Goal: Task Accomplishment & Management: Use online tool/utility

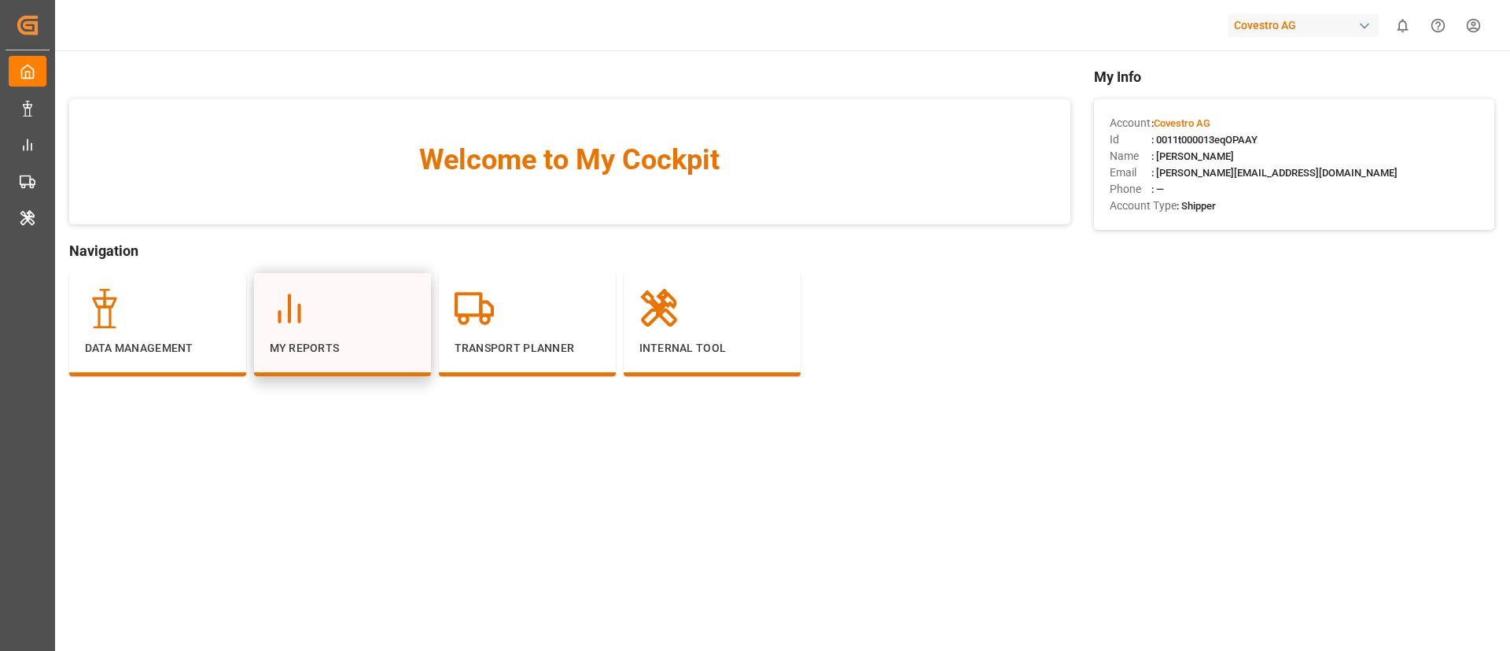
click at [330, 336] on div "My Reports" at bounding box center [343, 323] width 146 height 68
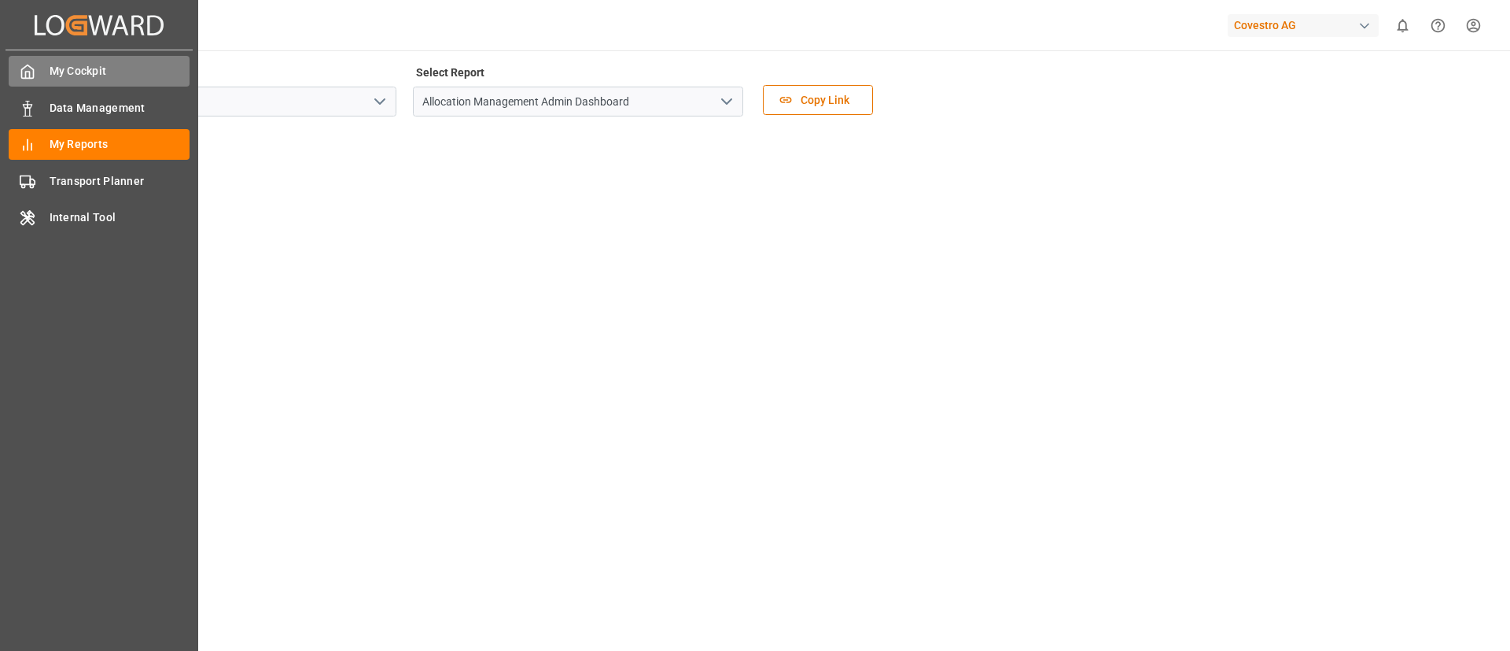
click at [70, 65] on span "My Cockpit" at bounding box center [120, 71] width 141 height 17
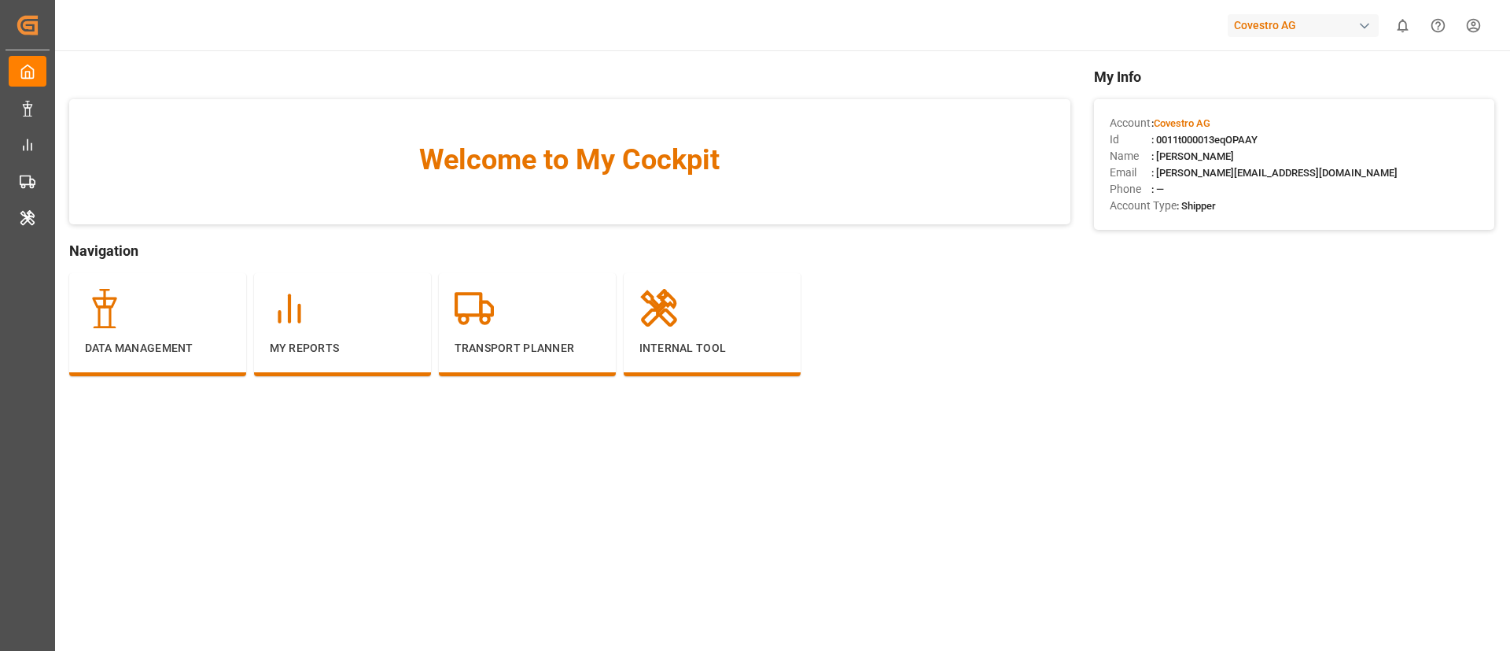
click at [1194, 138] on span ": 0011t000013eqOPAAY" at bounding box center [1205, 140] width 106 height 12
copy span "0011t000013eqOPAAY"
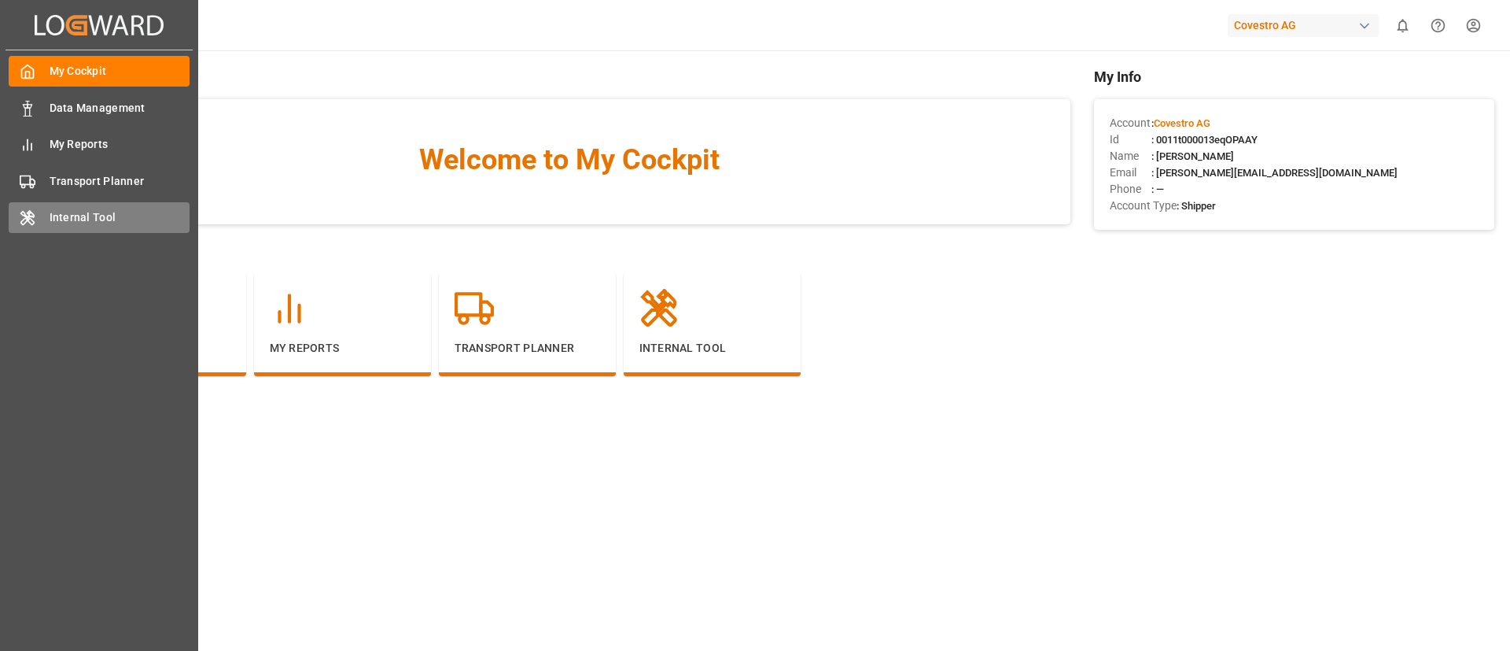
click at [28, 223] on icon at bounding box center [28, 218] width 16 height 16
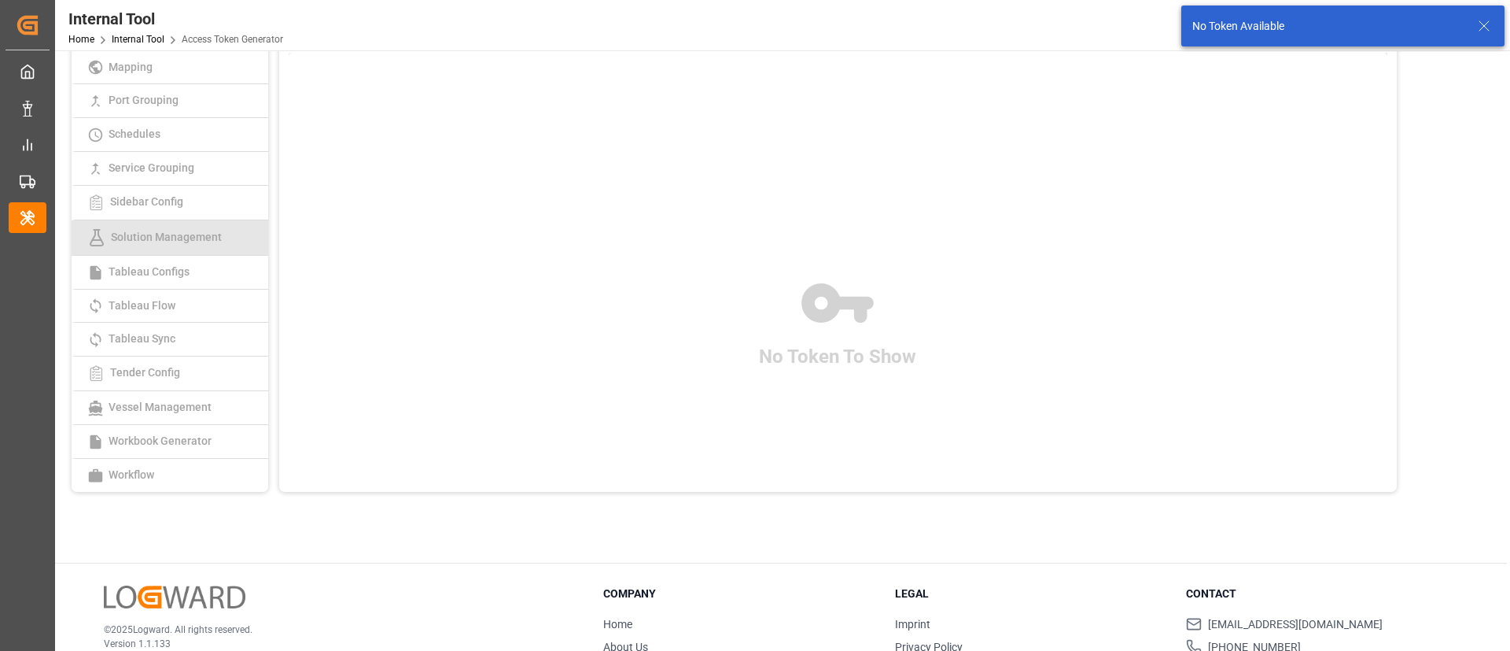
scroll to position [182, 0]
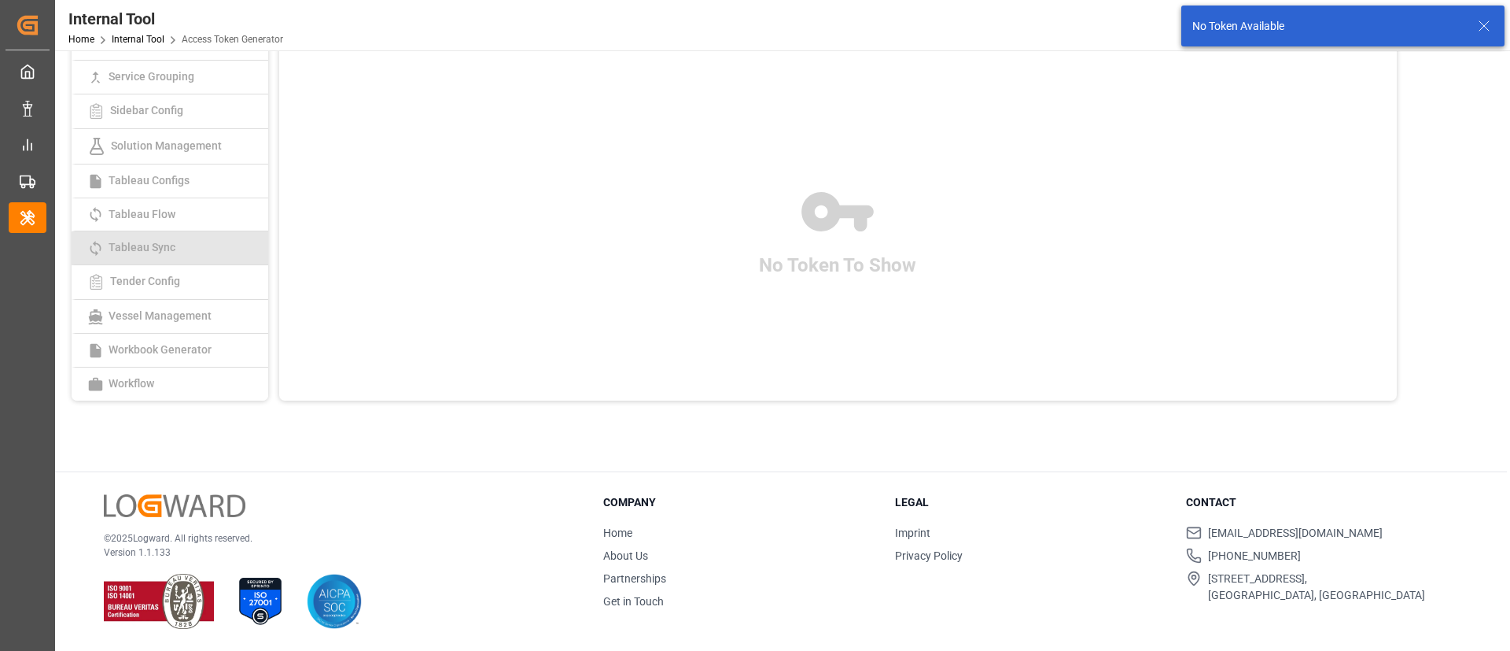
click at [154, 251] on span "Tableau Sync" at bounding box center [142, 247] width 76 height 13
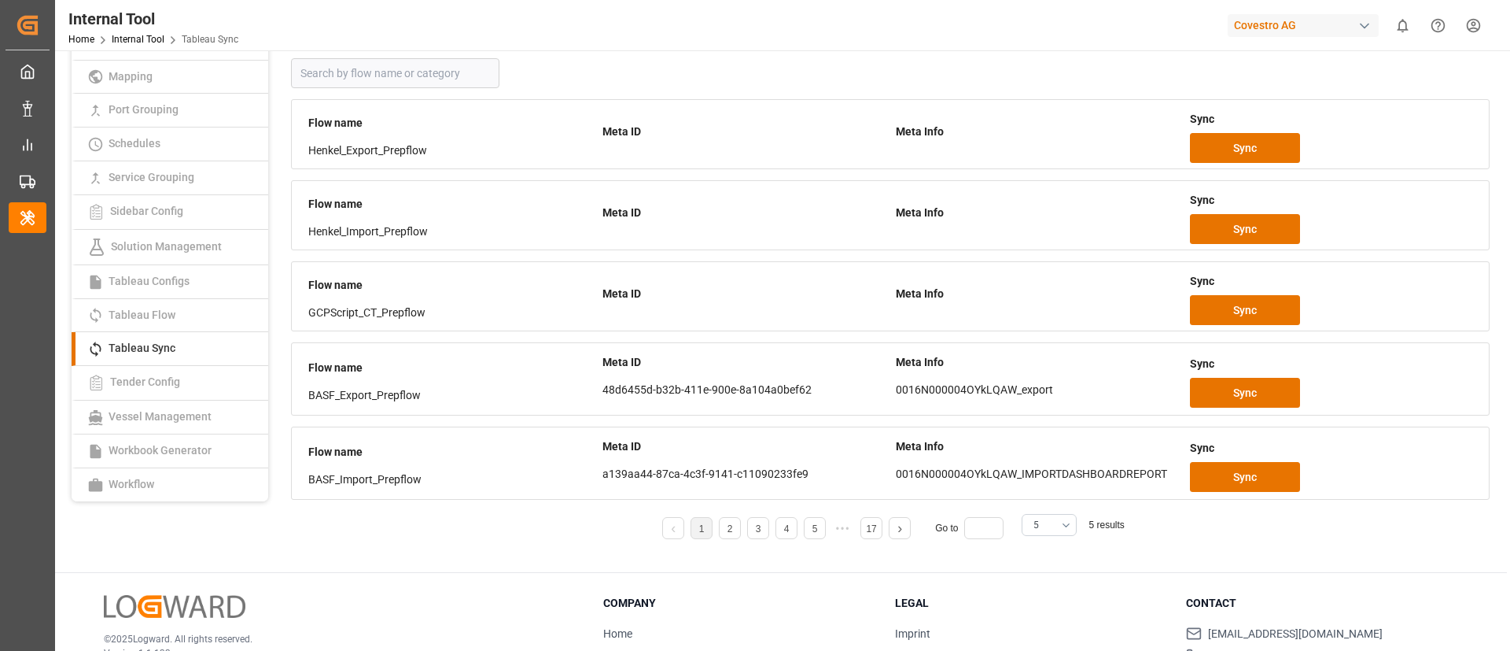
scroll to position [118, 0]
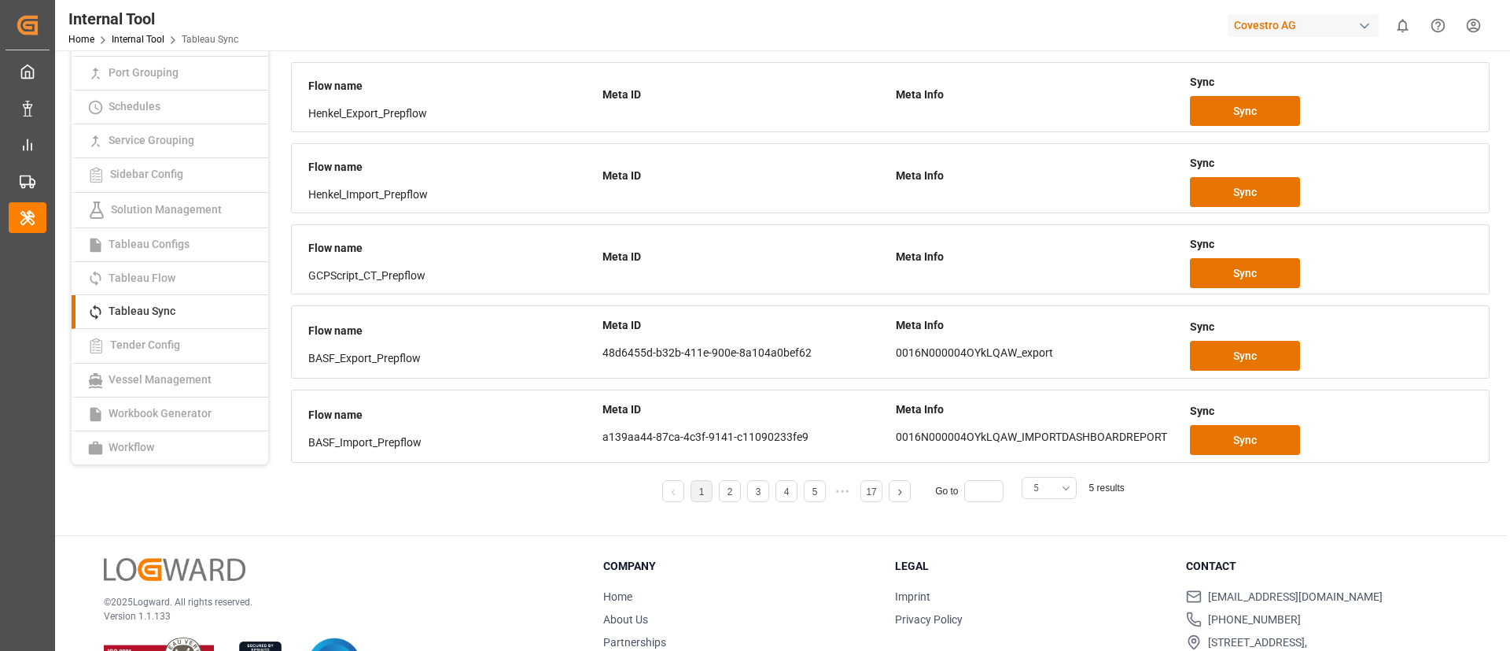
click at [1060, 491] on button "5" at bounding box center [1049, 488] width 55 height 22
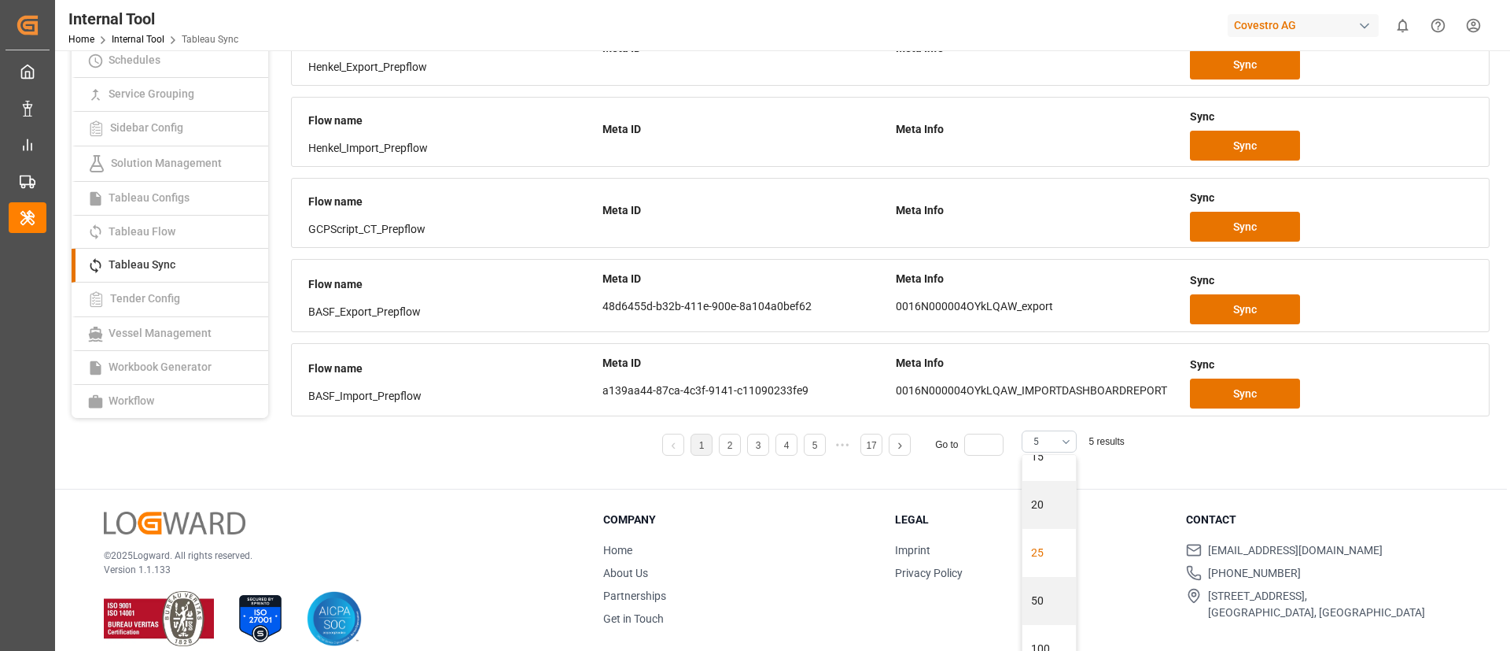
click at [1043, 553] on div "25" at bounding box center [1049, 553] width 53 height 48
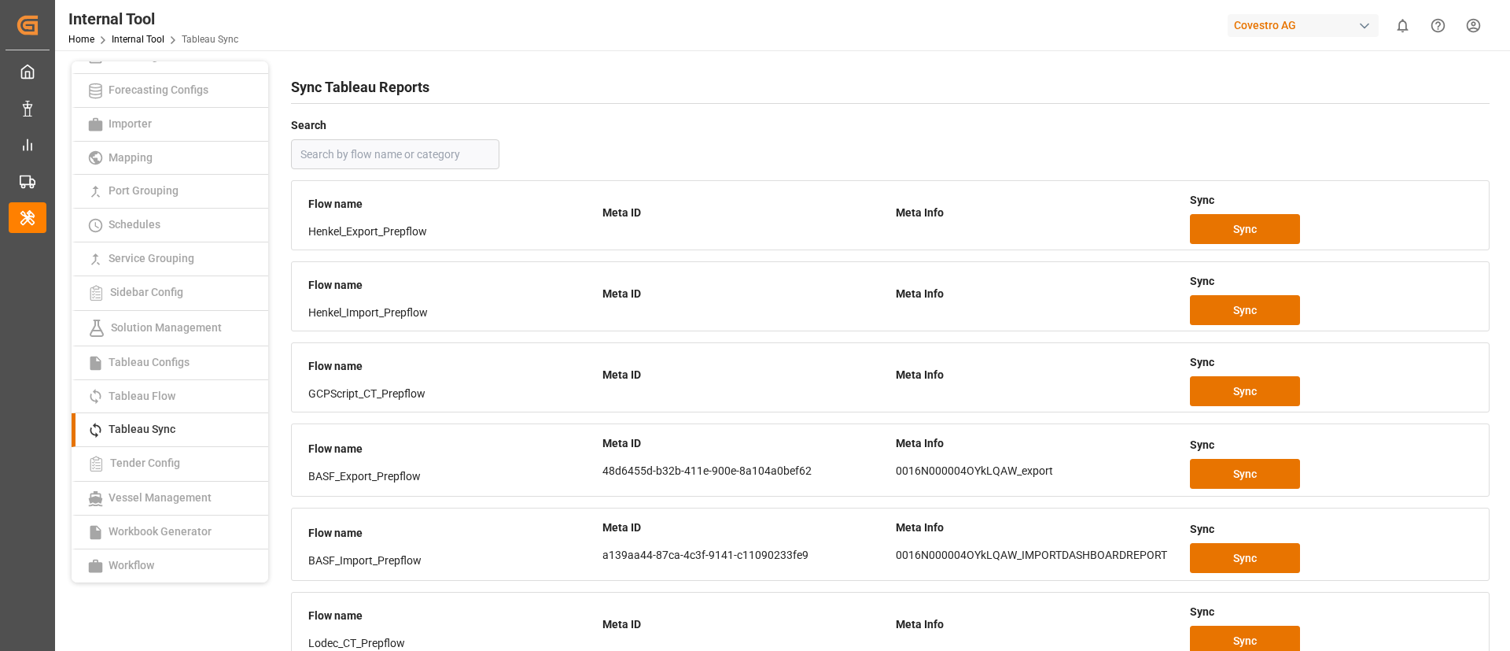
scroll to position [953, 0]
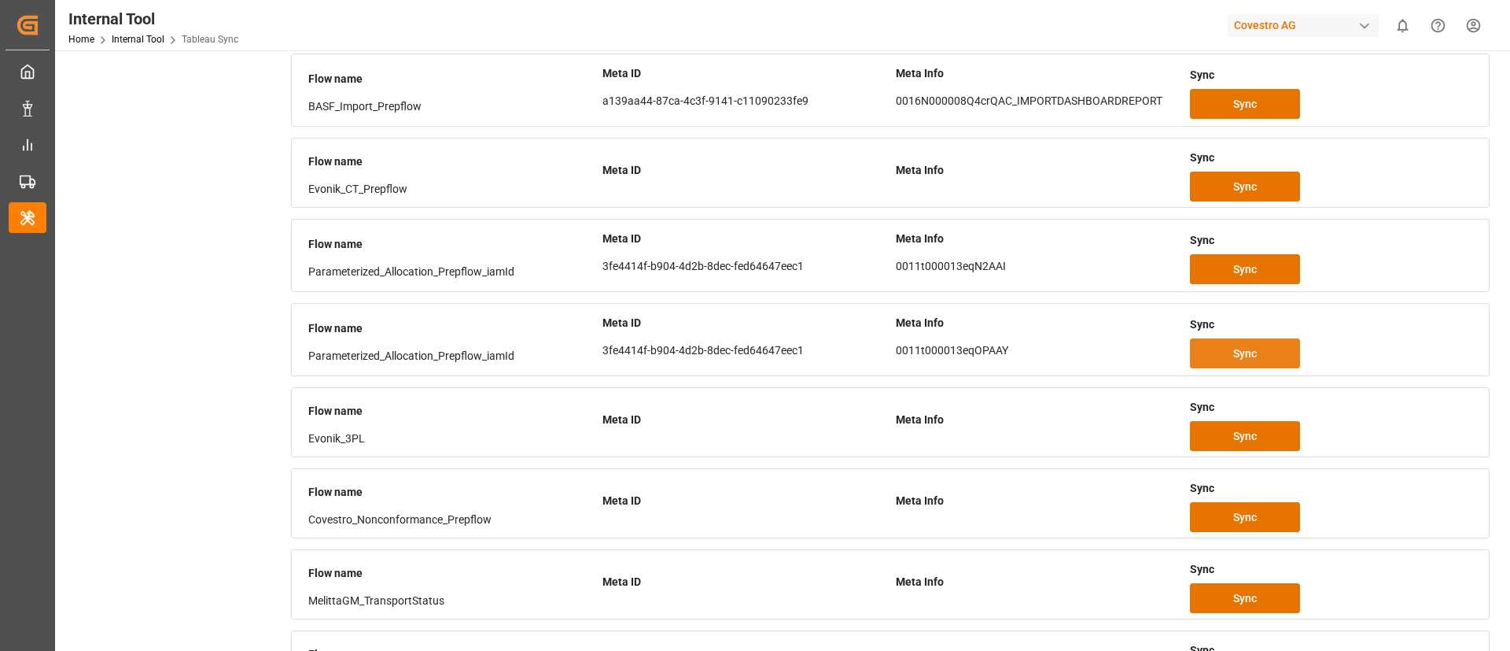
click at [1234, 347] on span "Sync" at bounding box center [1245, 353] width 24 height 17
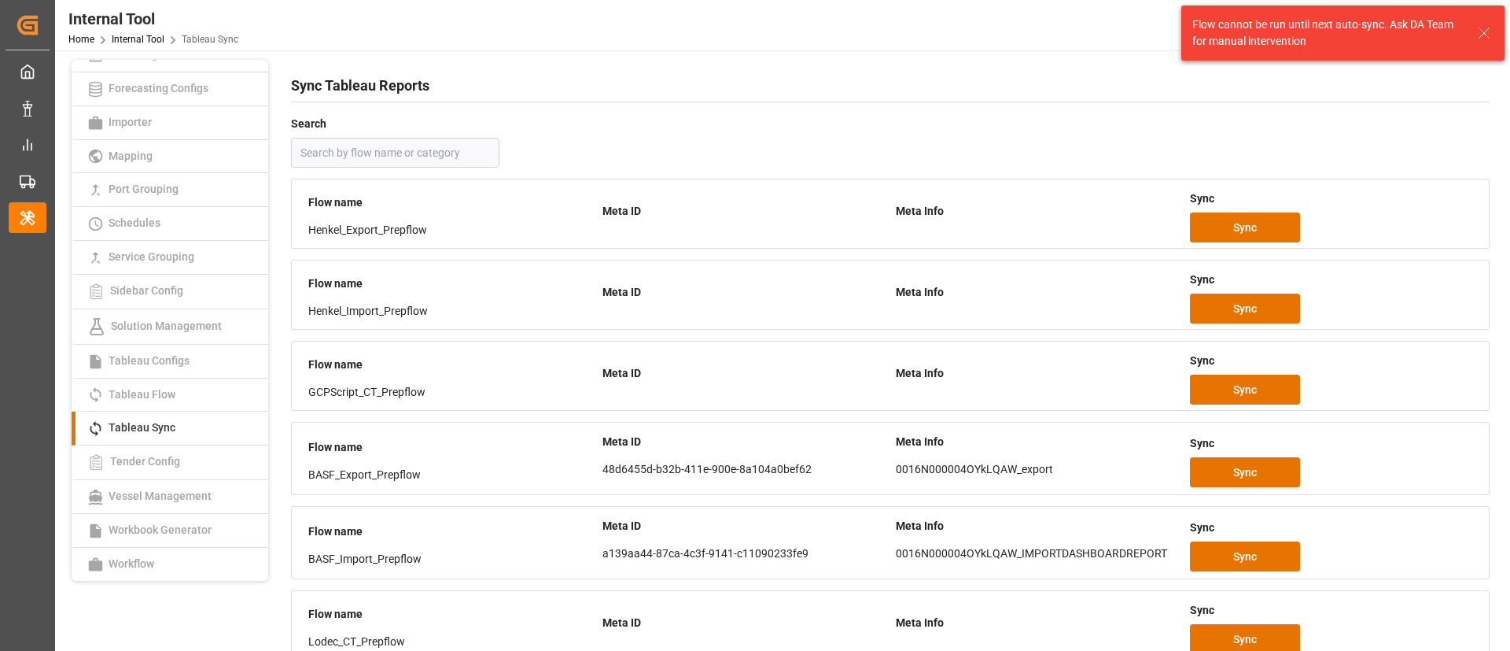
scroll to position [0, 0]
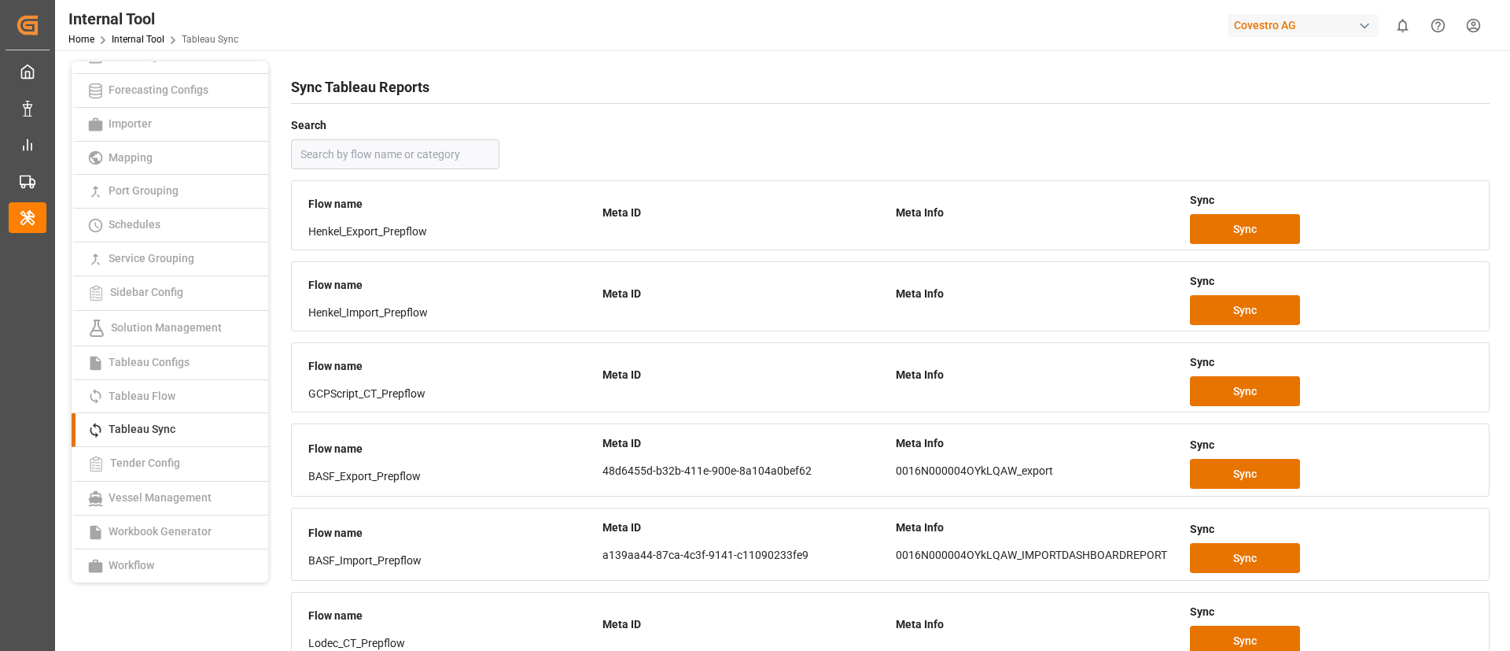
click at [1278, 30] on div "Covestro AG" at bounding box center [1303, 25] width 151 height 23
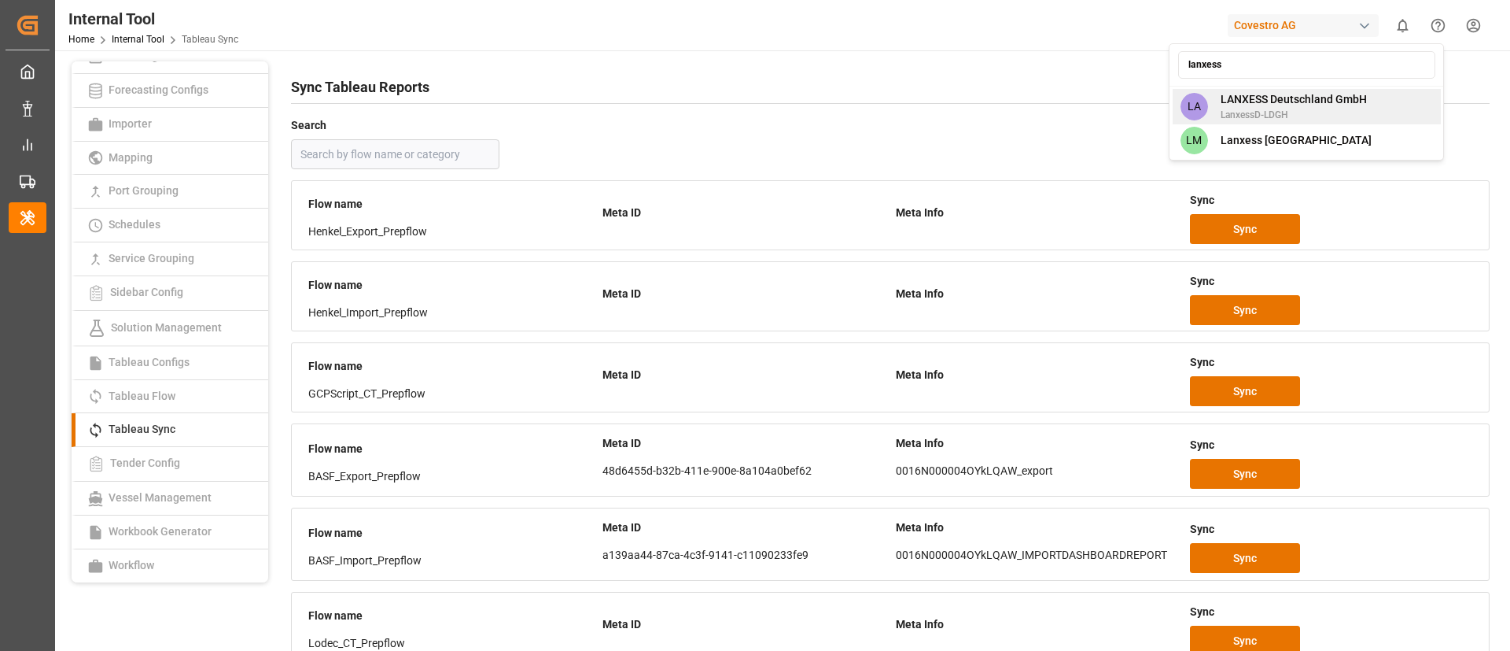
type input "lanxess"
click at [1323, 102] on span "LANXESS Deutschland GmbH" at bounding box center [1294, 99] width 146 height 17
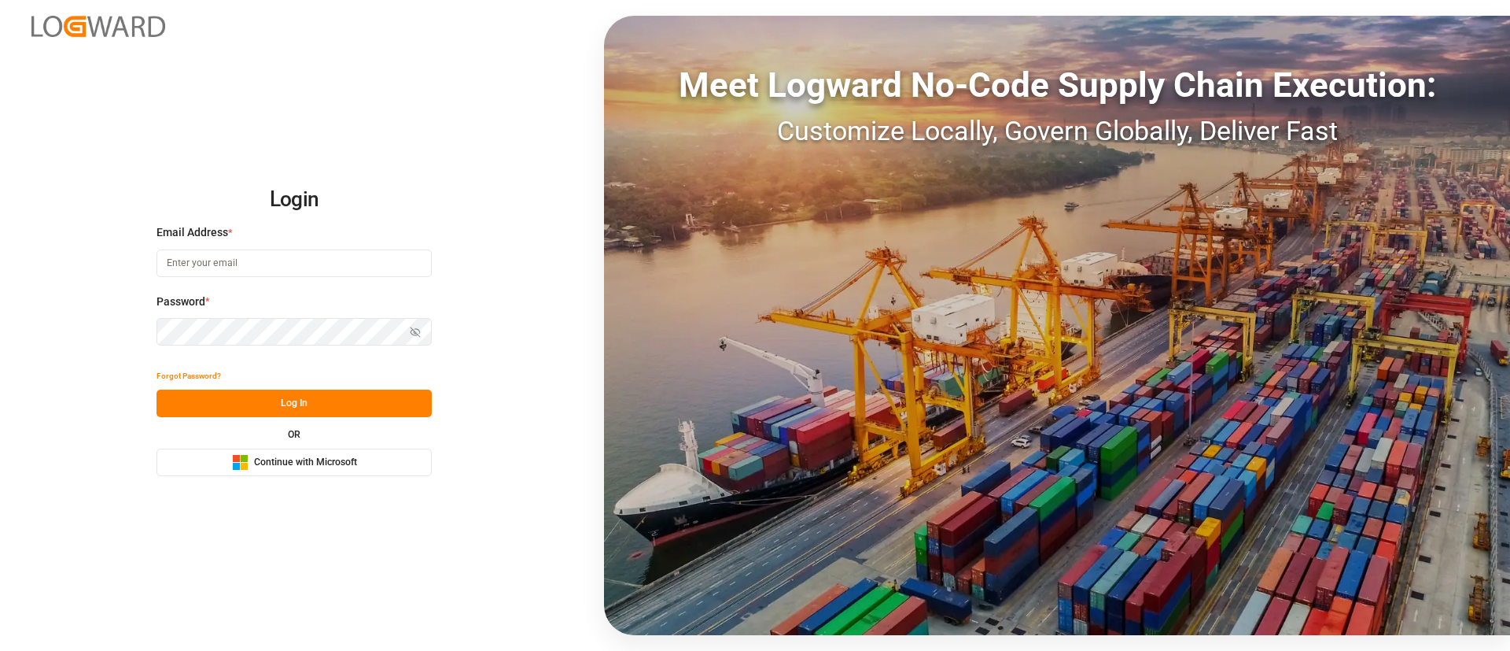
click at [322, 463] on span "Continue with Microsoft" at bounding box center [305, 462] width 103 height 14
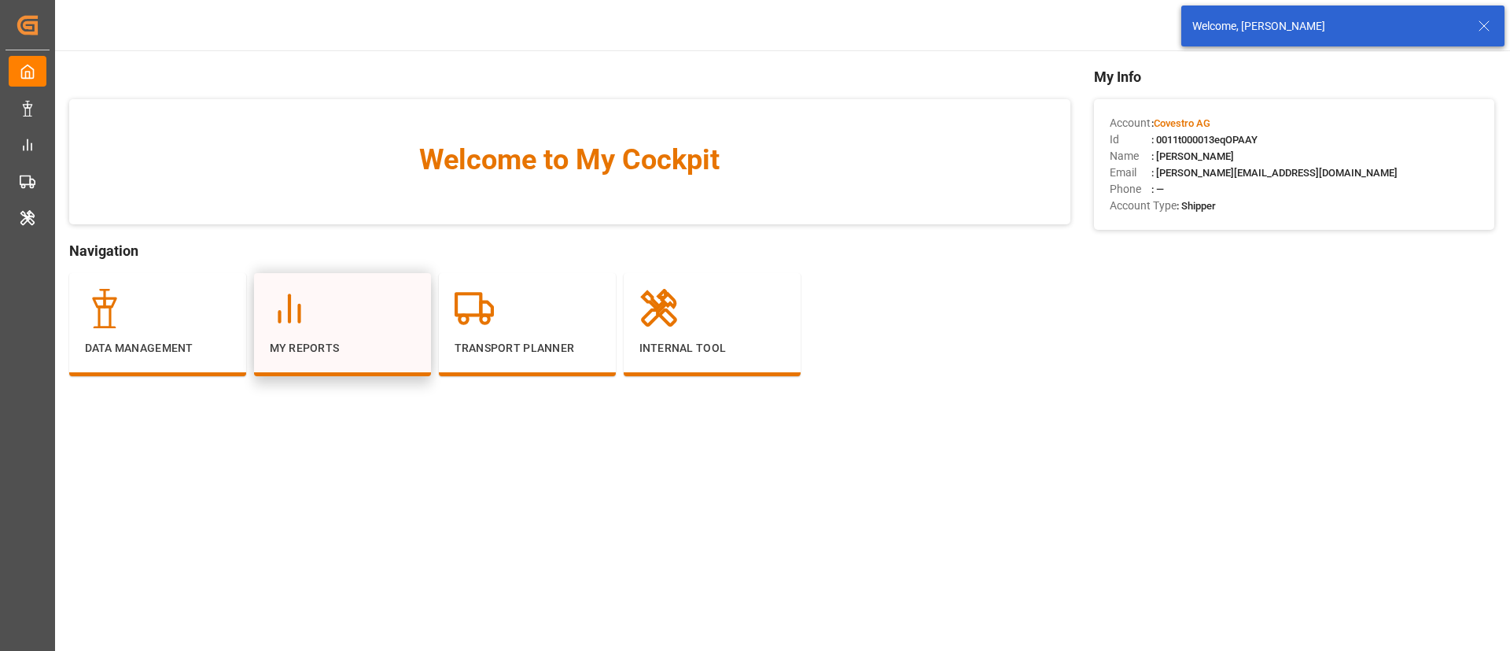
click at [349, 359] on div "My Reports" at bounding box center [342, 324] width 177 height 103
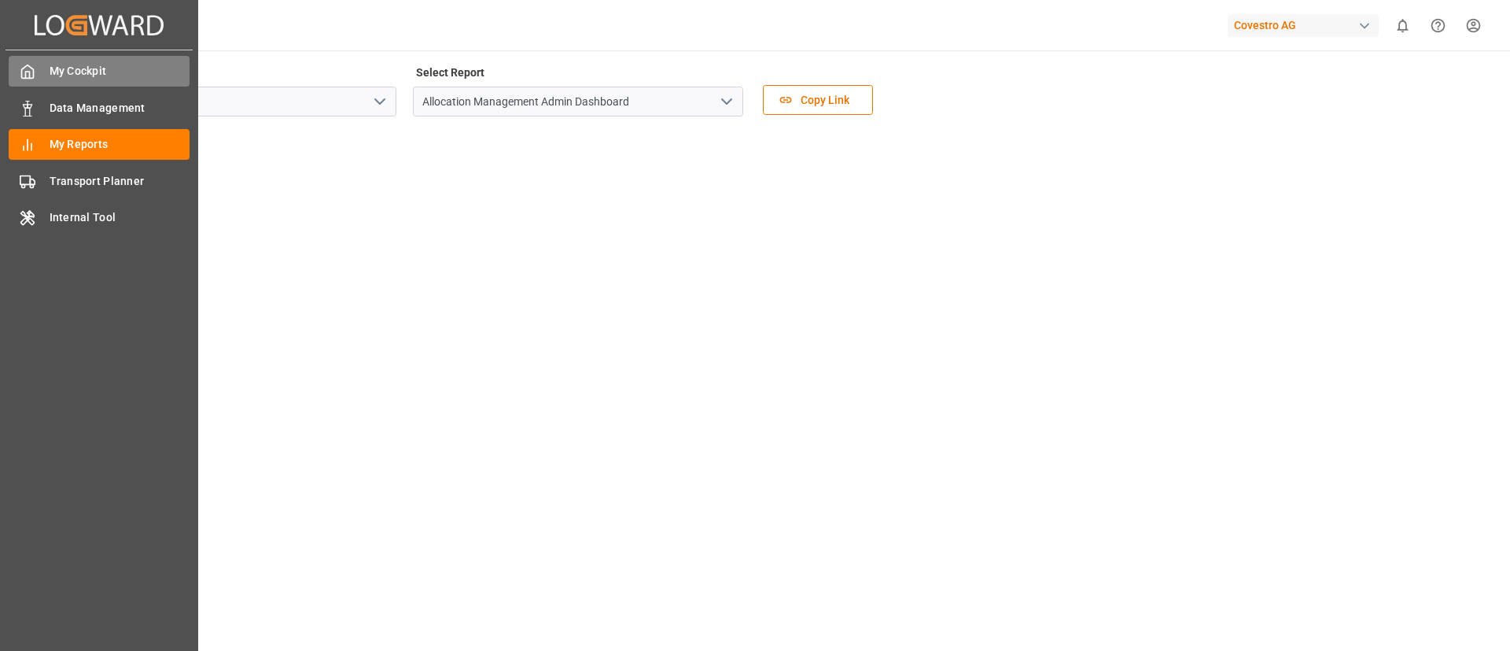
click at [72, 72] on span "My Cockpit" at bounding box center [120, 71] width 141 height 17
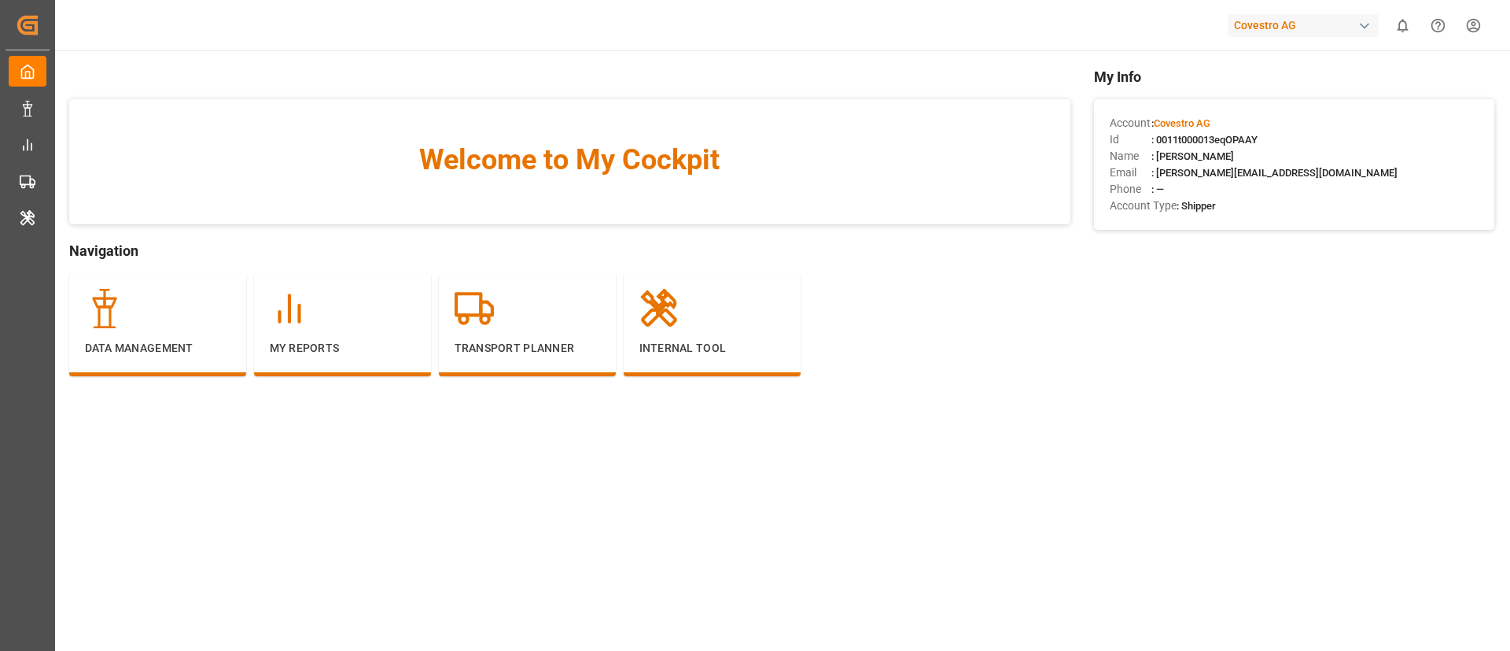
click at [1190, 134] on span ": 0011t000013eqOPAAY" at bounding box center [1205, 140] width 106 height 12
copy span "0011t000013eqOPAAY"
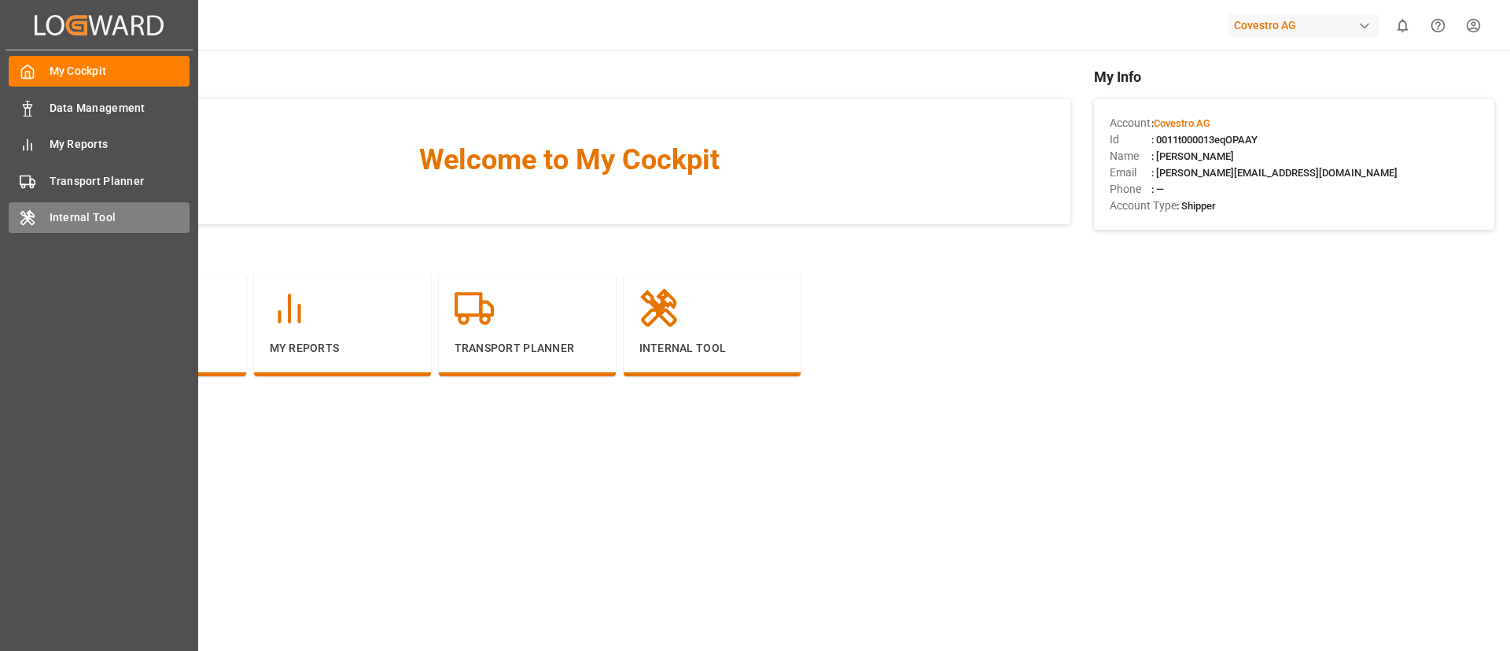
click at [56, 211] on span "Internal Tool" at bounding box center [120, 217] width 141 height 17
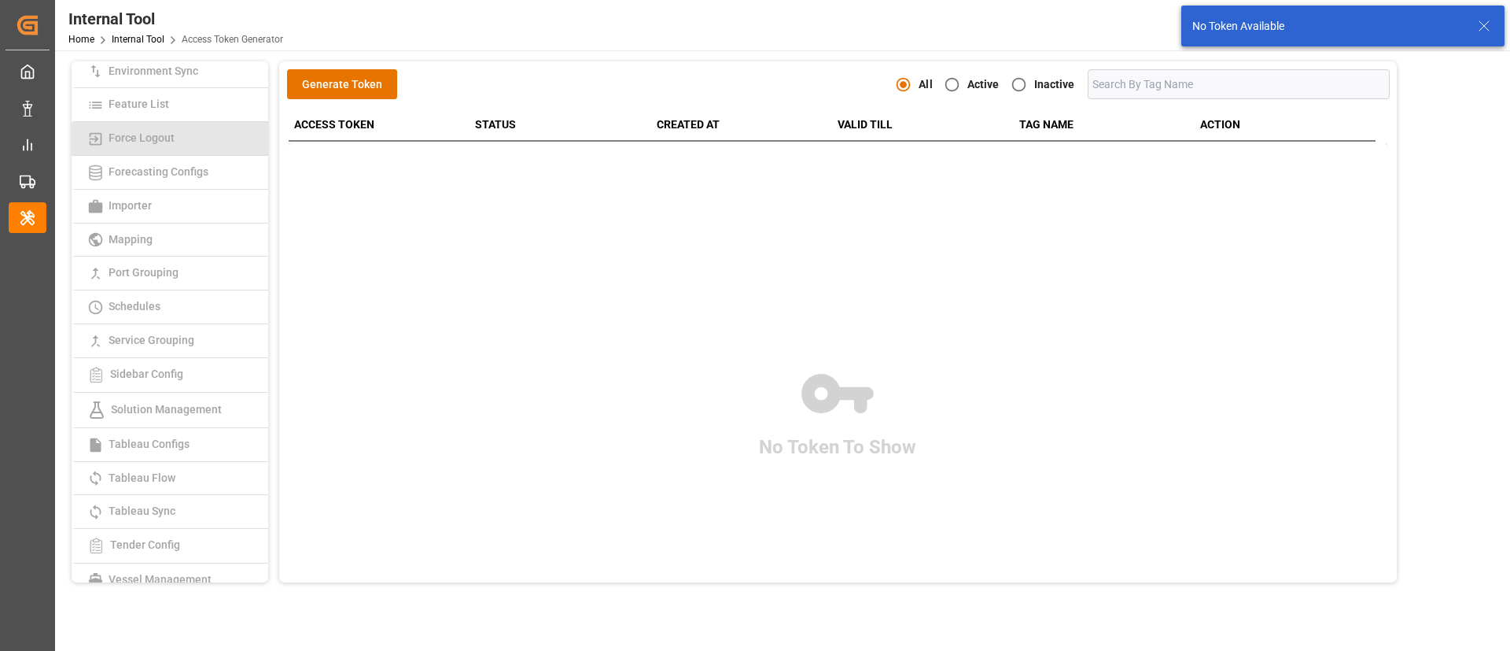
scroll to position [243, 0]
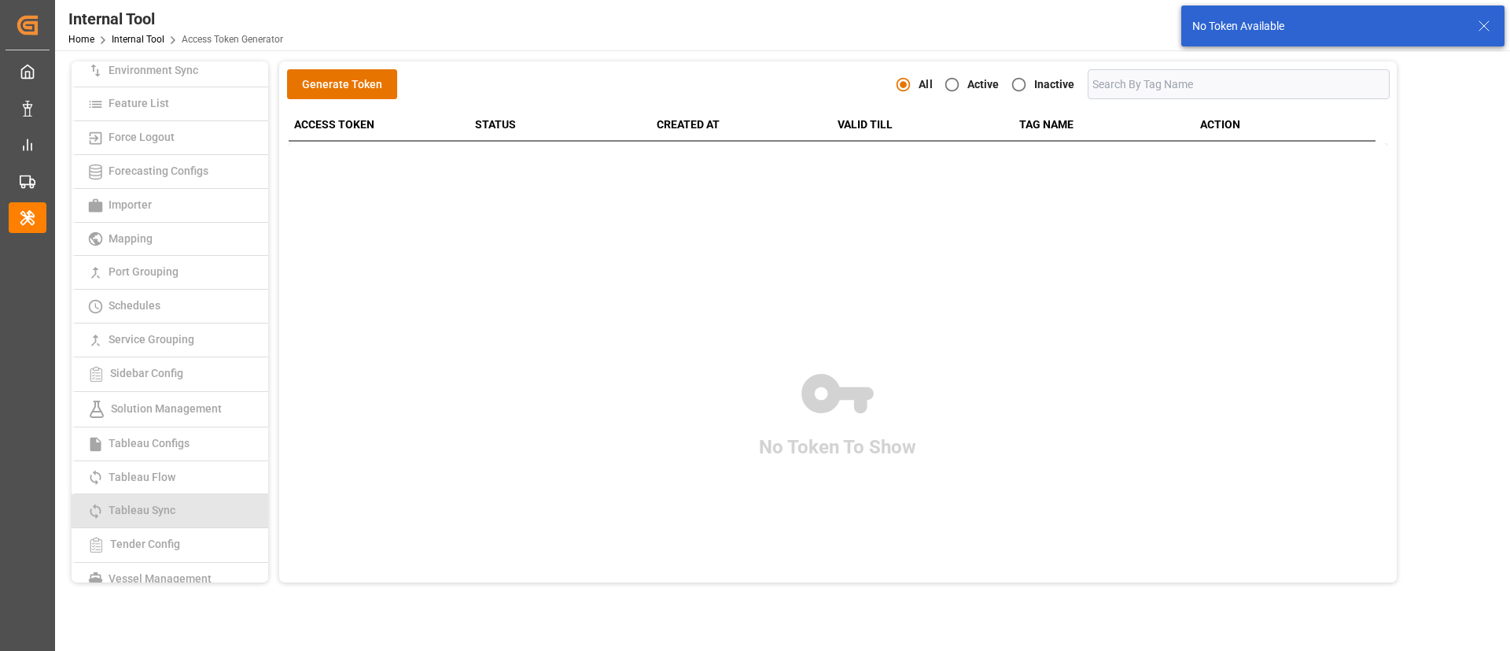
click at [177, 517] on link "Tableau Sync" at bounding box center [170, 511] width 197 height 34
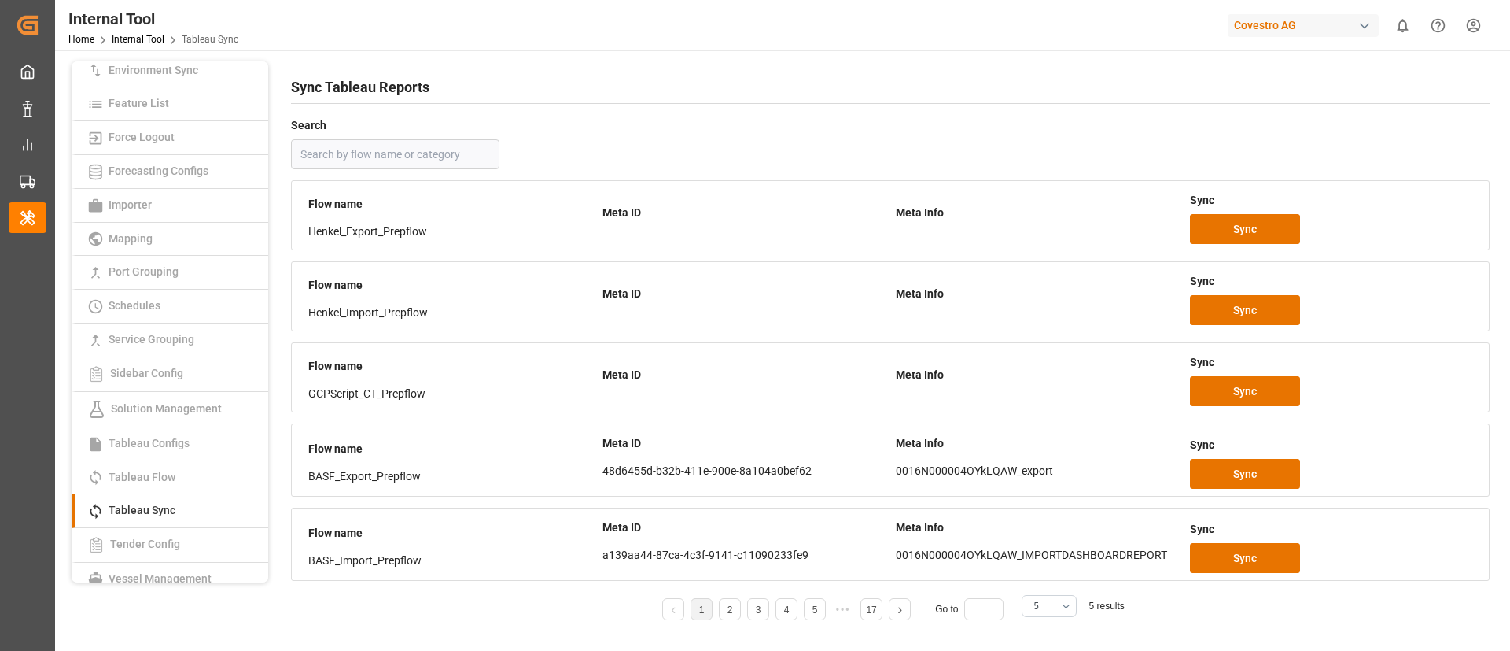
scroll to position [116, 0]
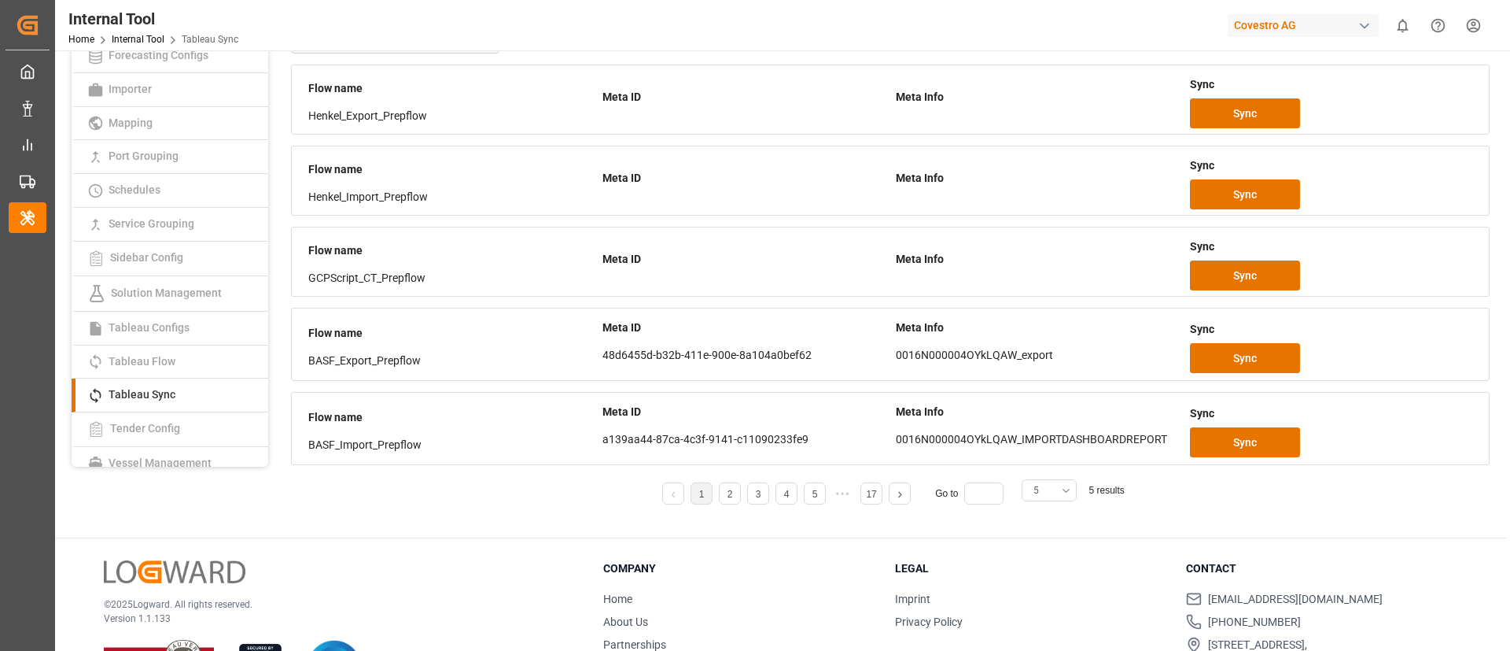
click at [1037, 492] on span "5" at bounding box center [1037, 490] width 6 height 14
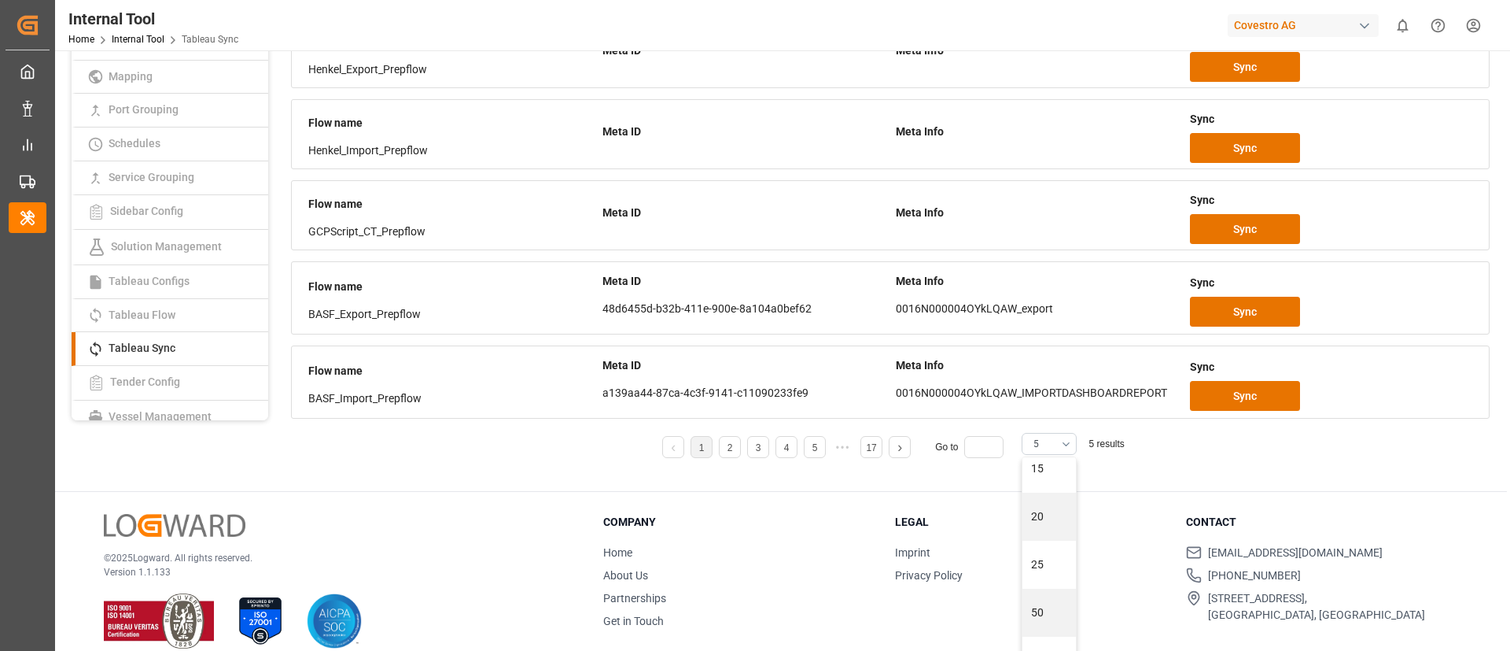
scroll to position [120, 0]
click at [1040, 559] on div "25" at bounding box center [1049, 553] width 53 height 48
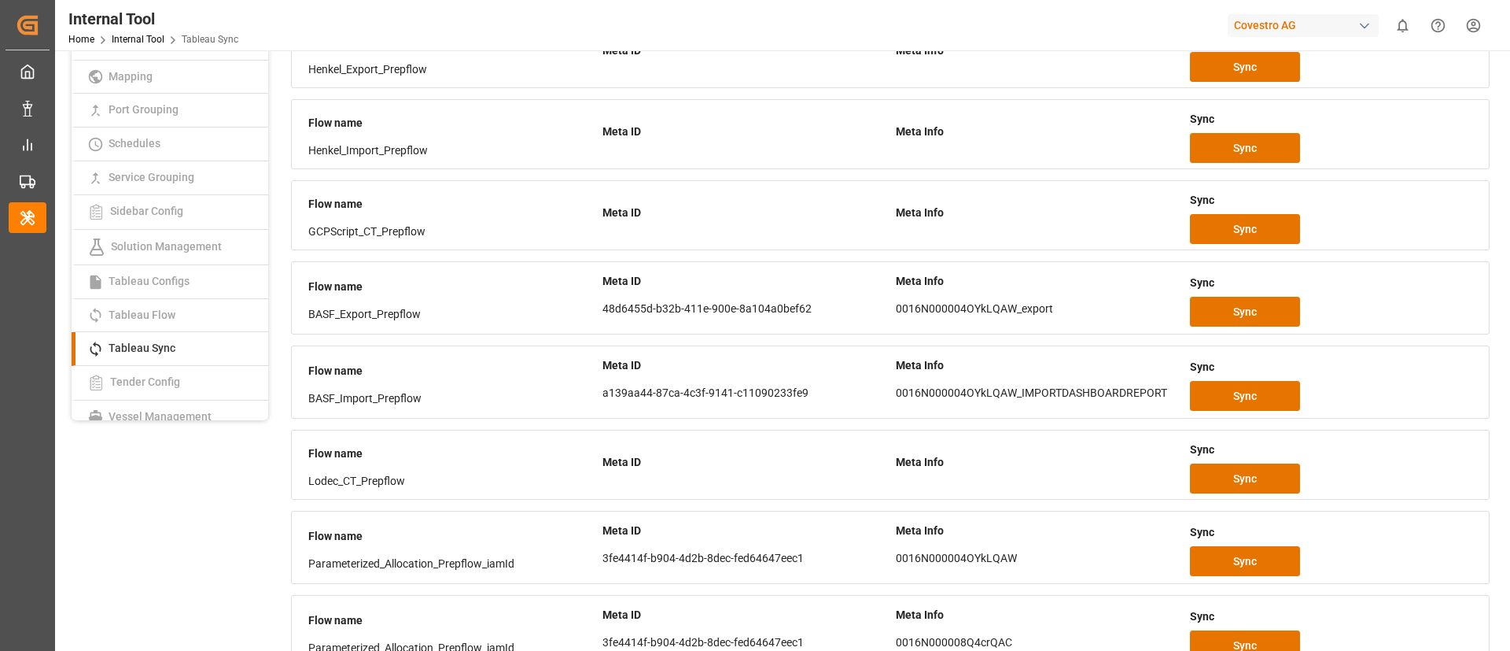
scroll to position [953, 0]
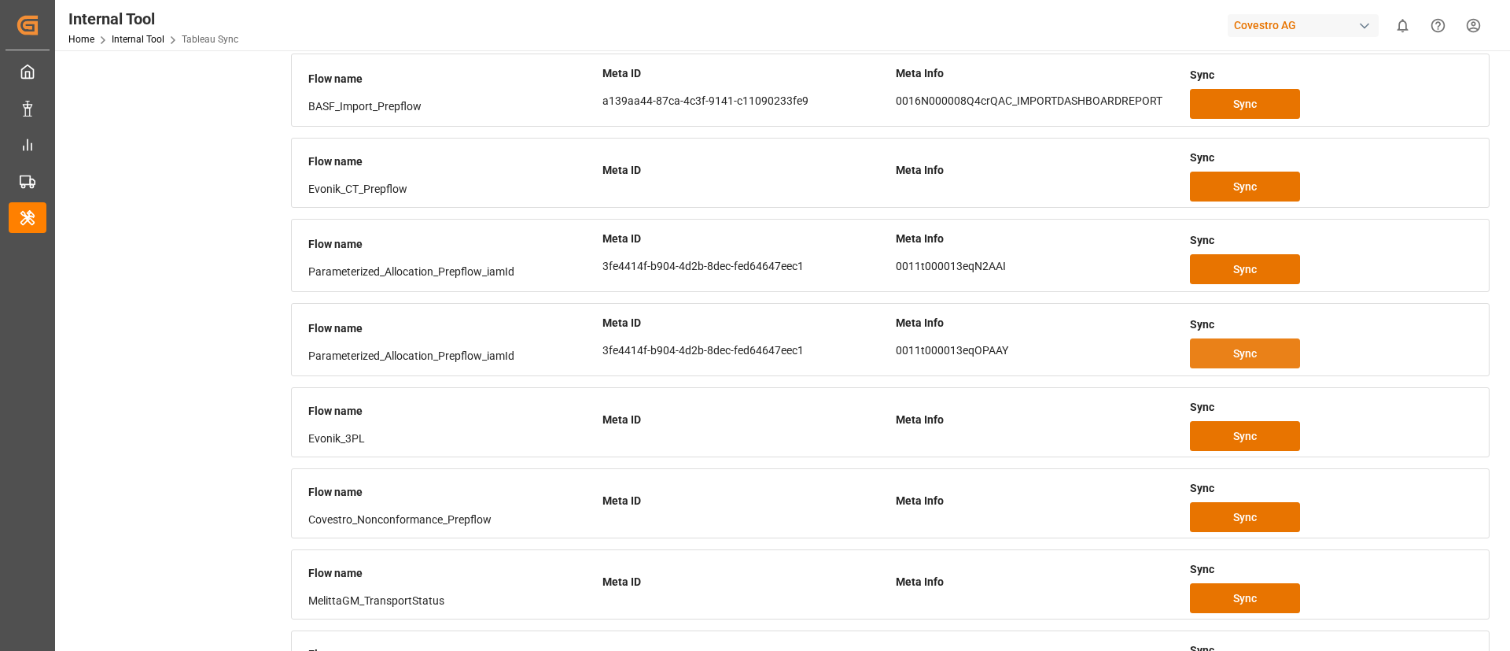
click at [1223, 358] on button "Sync" at bounding box center [1245, 353] width 110 height 30
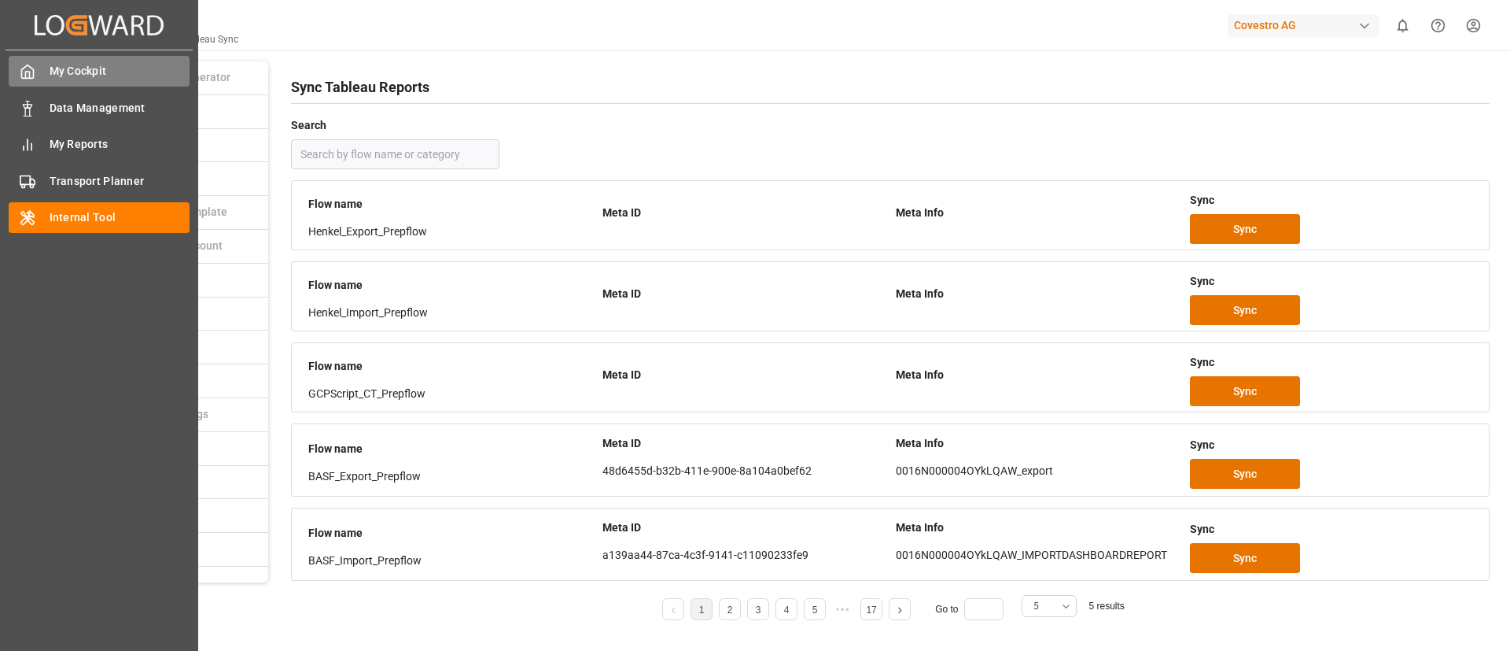
click at [36, 63] on div "My Cockpit My Cockpit" at bounding box center [99, 71] width 181 height 31
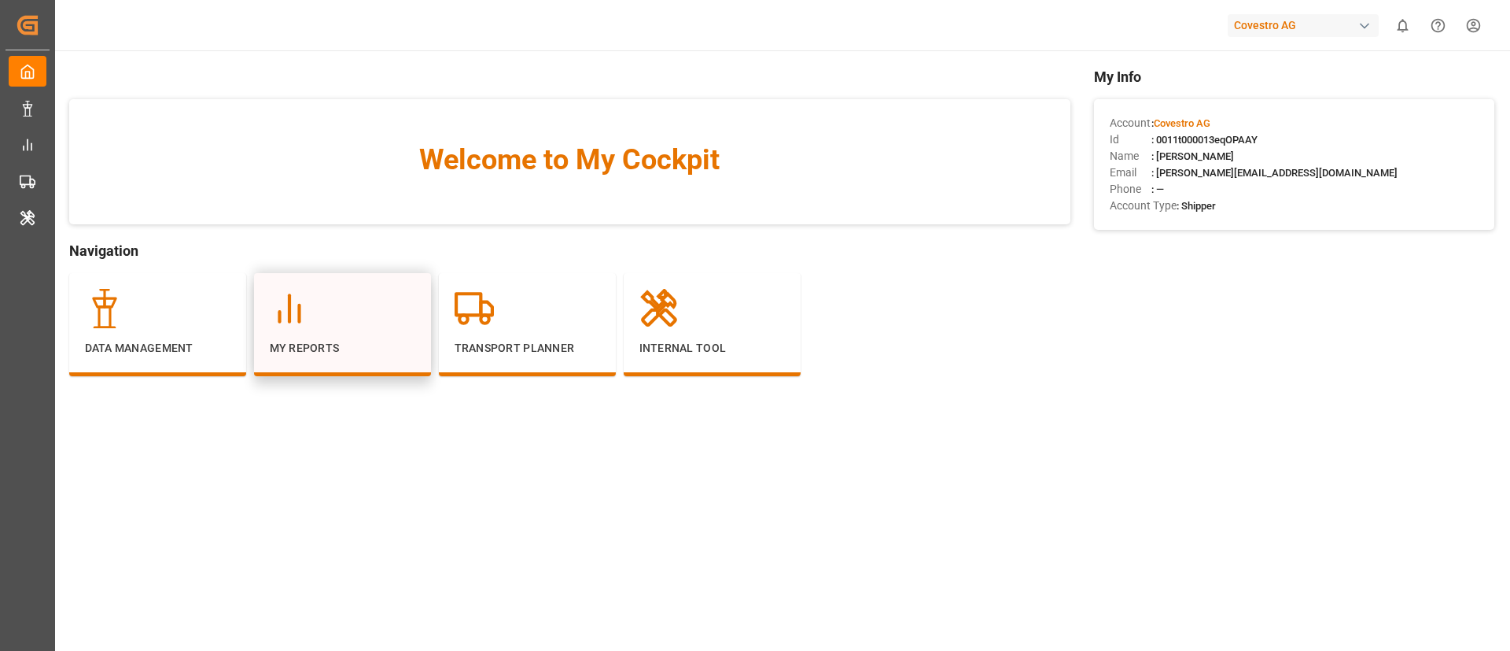
click at [313, 319] on div at bounding box center [343, 308] width 146 height 39
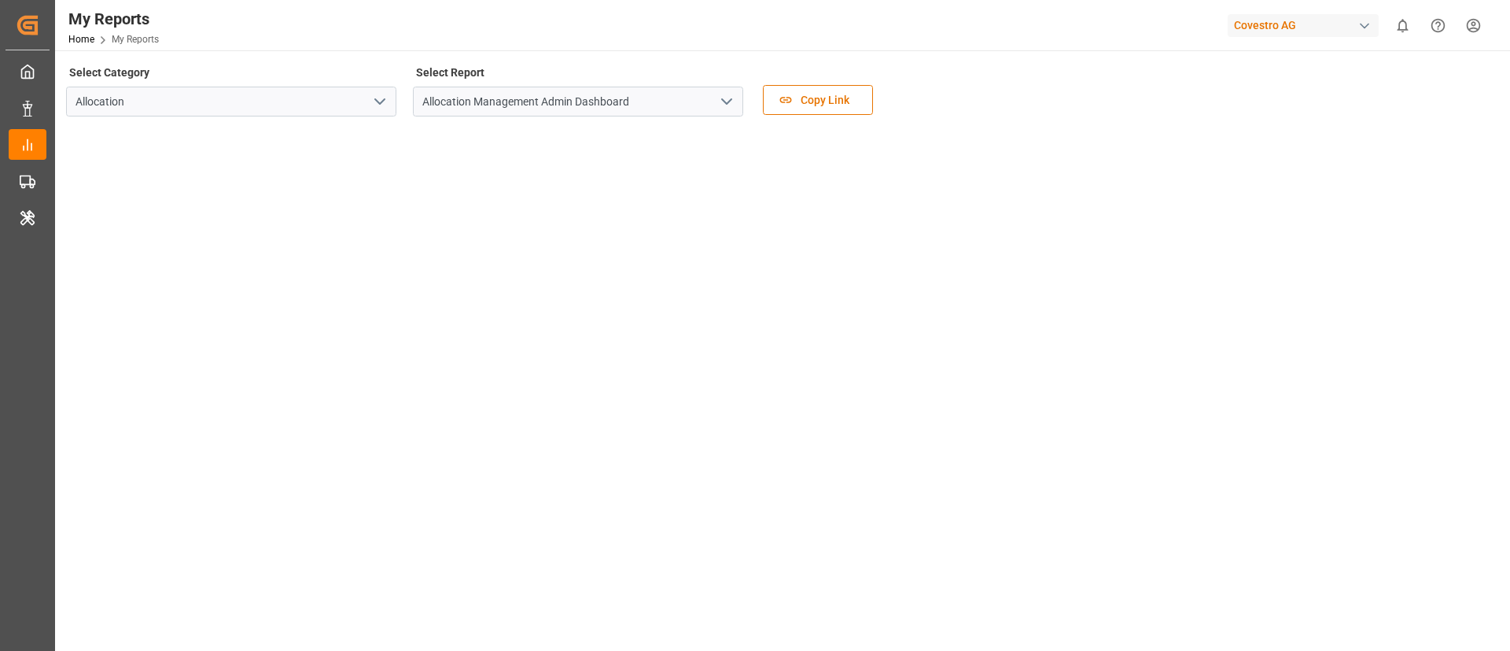
click at [728, 94] on icon "open menu" at bounding box center [726, 101] width 19 height 19
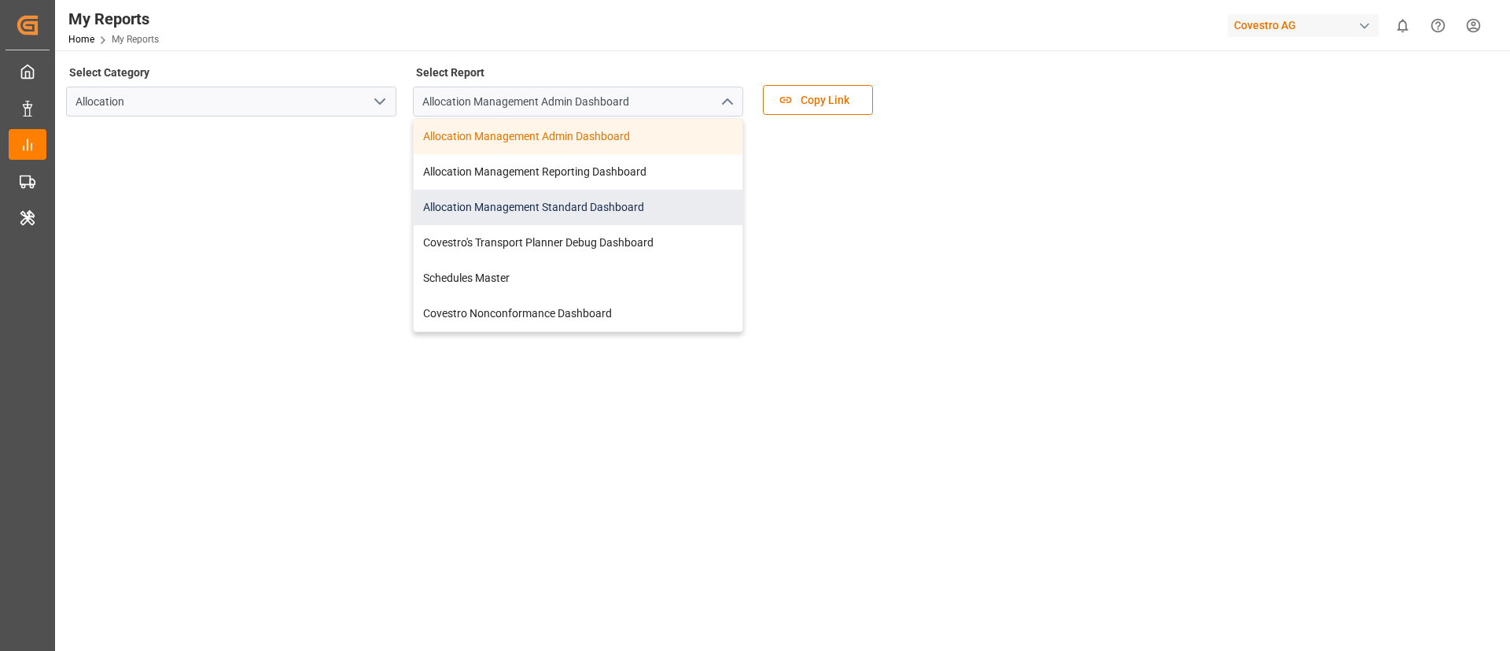
click at [631, 206] on div "Allocation Management Standard Dashboard" at bounding box center [578, 207] width 329 height 35
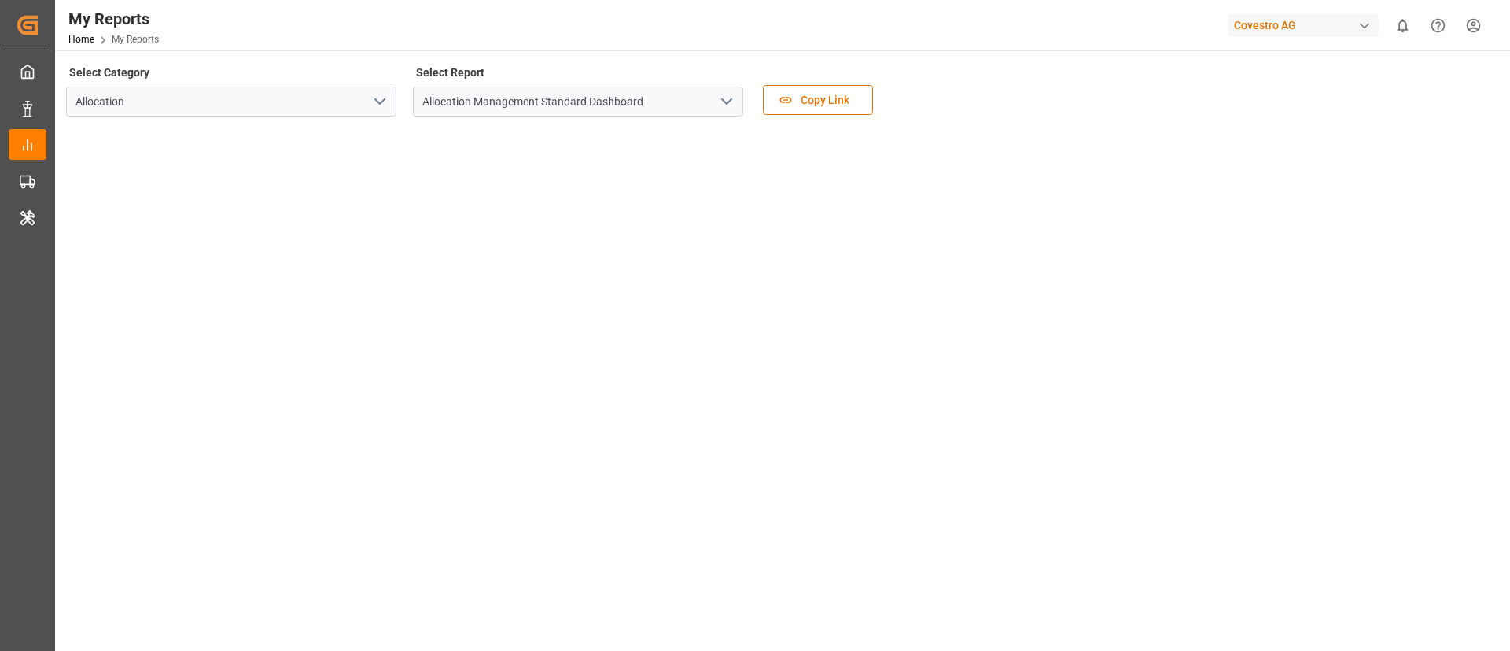
click at [1482, 31] on html "Created by potrace 1.15, written by [PERSON_NAME] [DATE]-[DATE] Created by potr…" at bounding box center [755, 325] width 1510 height 651
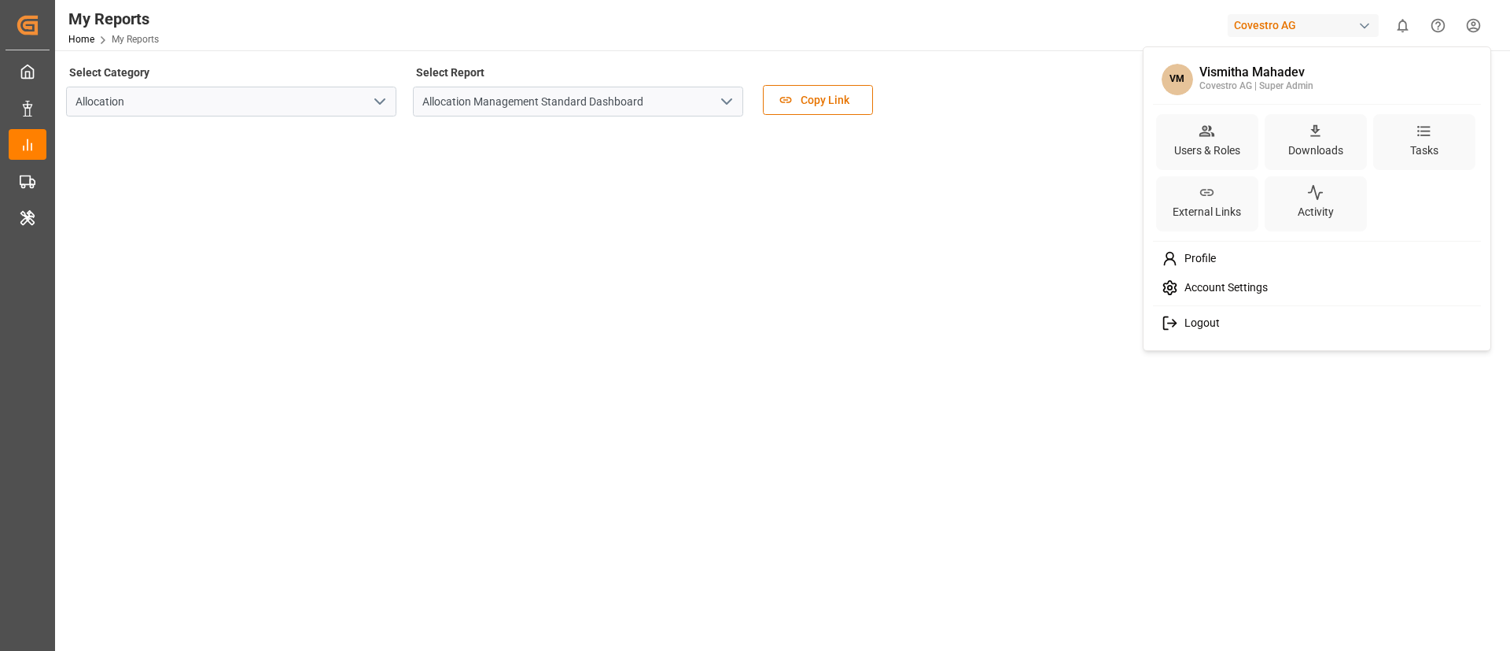
click at [171, 42] on html "Created by potrace 1.15, written by [PERSON_NAME] [DATE]-[DATE] Created by potr…" at bounding box center [755, 325] width 1510 height 651
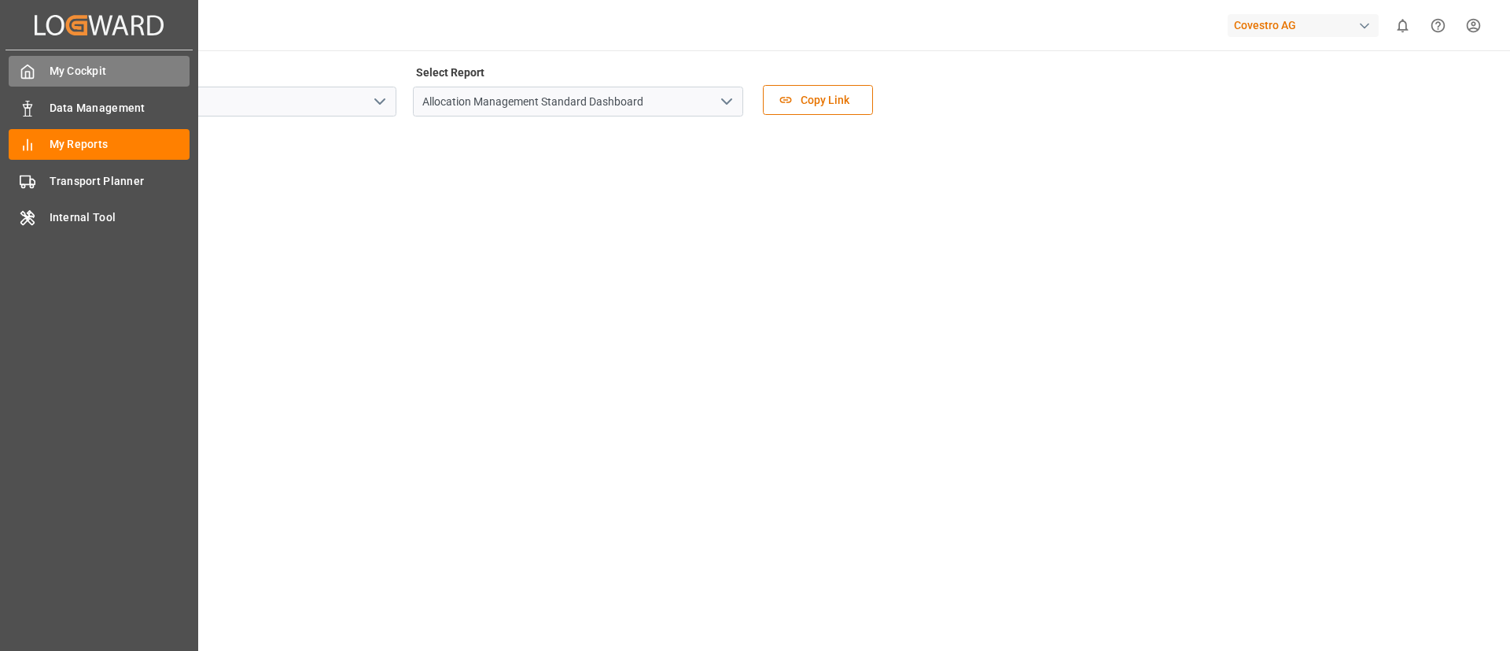
click at [40, 74] on div "My Cockpit My Cockpit" at bounding box center [99, 71] width 181 height 31
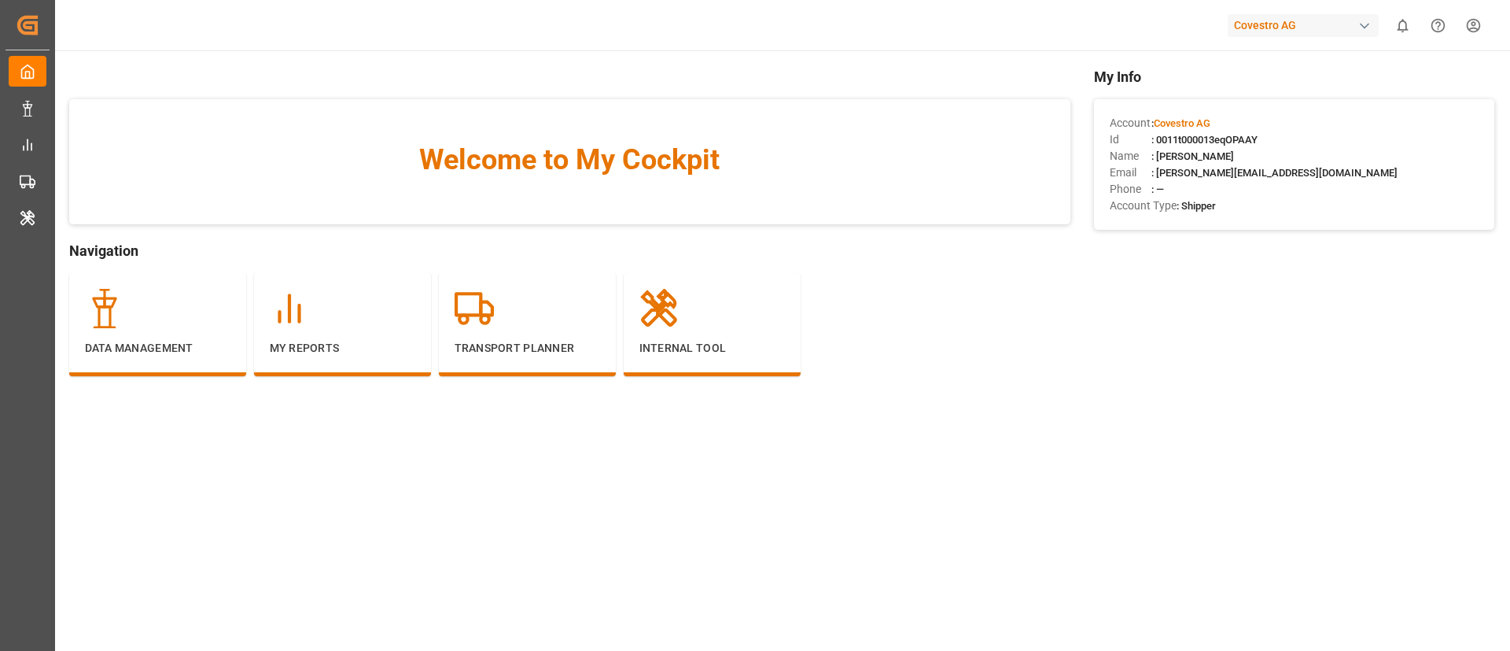
click at [1243, 138] on span ": 0011t000013eqOPAAY" at bounding box center [1205, 140] width 106 height 12
copy span "0011t000013eqOPAAY"
click at [721, 338] on div "Internal Tool" at bounding box center [712, 323] width 146 height 68
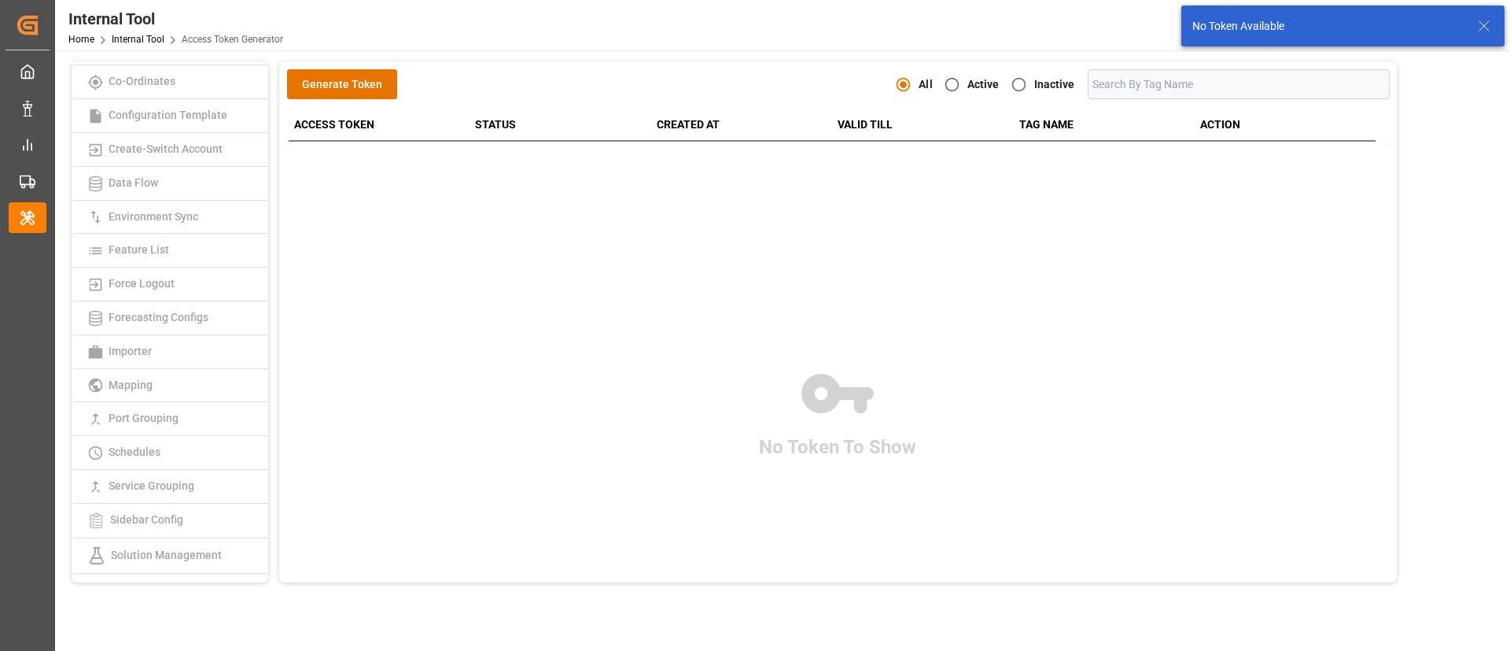
scroll to position [324, 0]
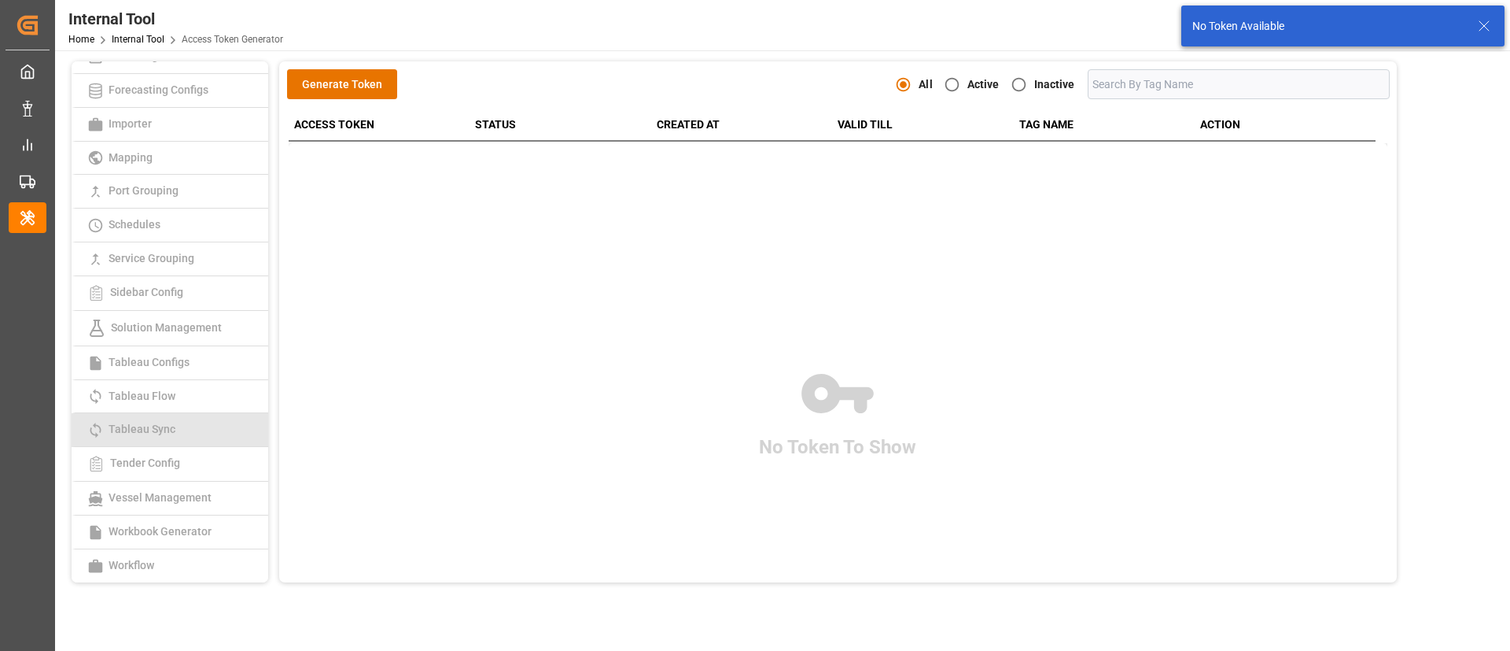
click at [186, 432] on link "Tableau Sync" at bounding box center [170, 430] width 197 height 34
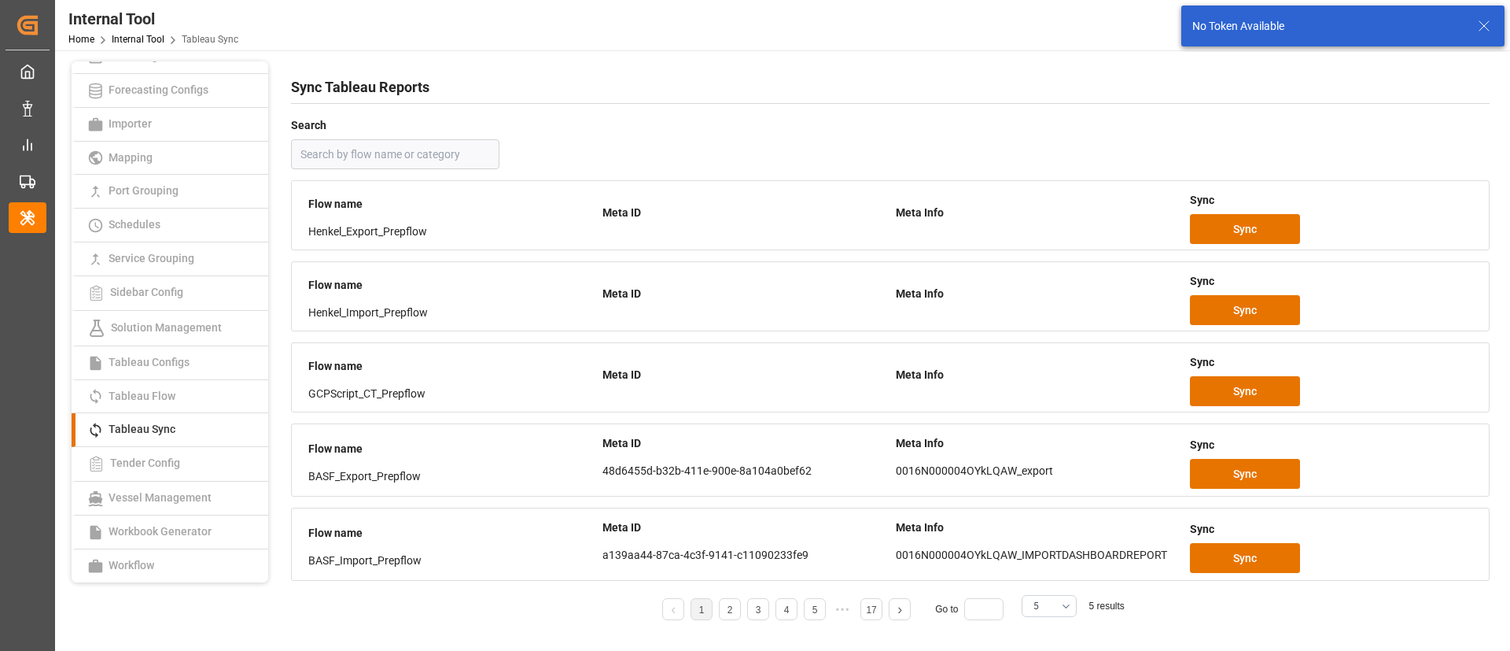
click at [1473, 24] on div "No Token Available" at bounding box center [1333, 26] width 282 height 17
click at [1479, 24] on icon at bounding box center [1484, 26] width 19 height 19
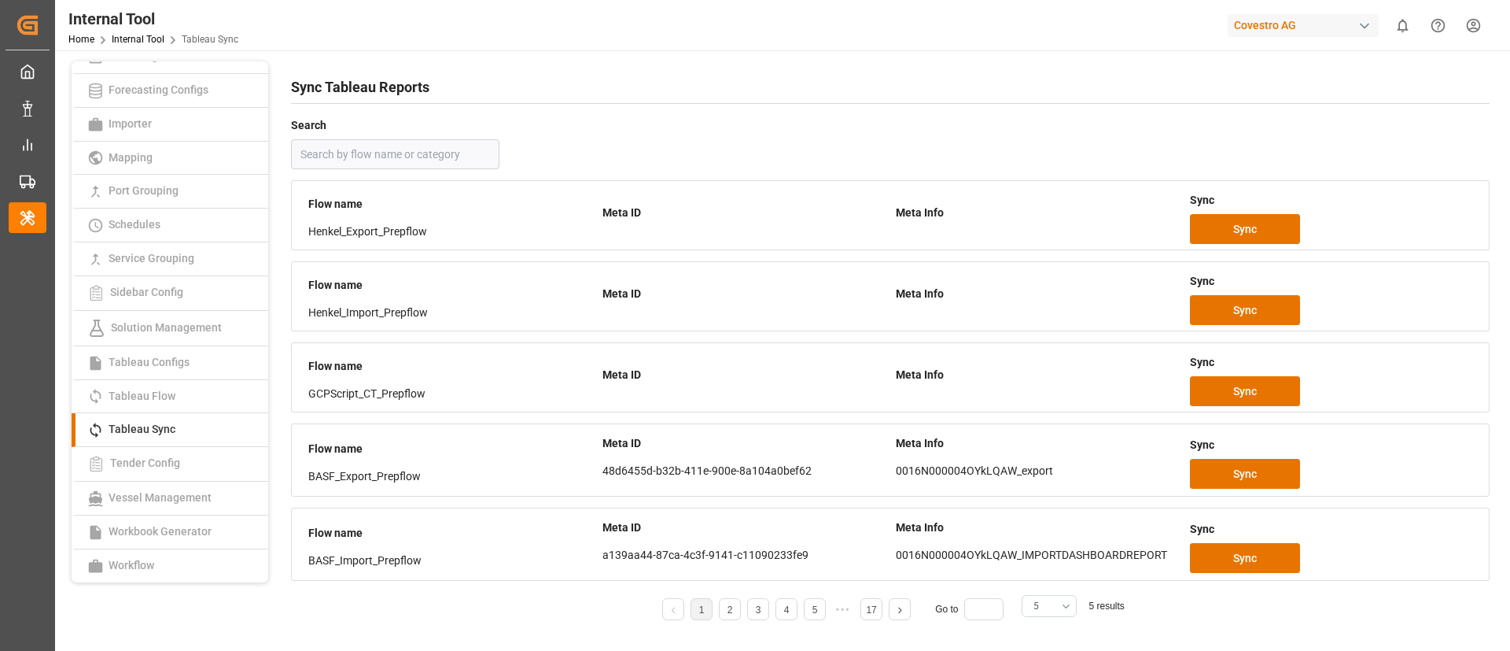
click at [1063, 603] on button "5" at bounding box center [1049, 606] width 55 height 22
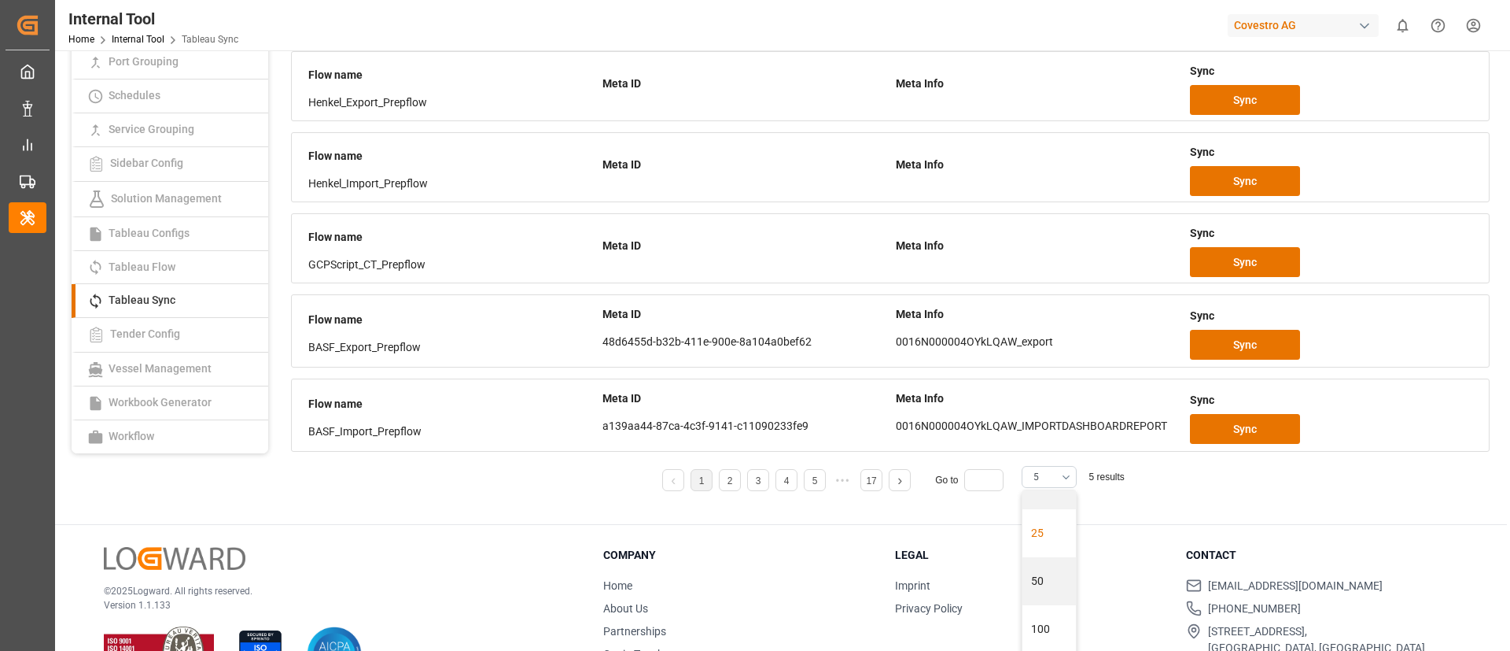
scroll to position [118, 0]
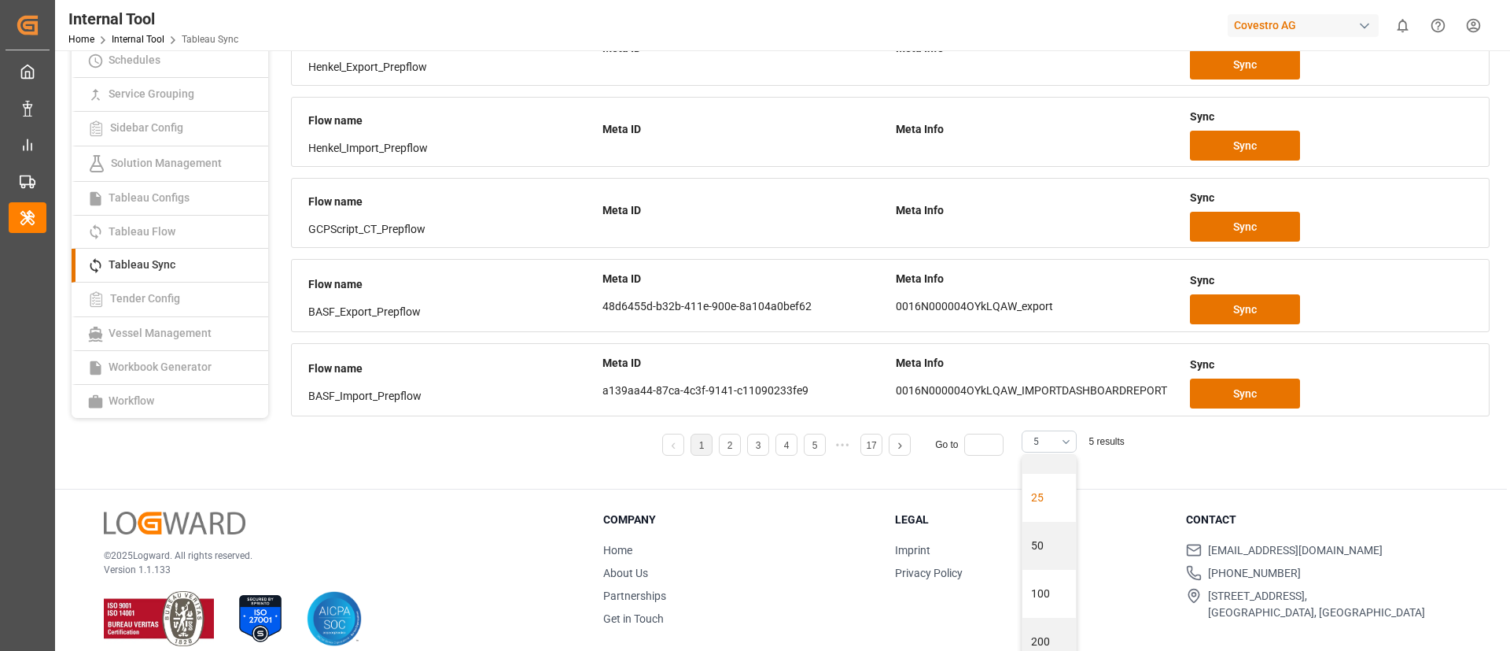
click at [1042, 501] on div "25" at bounding box center [1049, 498] width 53 height 48
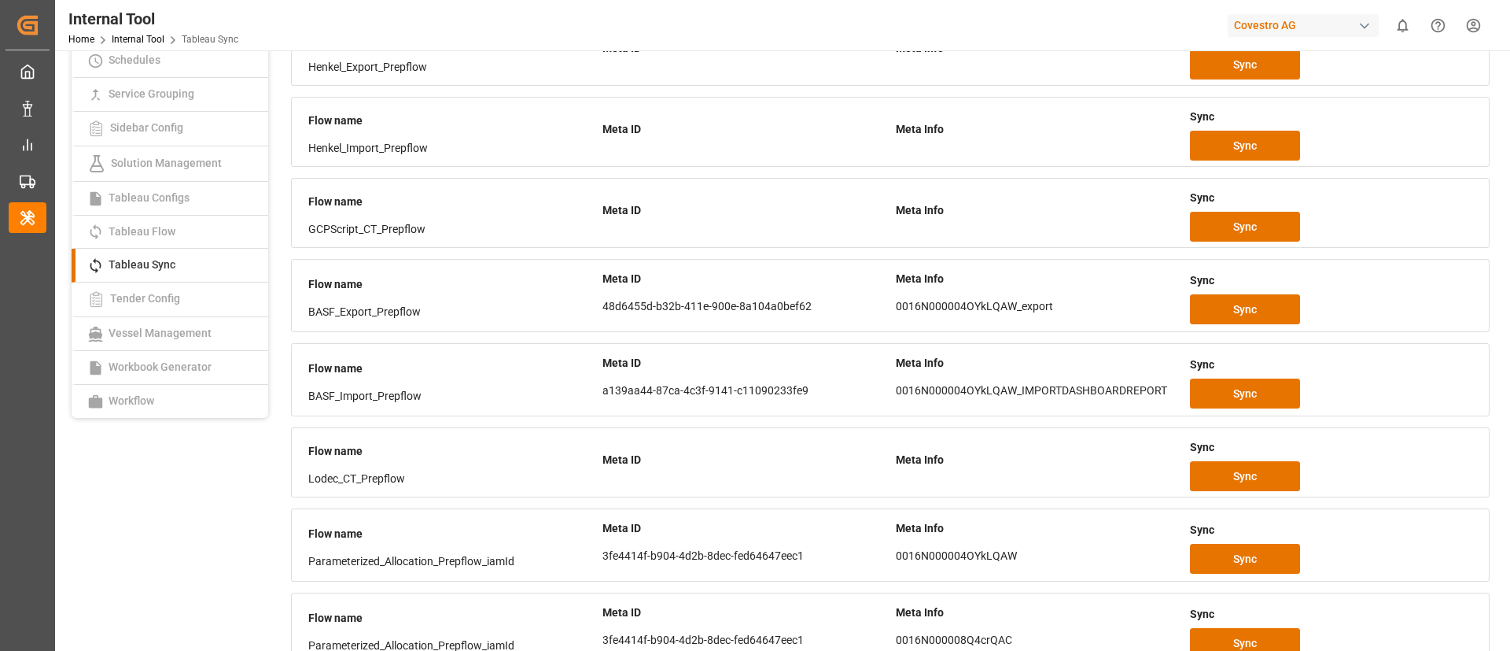
scroll to position [953, 0]
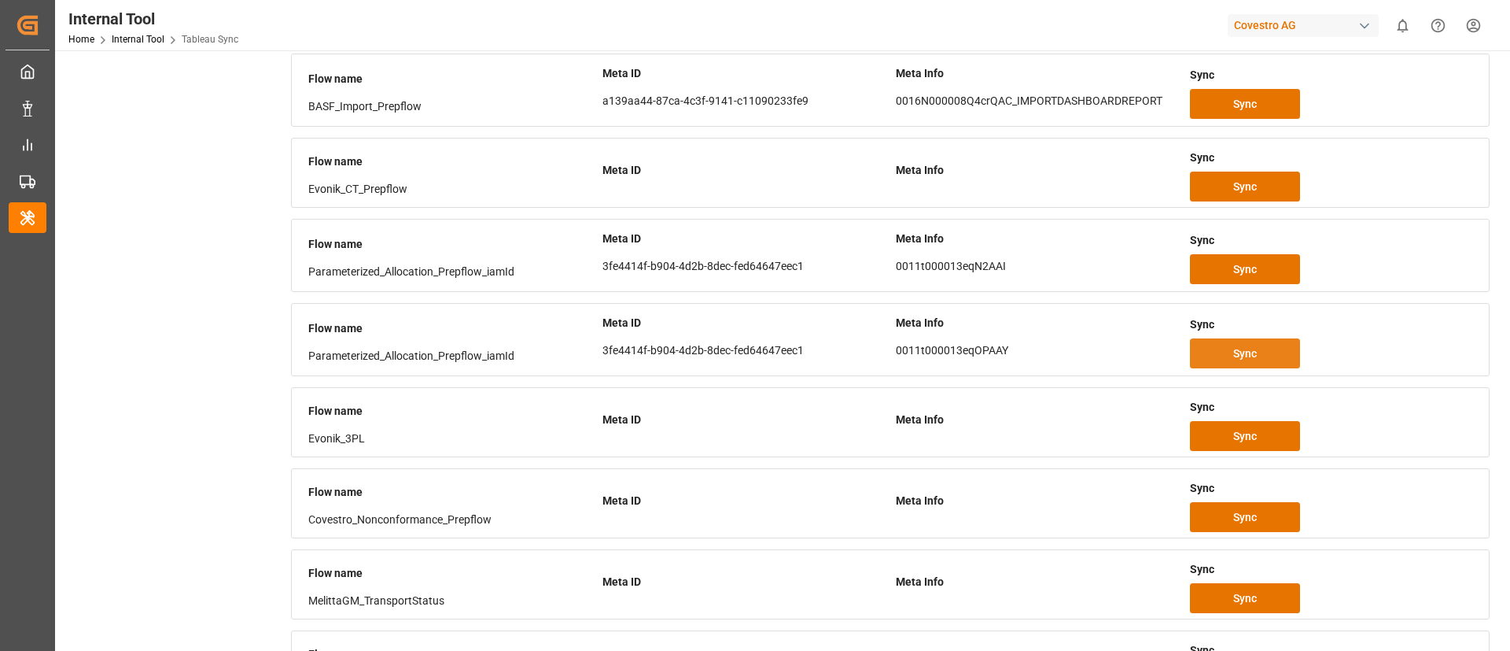
click at [1263, 347] on button "Sync" at bounding box center [1245, 353] width 110 height 30
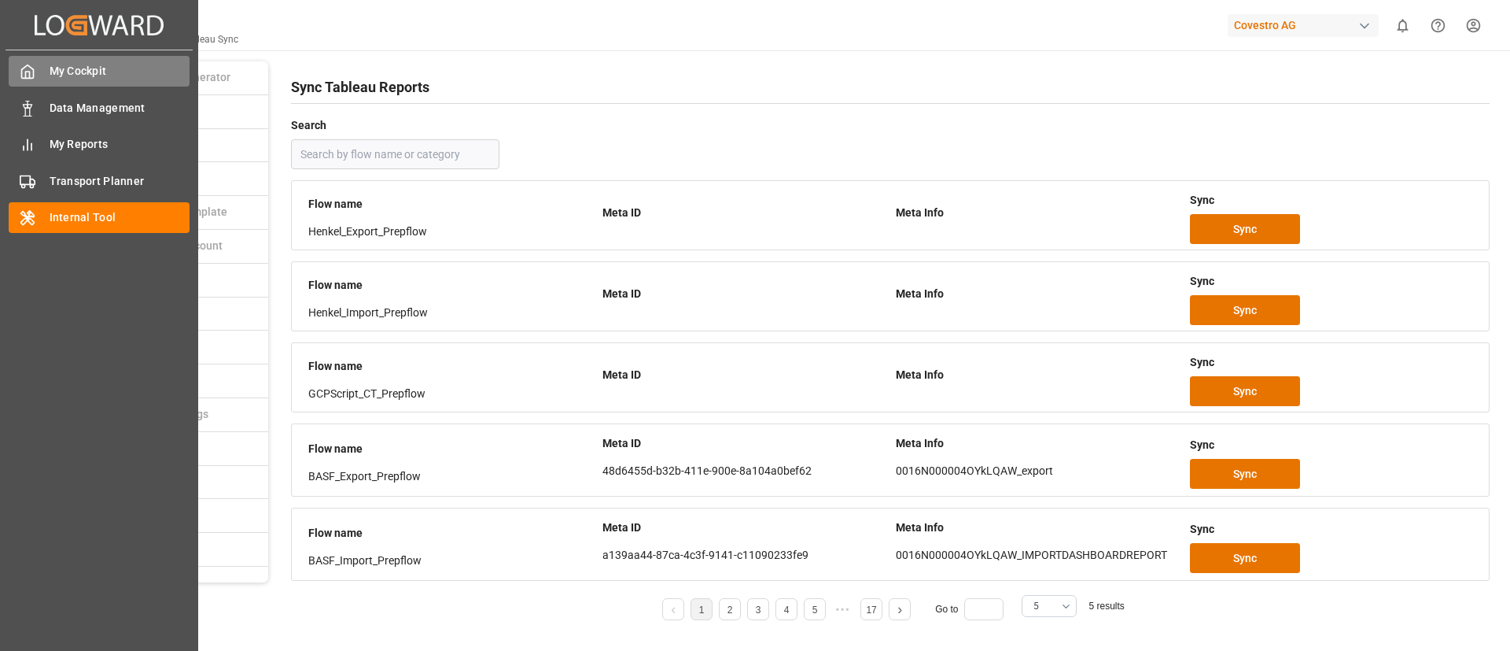
drag, startPoint x: 0, startPoint y: 0, endPoint x: 28, endPoint y: 69, distance: 74.5
click at [28, 69] on icon at bounding box center [28, 72] width 16 height 16
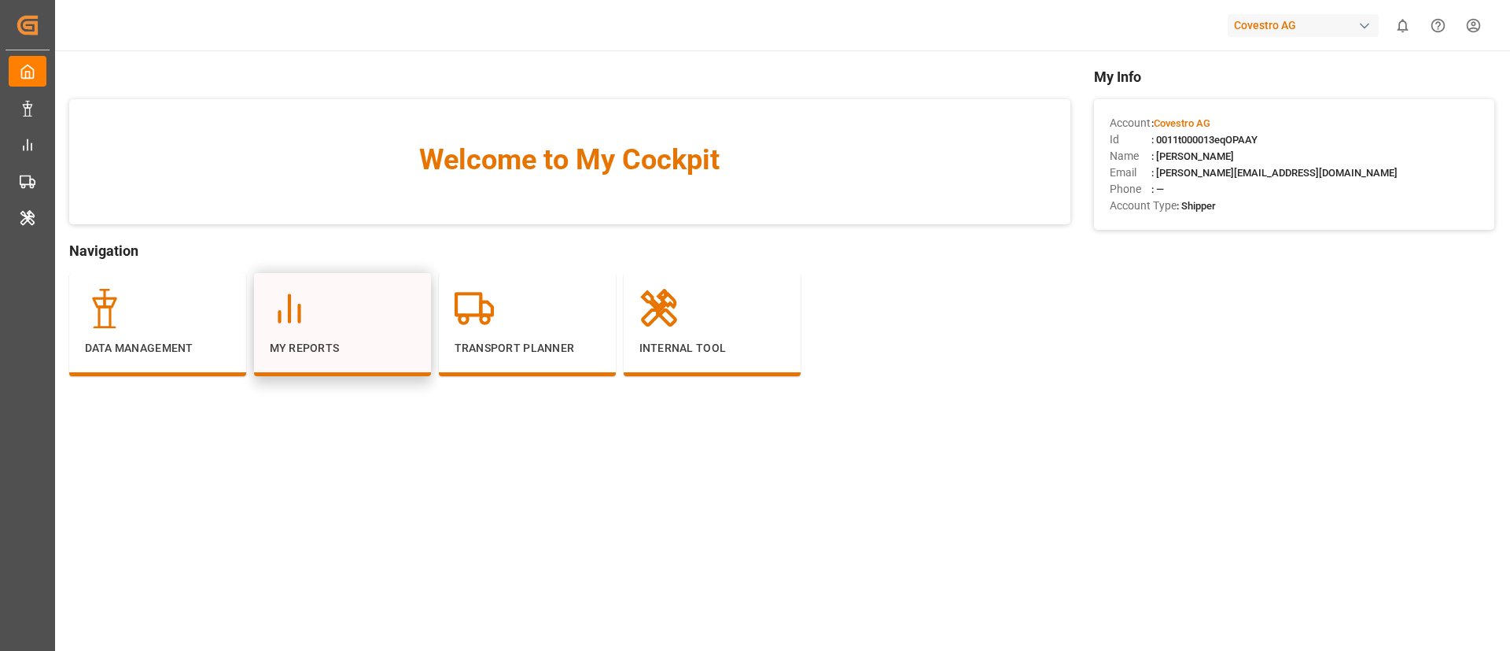
click at [387, 345] on p "My Reports" at bounding box center [343, 348] width 146 height 17
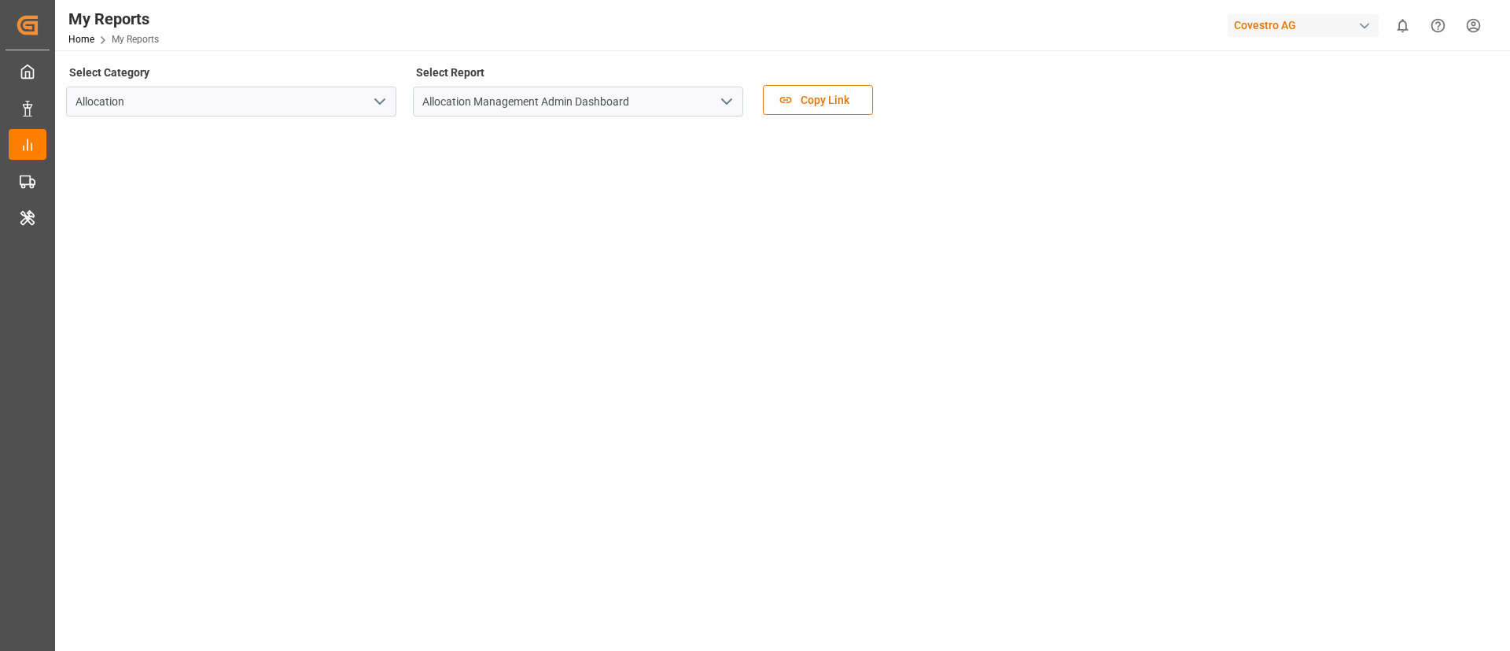
click at [728, 94] on icon "open menu" at bounding box center [726, 101] width 19 height 19
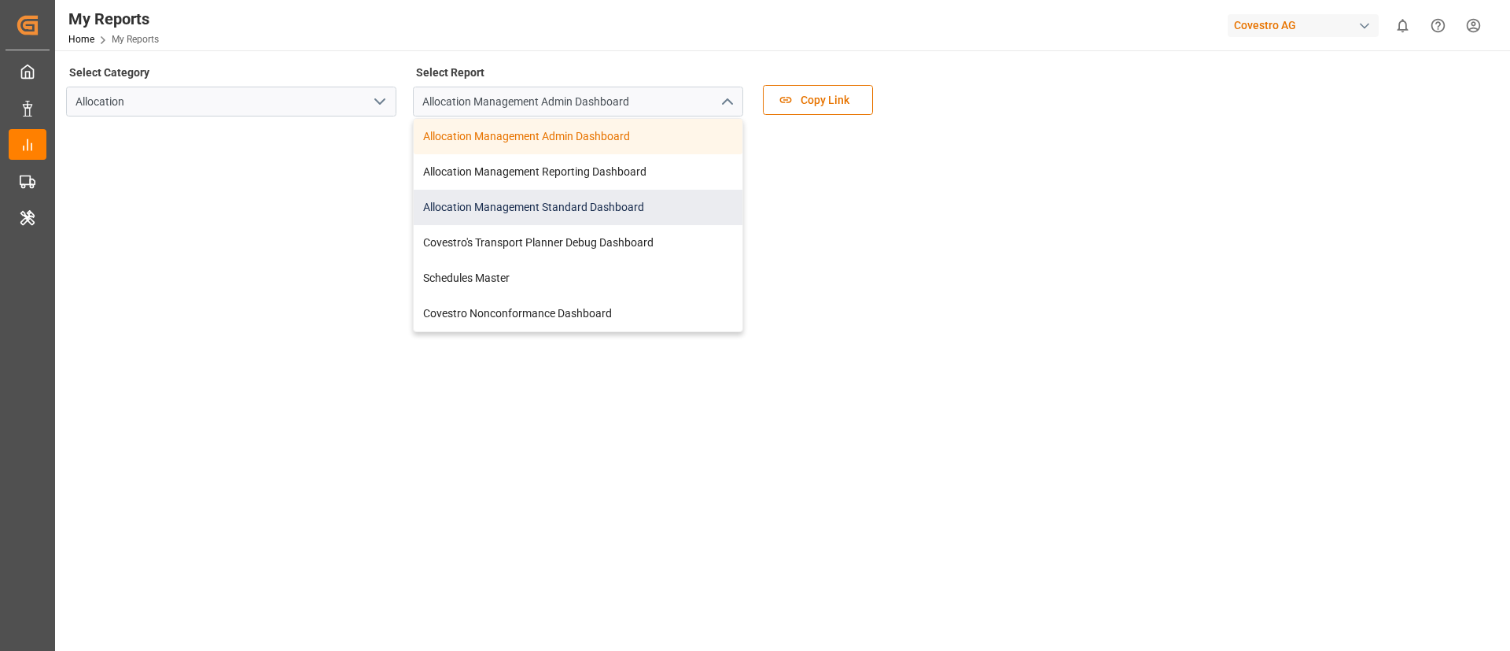
click at [624, 197] on div "Allocation Management Standard Dashboard" at bounding box center [578, 207] width 329 height 35
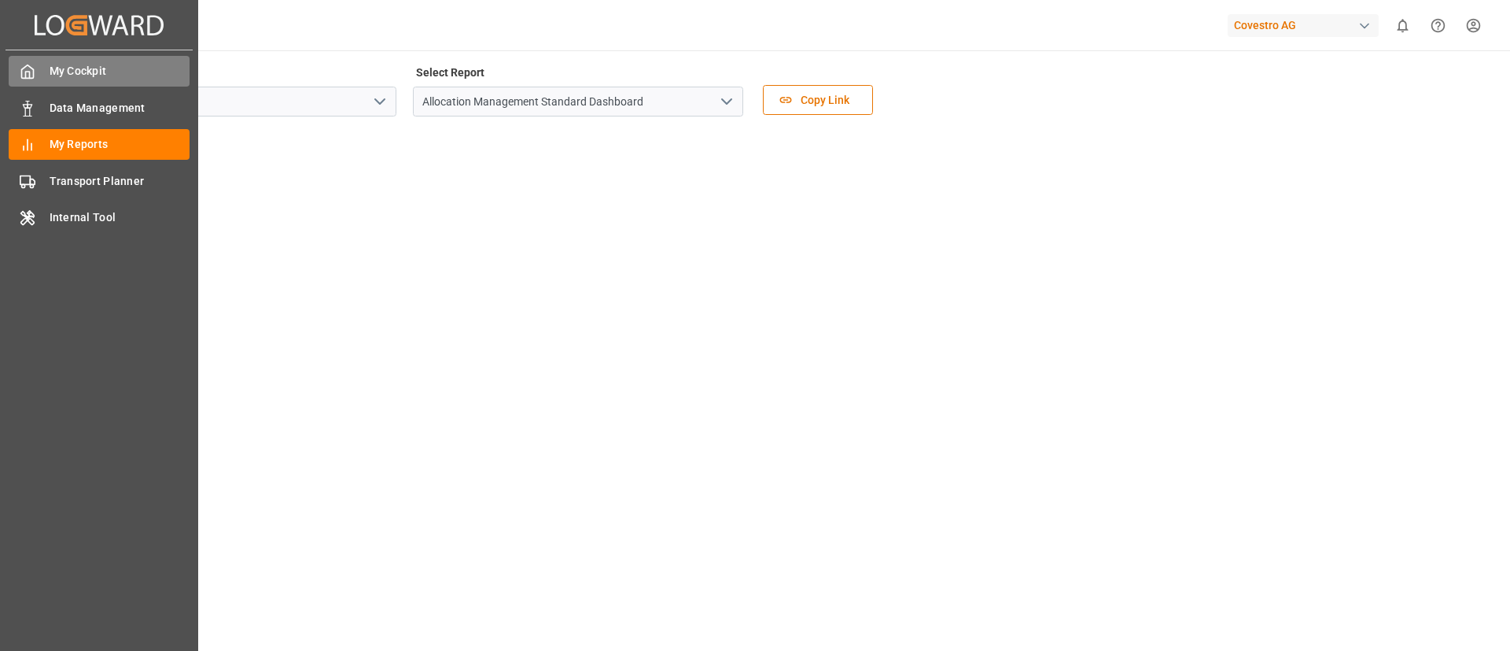
click at [26, 61] on div "My Cockpit My Cockpit" at bounding box center [99, 71] width 181 height 31
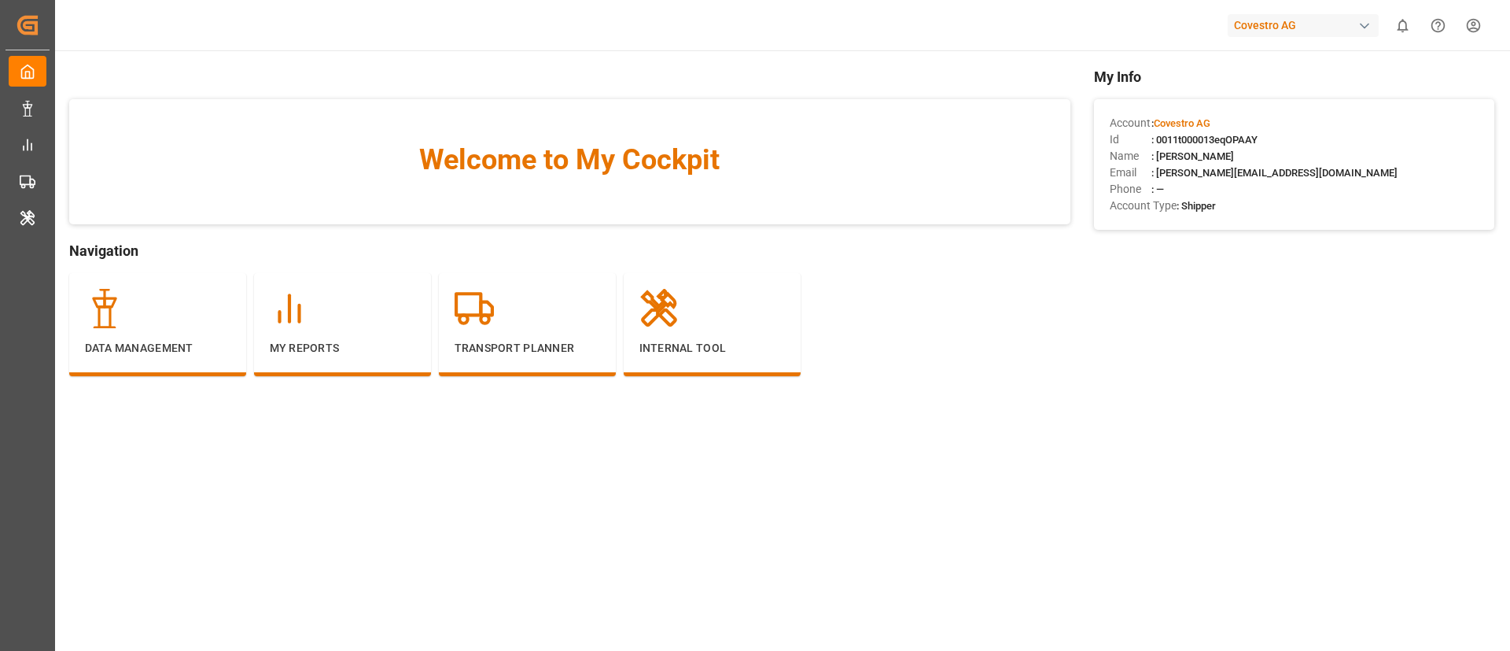
click at [1263, 27] on div "Covestro AG" at bounding box center [1303, 25] width 151 height 23
type input "evonik i"
click at [1258, 98] on span "Evonik Industries AG" at bounding box center [1272, 99] width 103 height 17
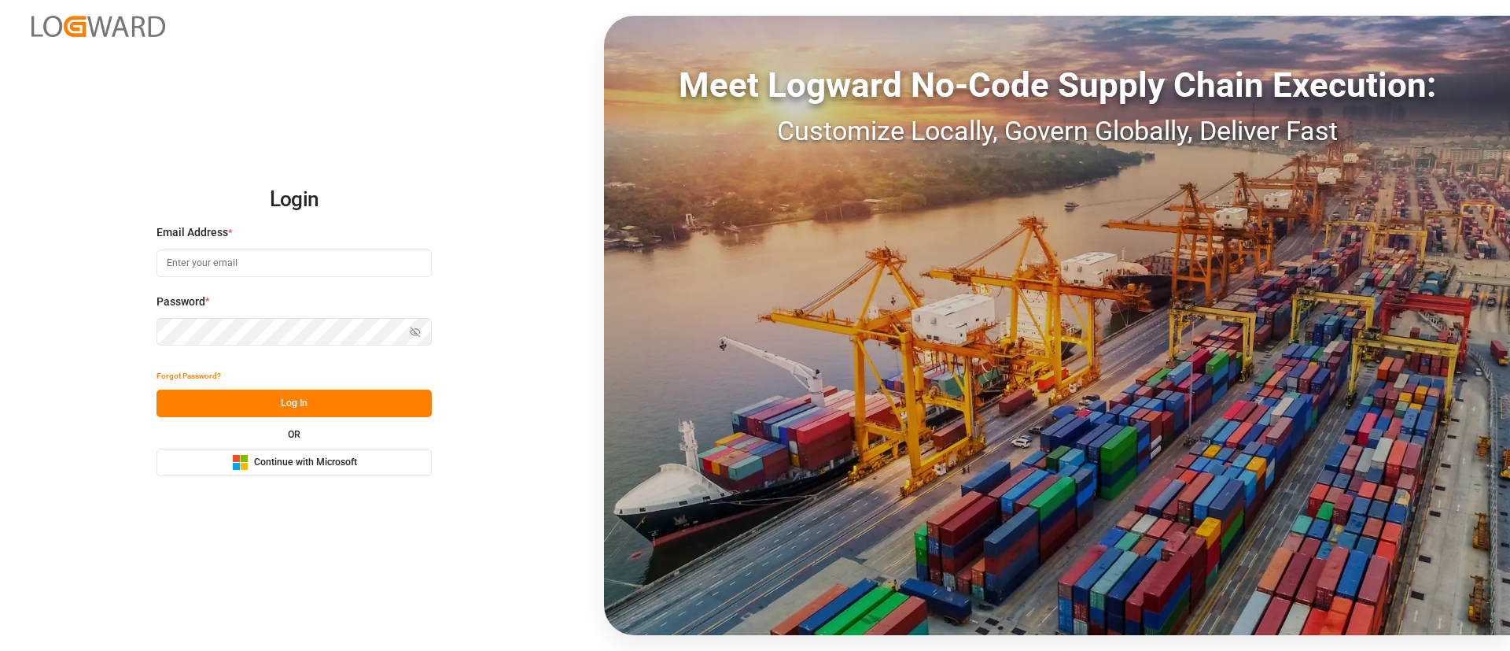
click at [322, 461] on span "Continue with Microsoft" at bounding box center [305, 462] width 103 height 14
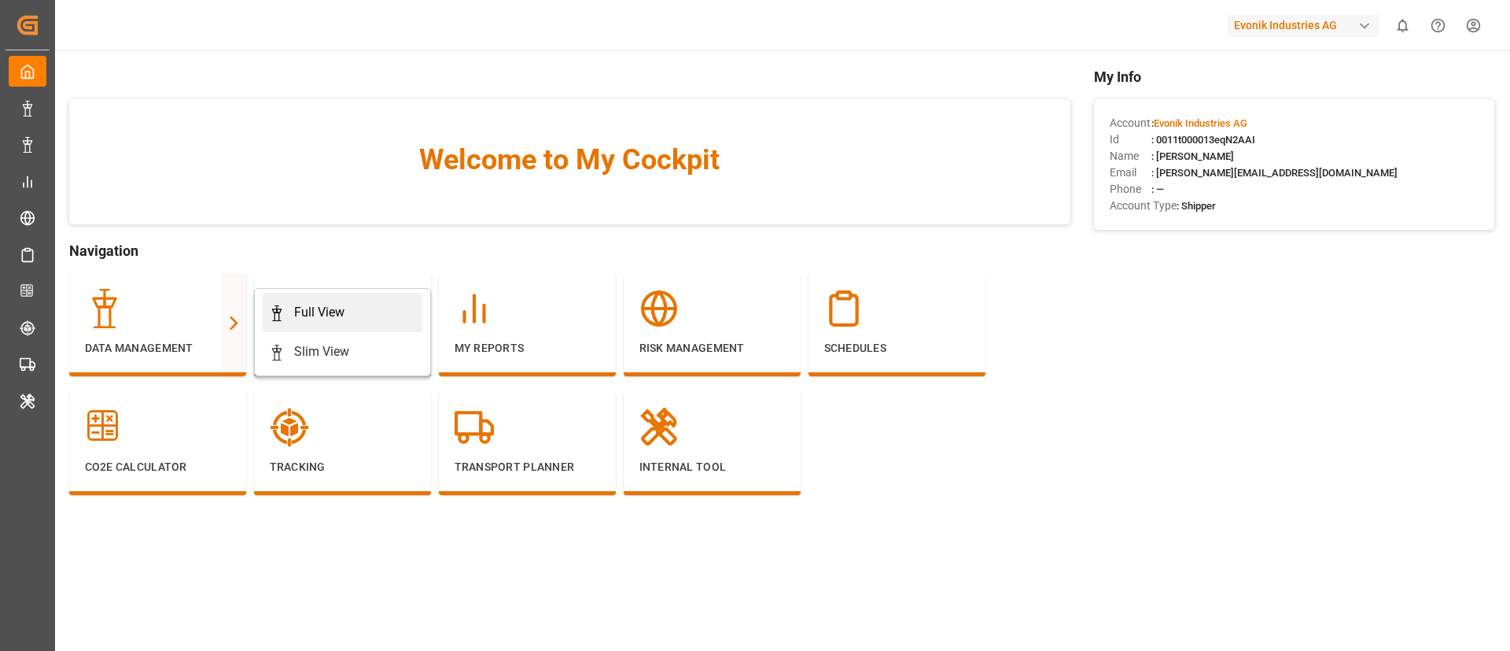
click at [307, 308] on div "Full View" at bounding box center [319, 312] width 50 height 19
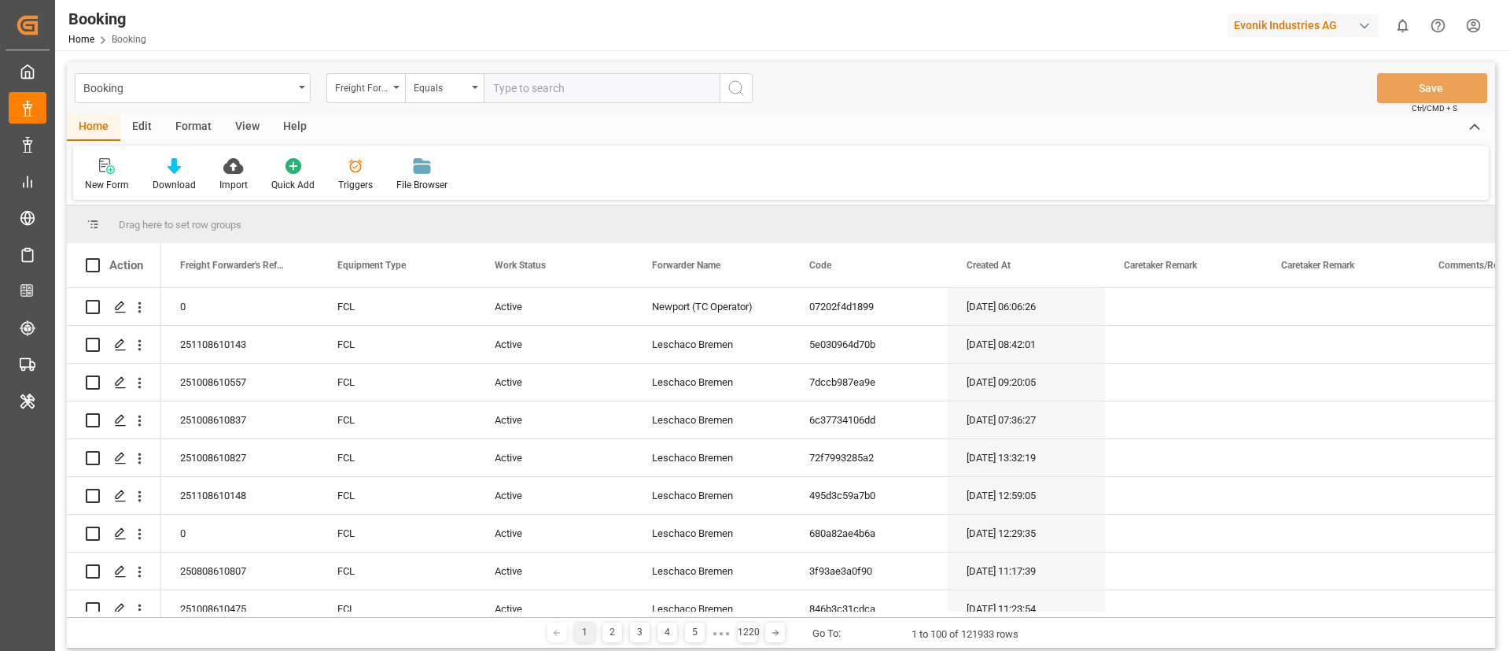
click at [237, 121] on div "View" at bounding box center [247, 127] width 48 height 27
click at [216, 131] on div "Format" at bounding box center [194, 127] width 60 height 27
click at [109, 172] on icon at bounding box center [108, 166] width 14 height 16
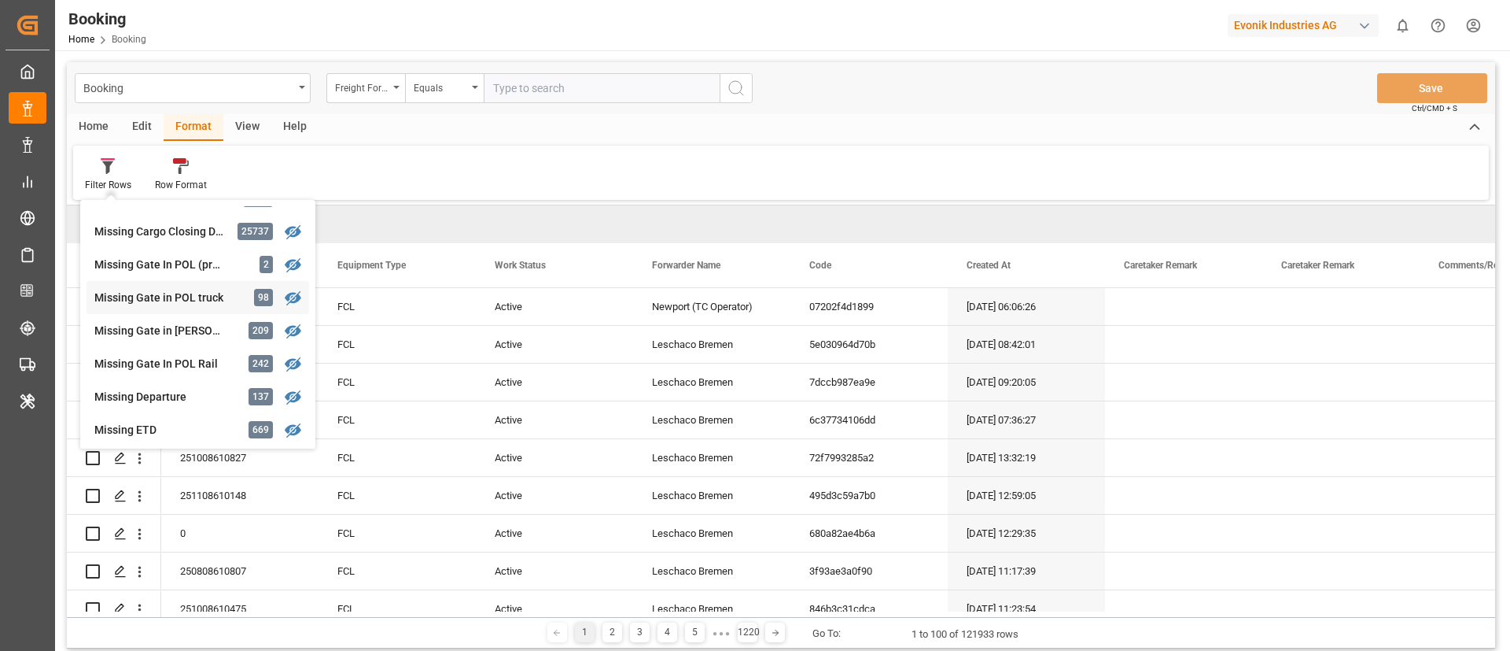
scroll to position [236, 0]
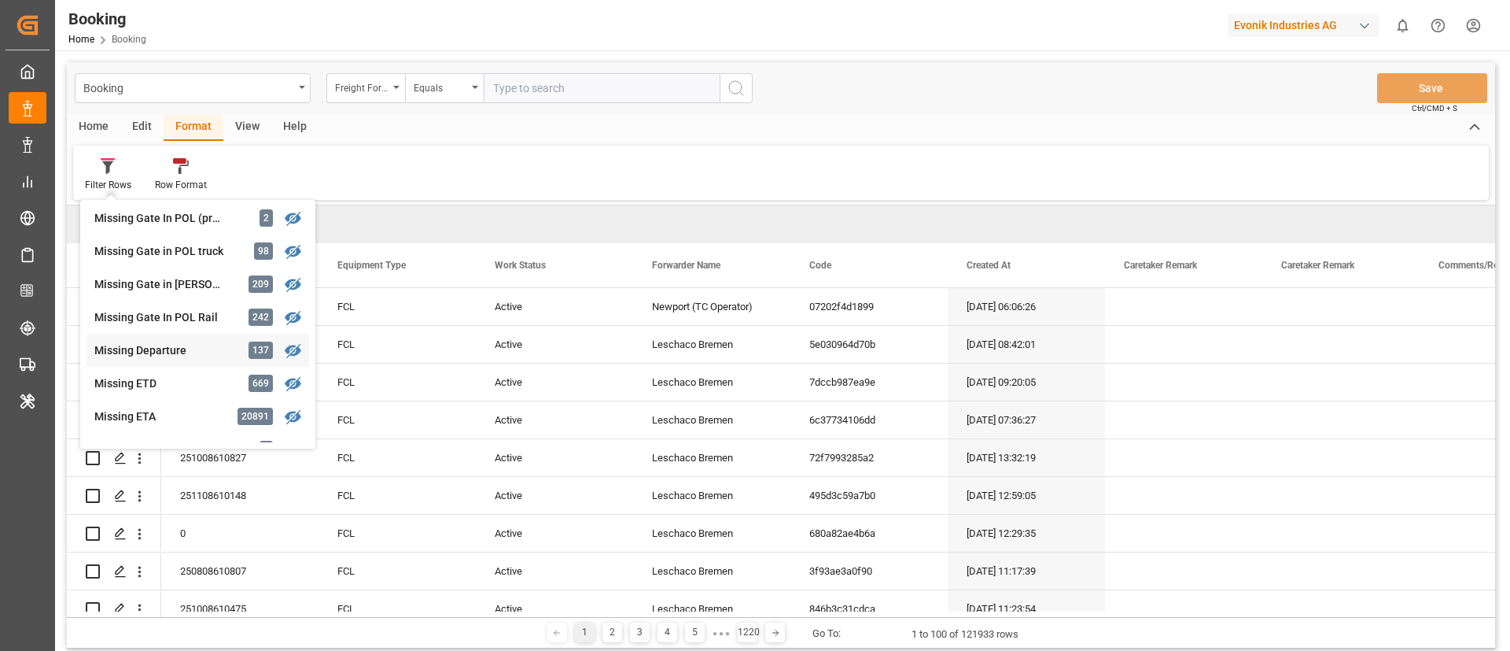
click at [186, 347] on div "Missing Departure" at bounding box center [163, 350] width 138 height 17
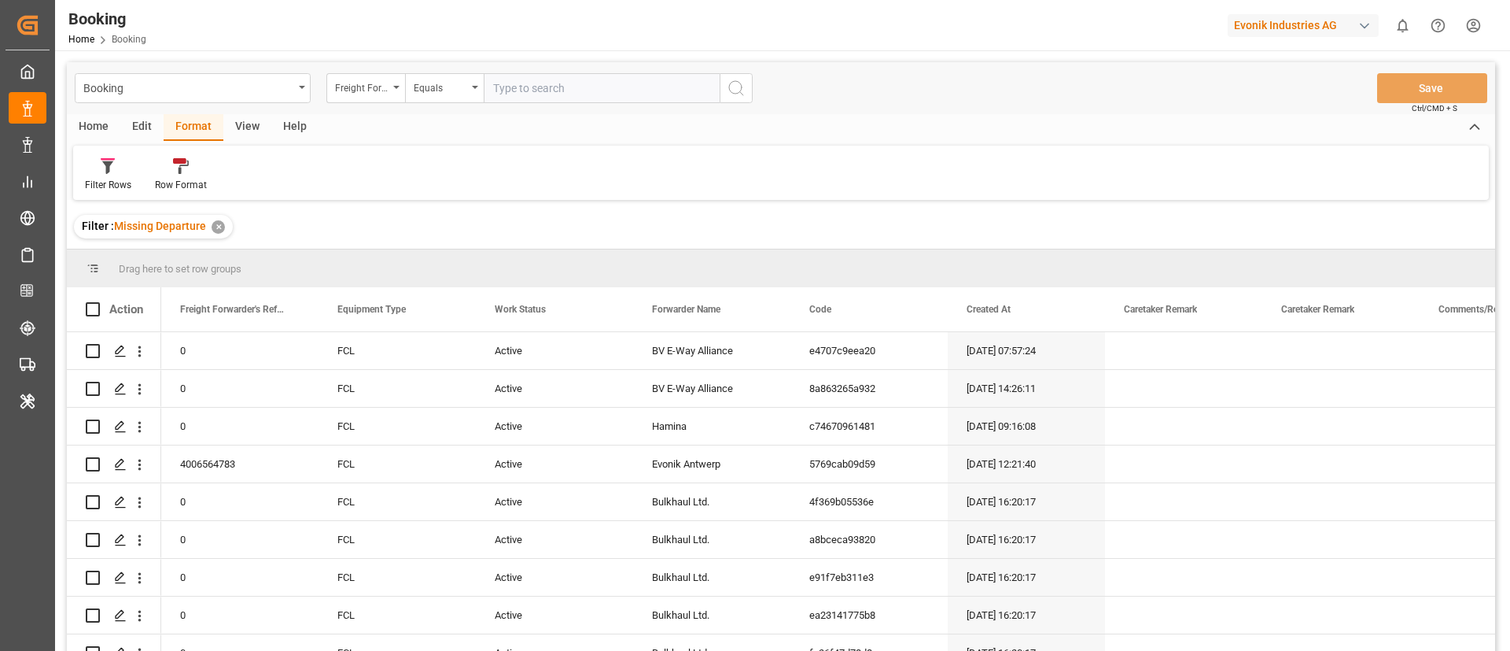
click at [238, 124] on div "View" at bounding box center [247, 127] width 48 height 27
click at [98, 164] on icon at bounding box center [101, 166] width 16 height 16
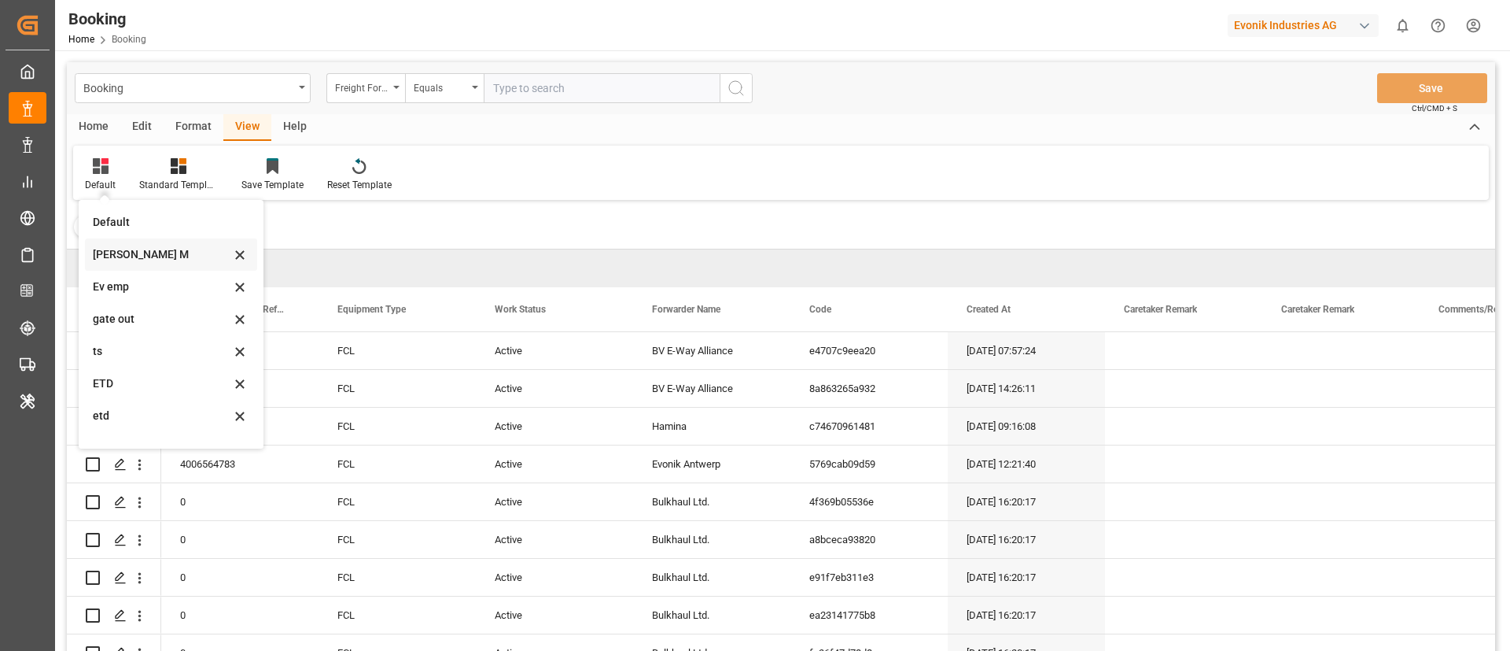
click at [142, 256] on div "Vishmita M" at bounding box center [162, 254] width 138 height 17
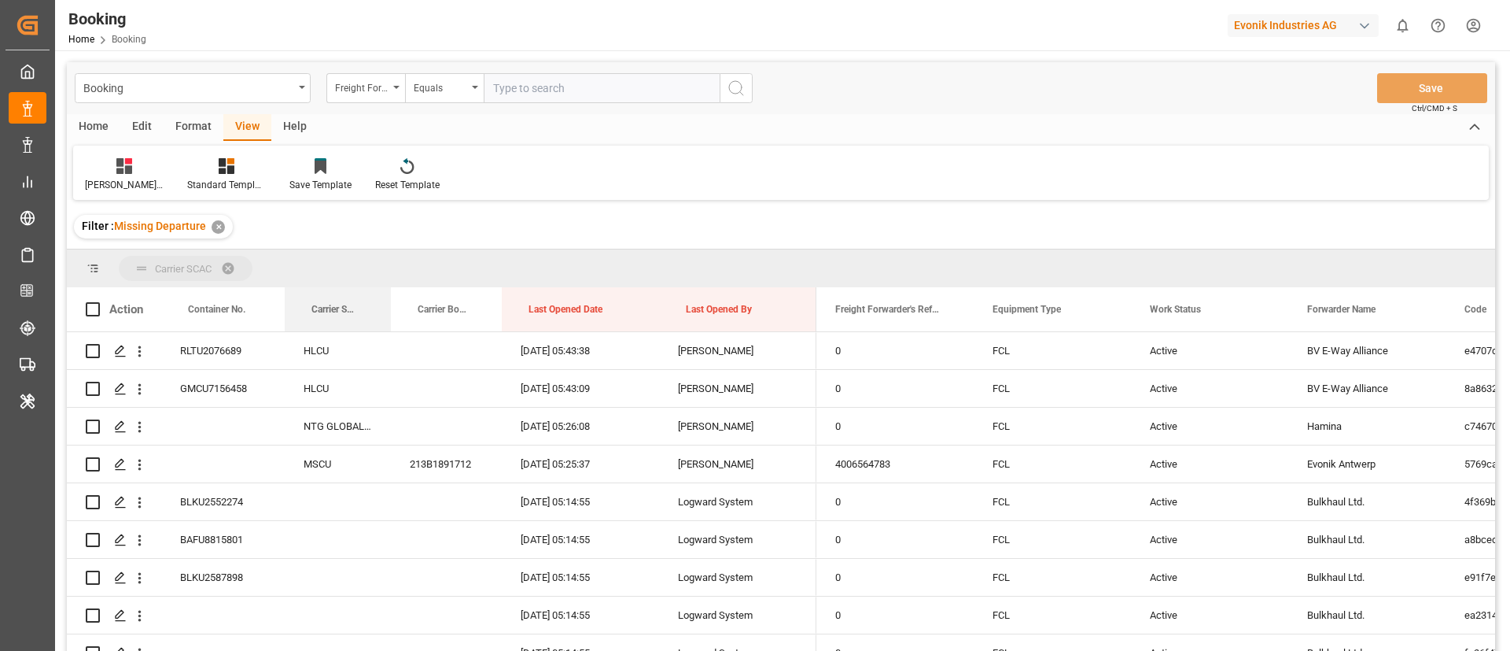
drag, startPoint x: 318, startPoint y: 300, endPoint x: 324, endPoint y: 262, distance: 38.3
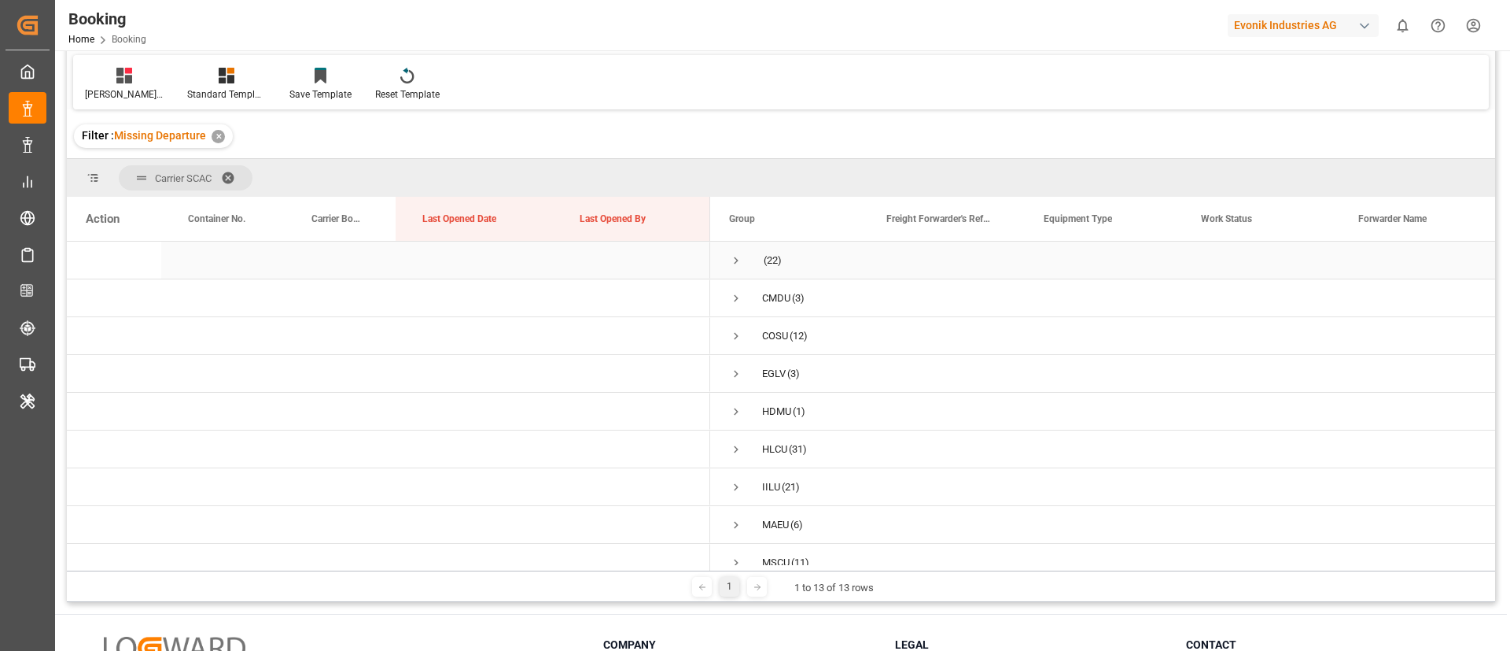
scroll to position [118, 0]
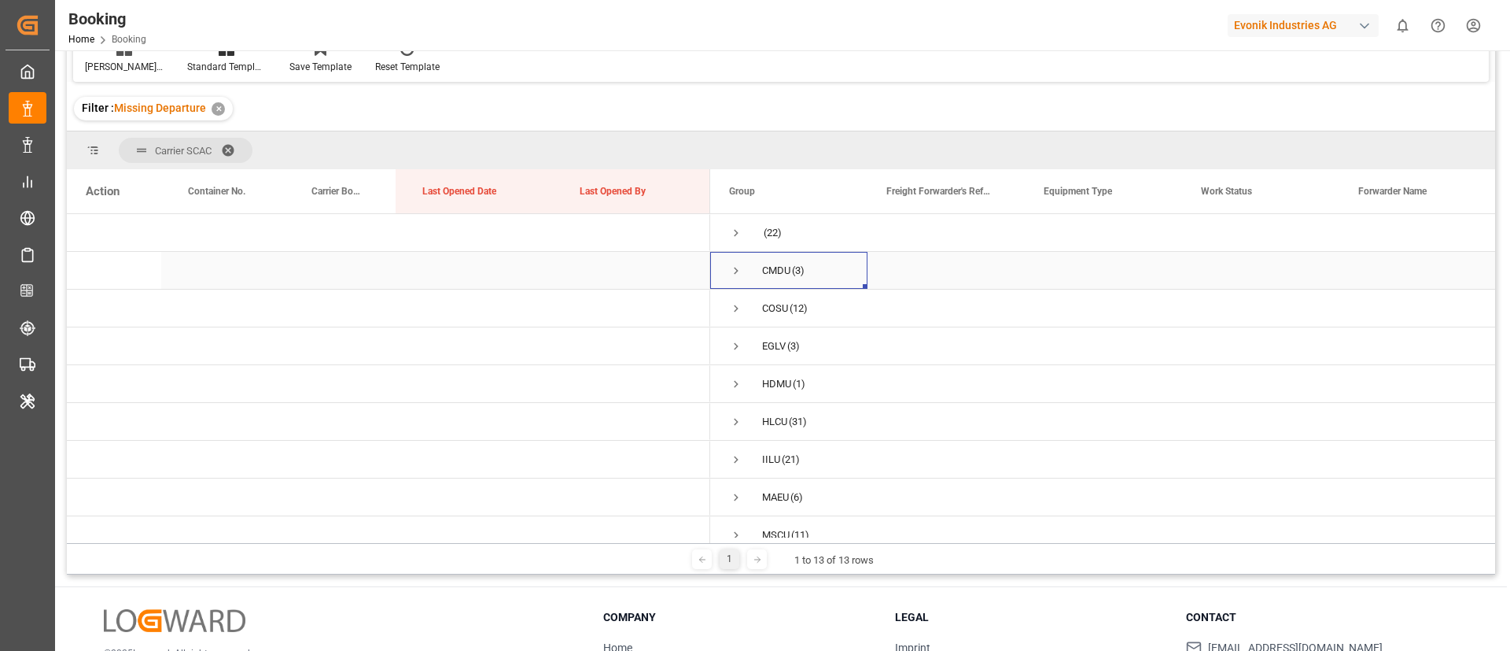
click at [738, 272] on span "Press SPACE to select this row." at bounding box center [736, 271] width 14 height 14
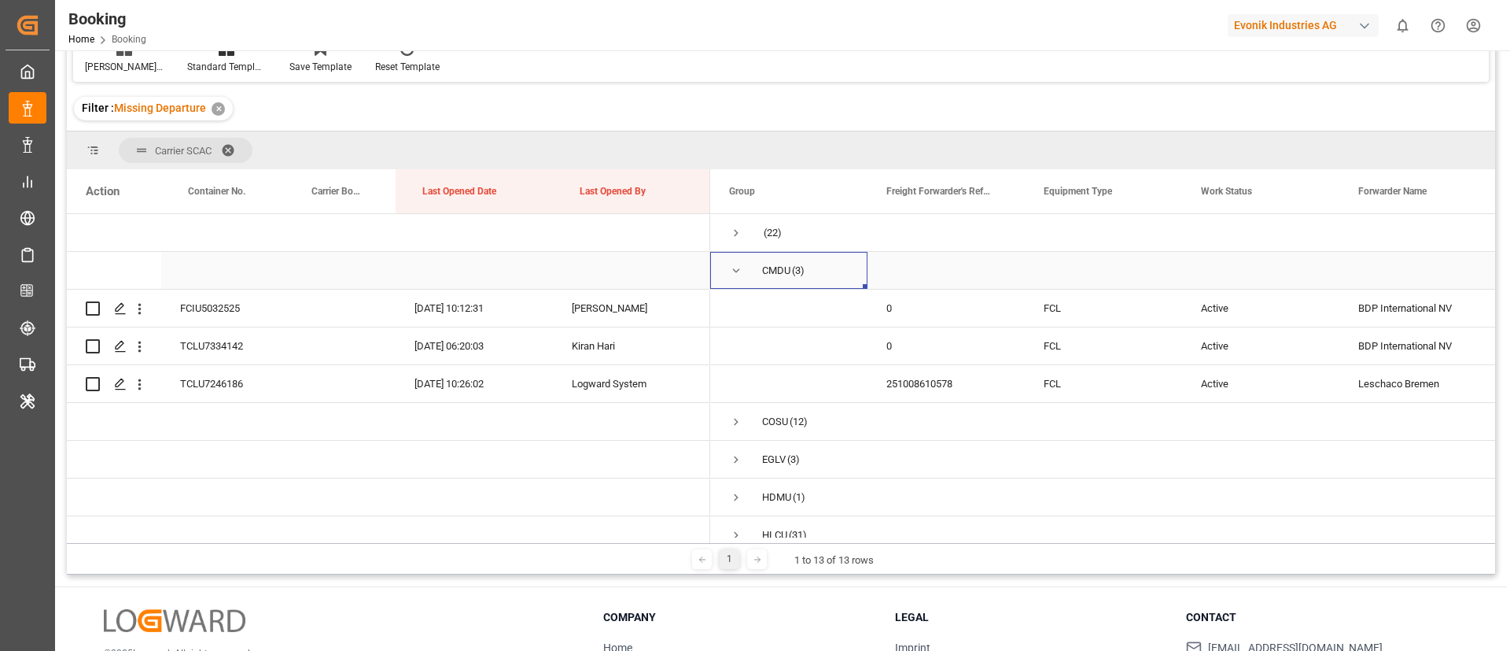
click at [739, 271] on span "Press SPACE to select this row." at bounding box center [736, 271] width 14 height 14
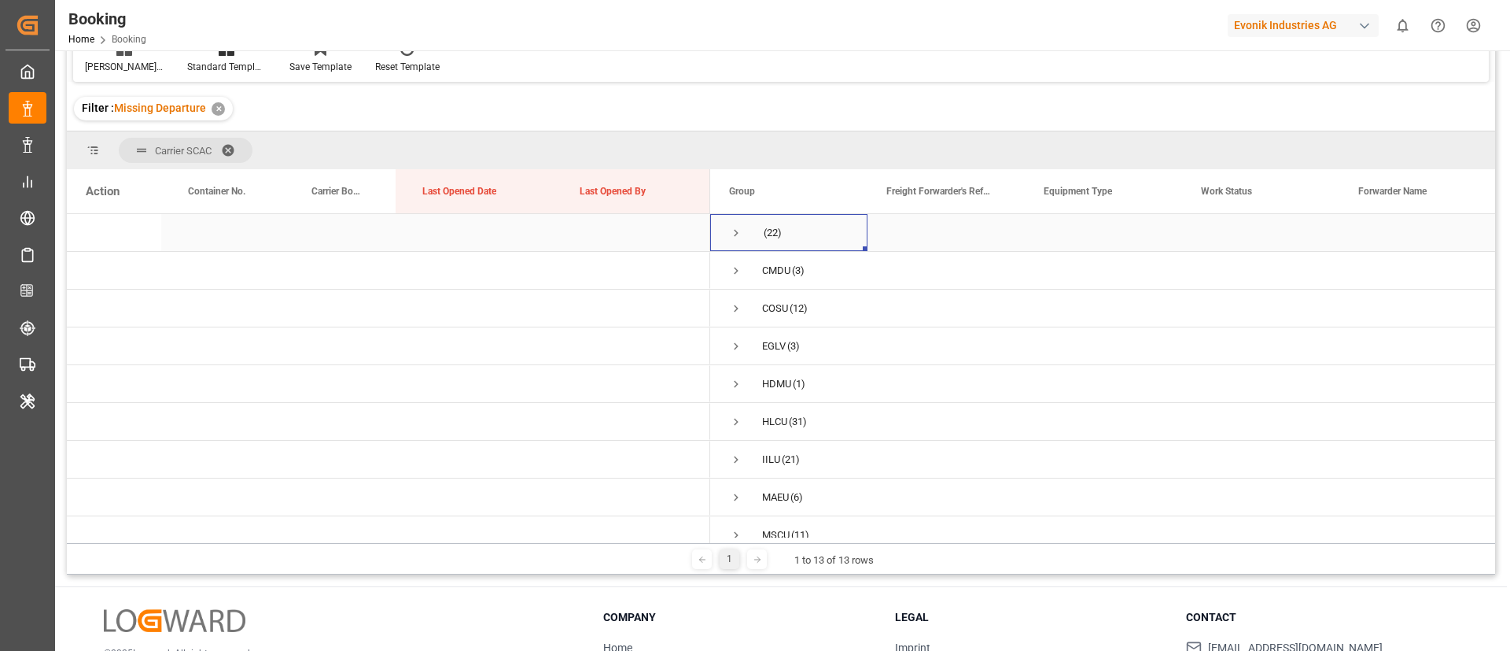
click at [733, 235] on span "Press SPACE to select this row." at bounding box center [736, 233] width 14 height 14
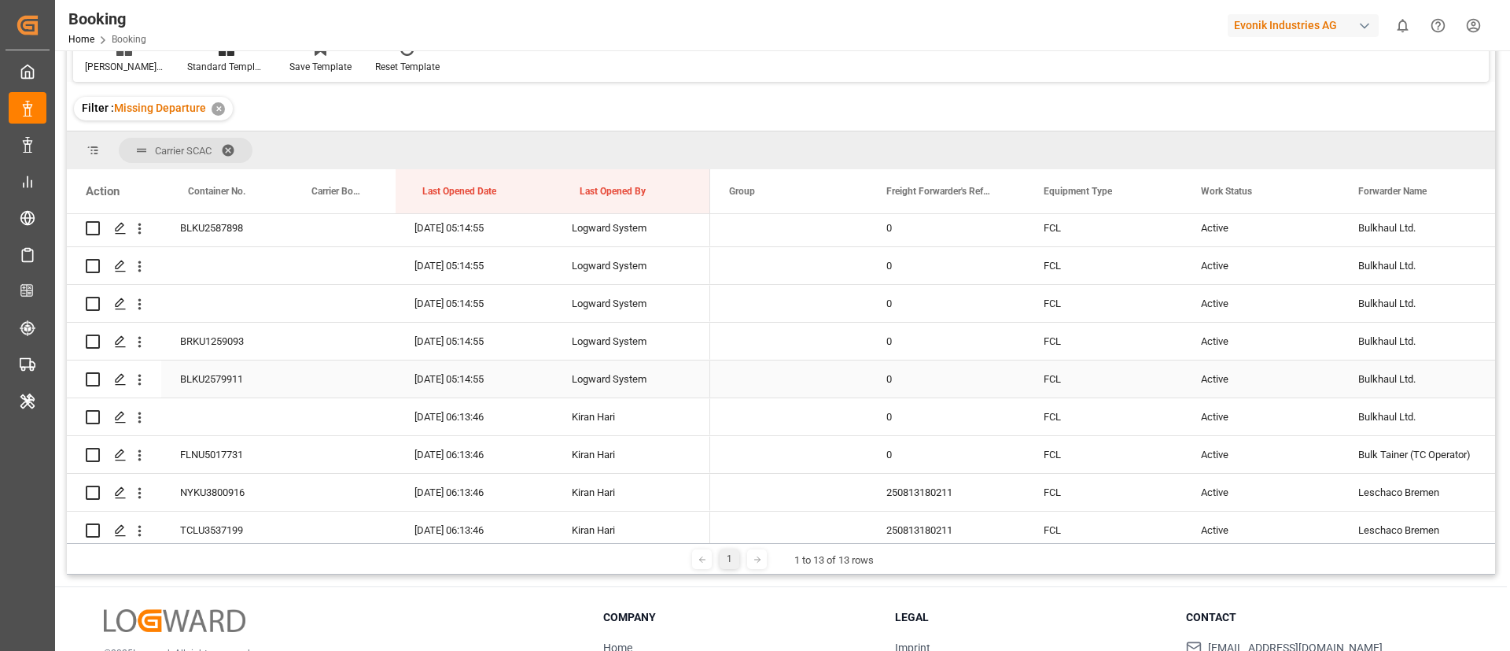
scroll to position [0, 0]
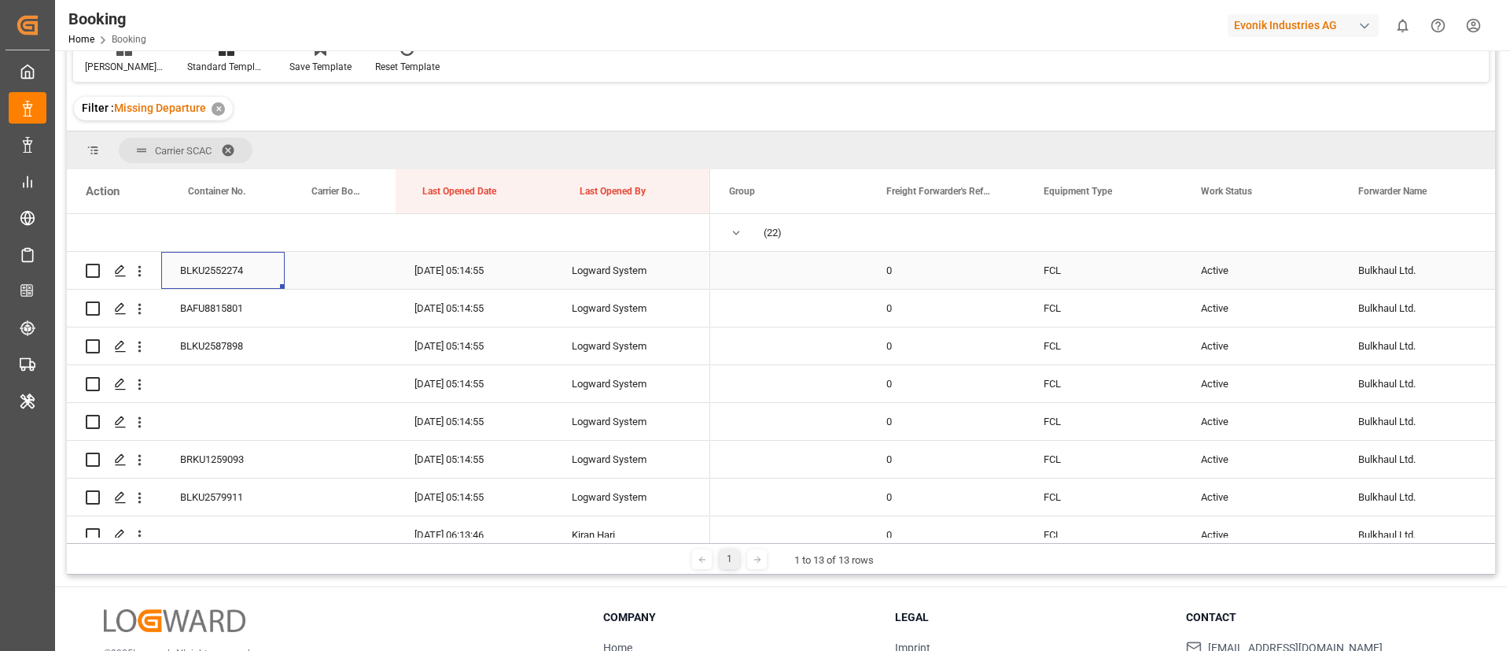
click at [227, 264] on div "BLKU2552274" at bounding box center [222, 270] width 123 height 37
click at [139, 273] on icon "open menu" at bounding box center [139, 271] width 17 height 17
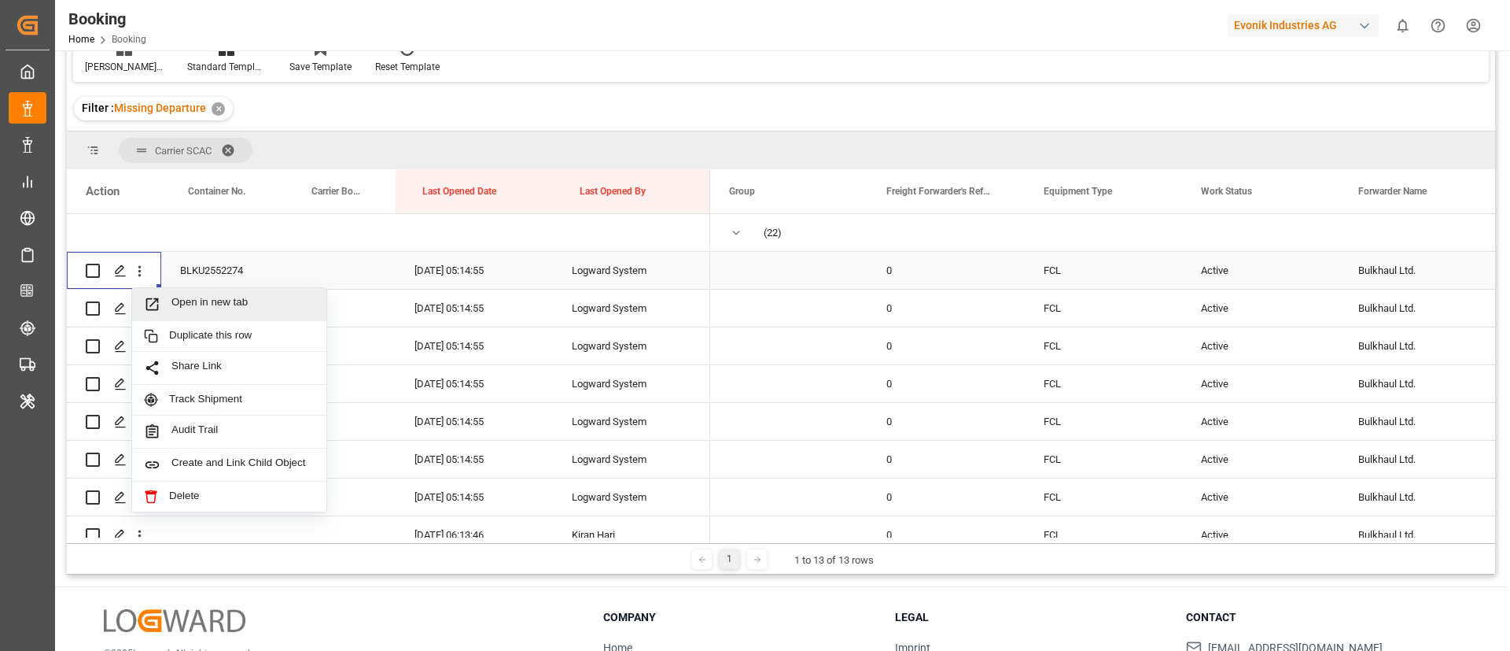
click at [218, 309] on span "Open in new tab" at bounding box center [242, 304] width 143 height 17
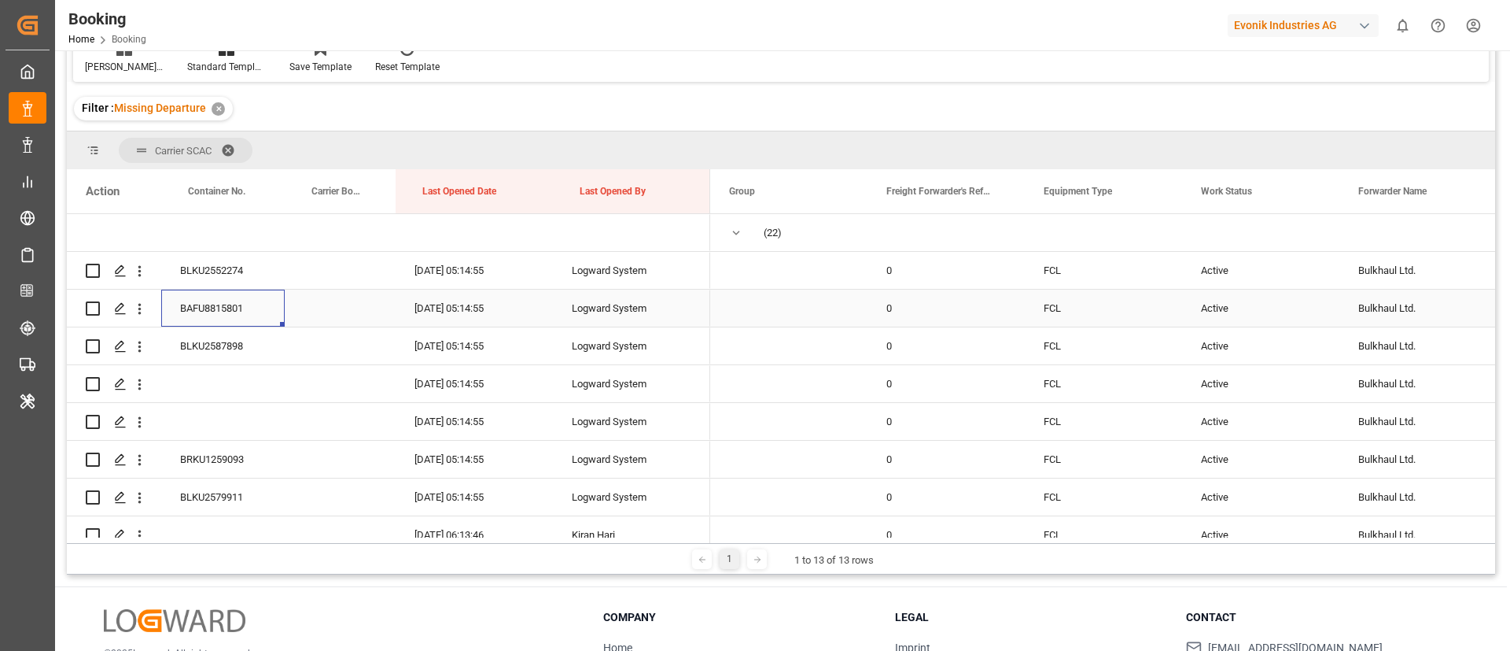
click at [214, 307] on div "BAFU8815801" at bounding box center [222, 307] width 123 height 37
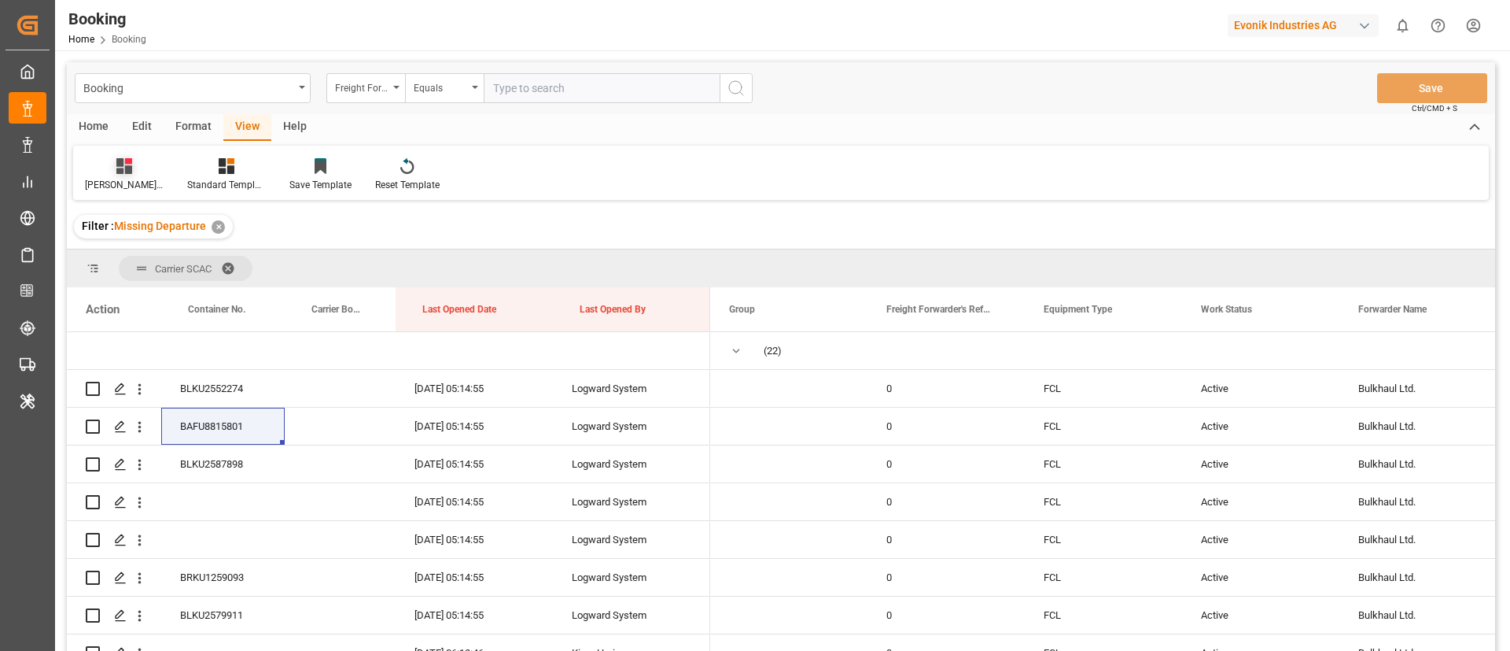
click at [123, 179] on div "Vishmita M" at bounding box center [124, 185] width 79 height 14
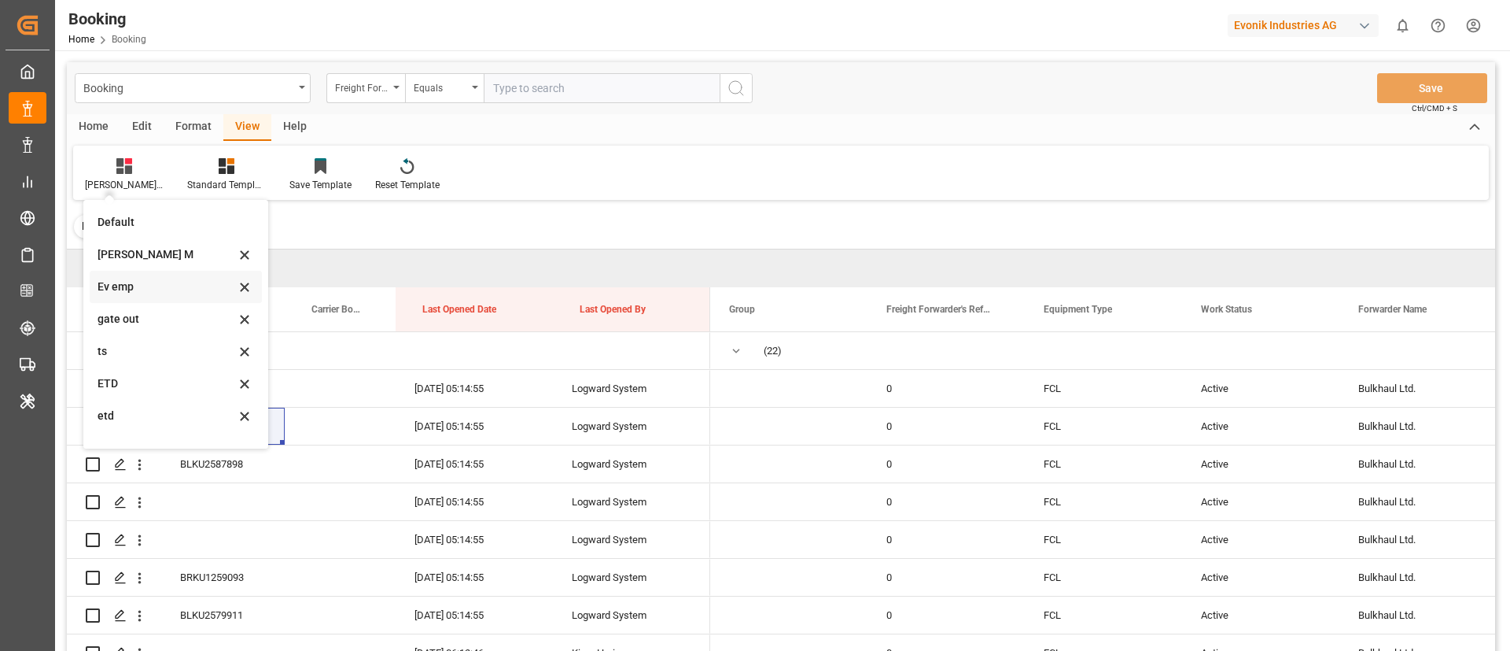
click at [132, 289] on div "Ev emp" at bounding box center [167, 286] width 138 height 17
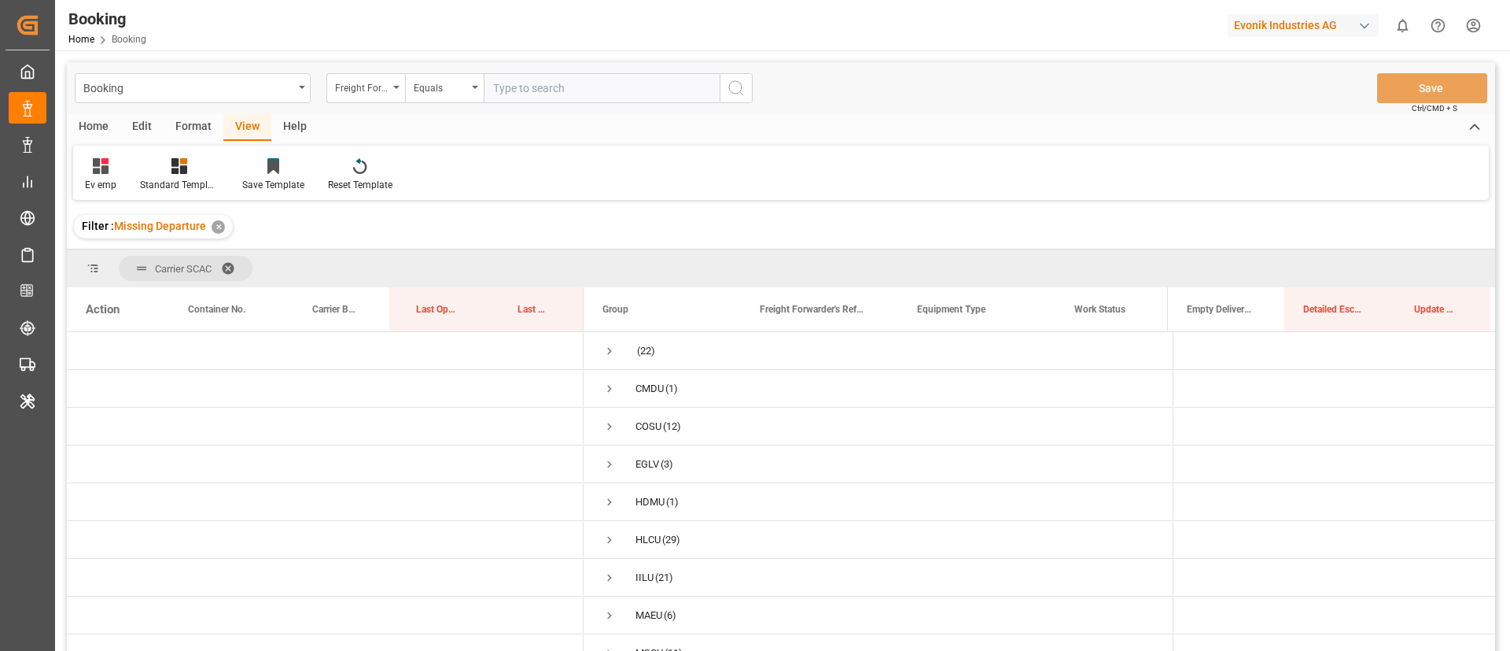
scroll to position [118, 0]
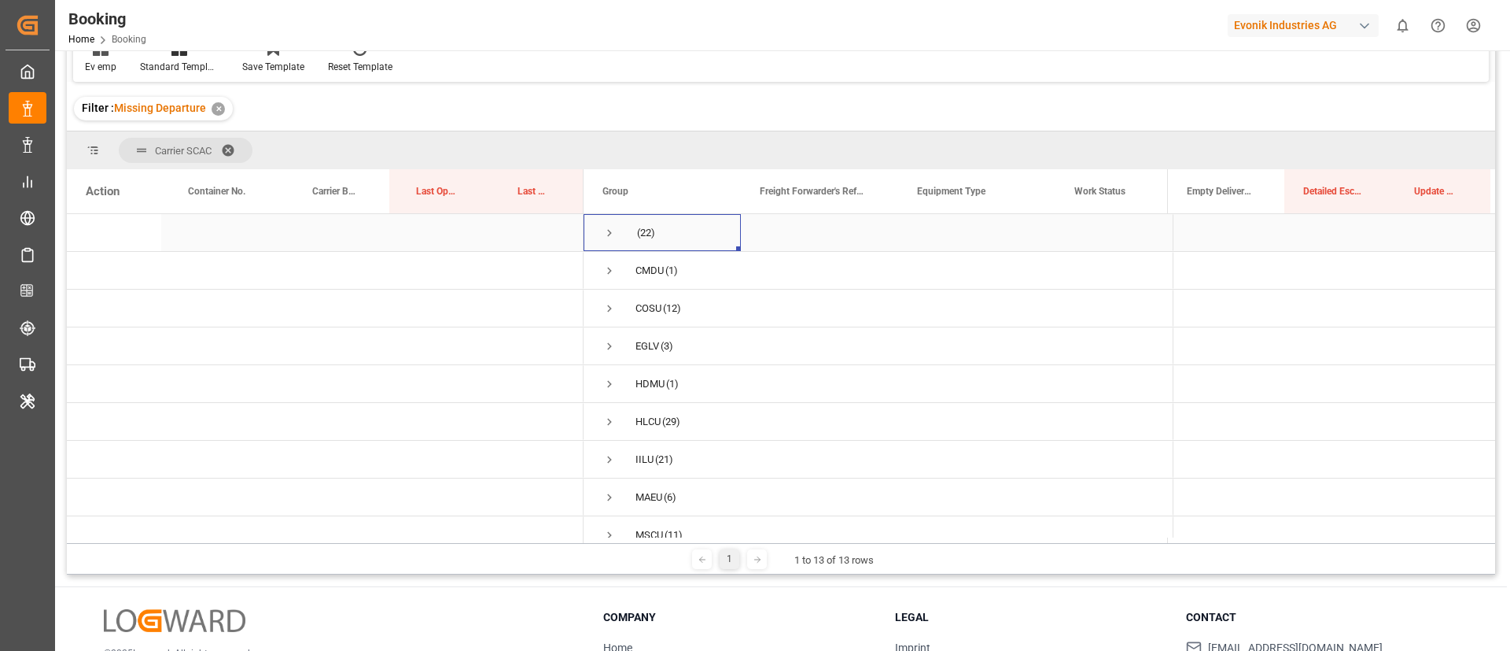
click at [603, 231] on span "Press SPACE to select this row." at bounding box center [610, 233] width 14 height 14
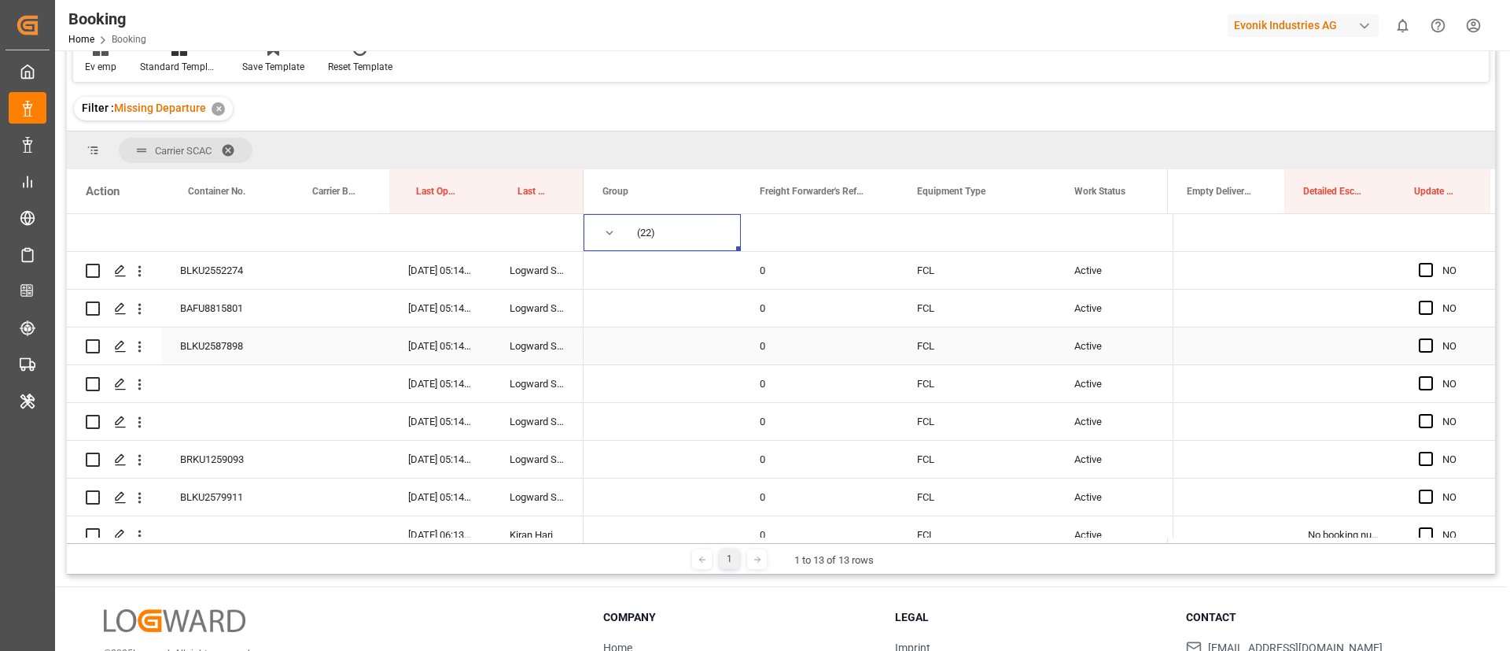
click at [227, 341] on div "BLKU2587898" at bounding box center [223, 345] width 124 height 37
click at [138, 385] on icon "open menu" at bounding box center [139, 384] width 17 height 17
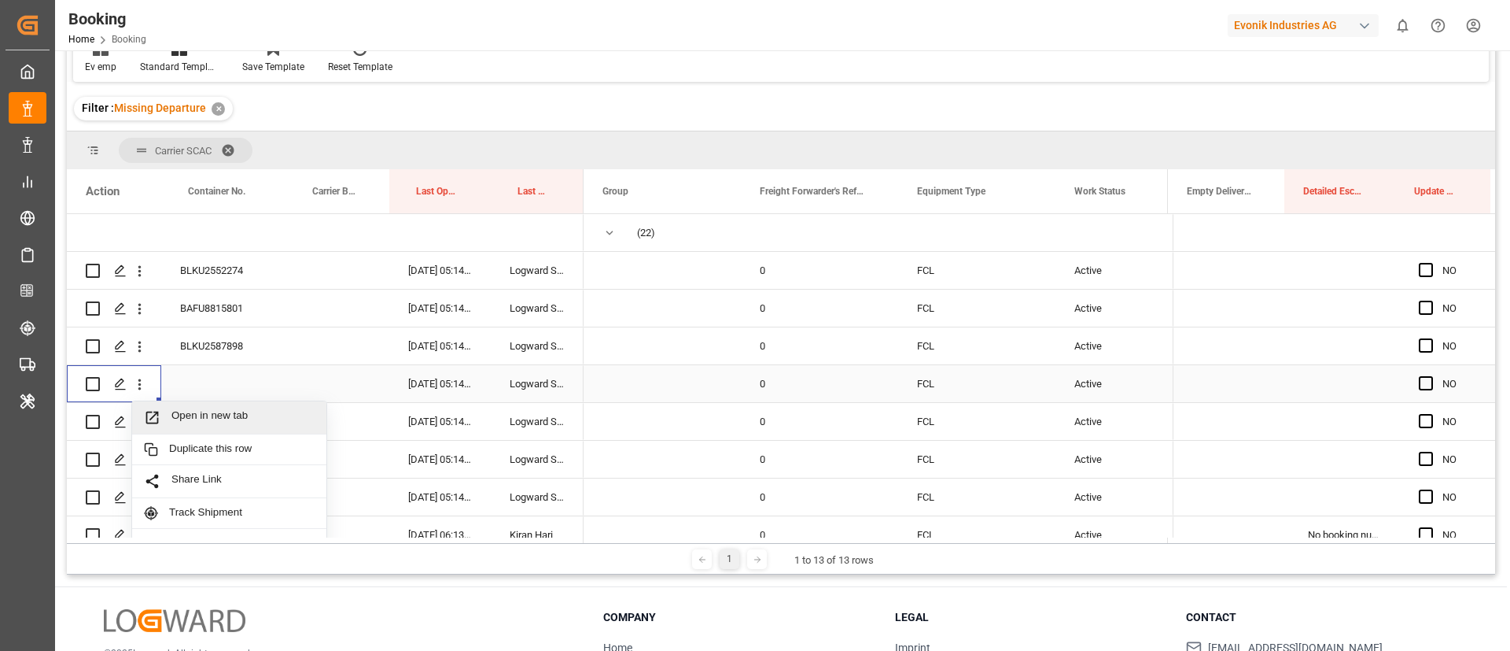
click at [197, 426] on div "Open in new tab" at bounding box center [229, 417] width 194 height 33
click at [139, 426] on icon "open menu" at bounding box center [139, 422] width 3 height 11
click at [182, 463] on span "Open in new tab" at bounding box center [242, 455] width 143 height 17
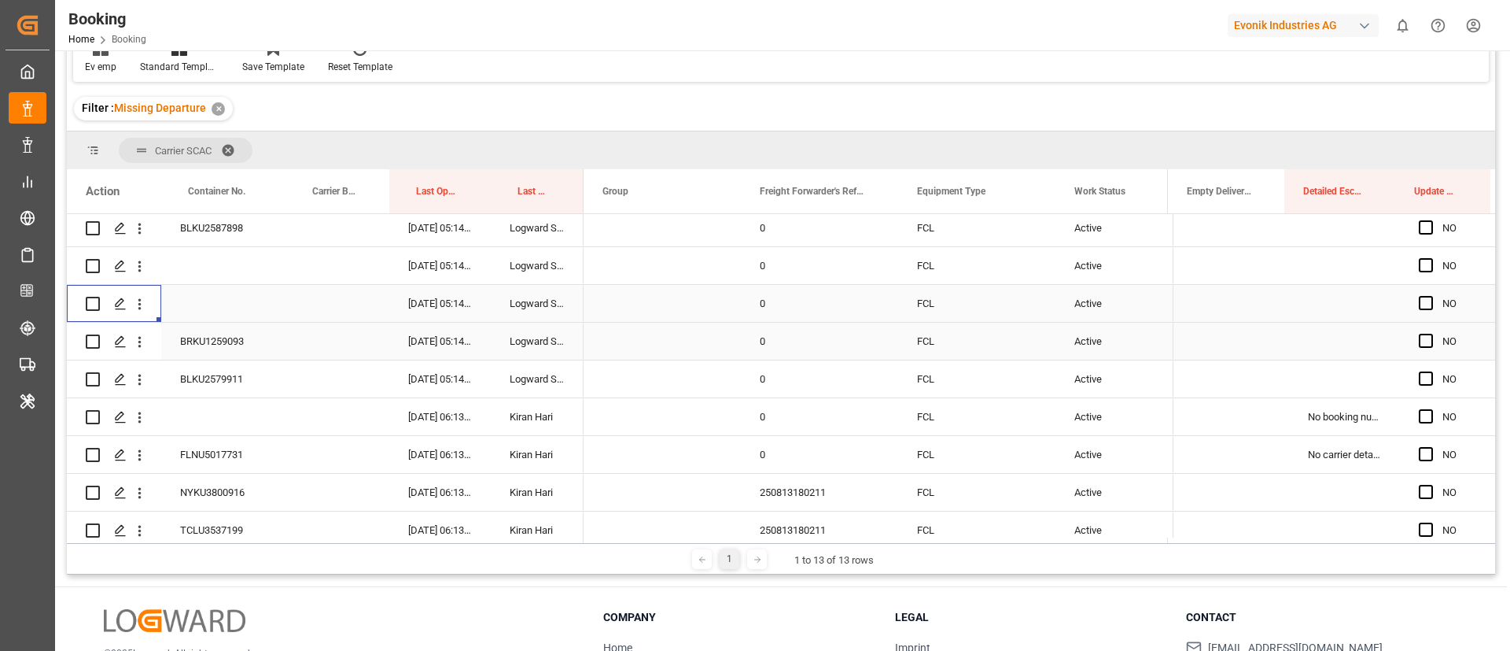
click at [247, 341] on div "BRKU1259093" at bounding box center [223, 340] width 124 height 37
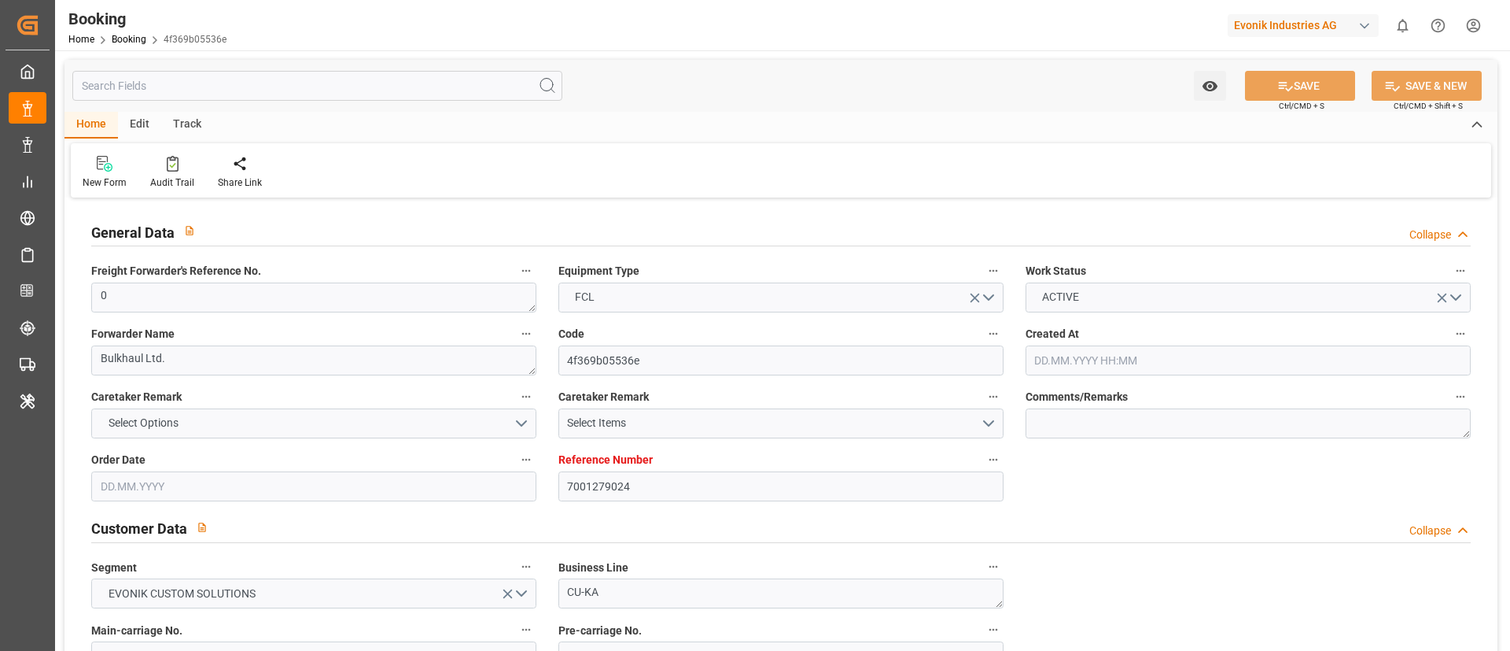
type input "7001279024"
type input "9839210"
type input "EUNWC"
type input "IDBDJ"
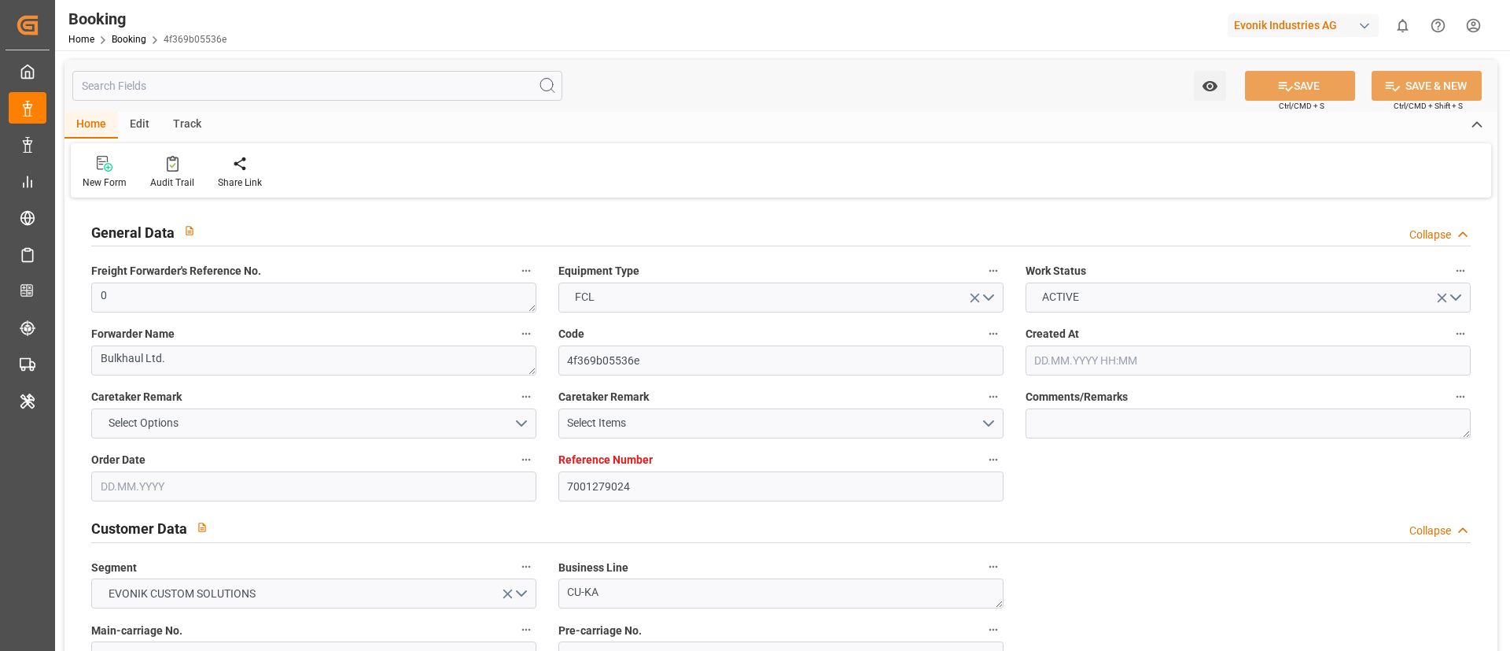
type input "[DATE] 16:20"
type input "[DATE]"
type input "07.10.2025 00:00"
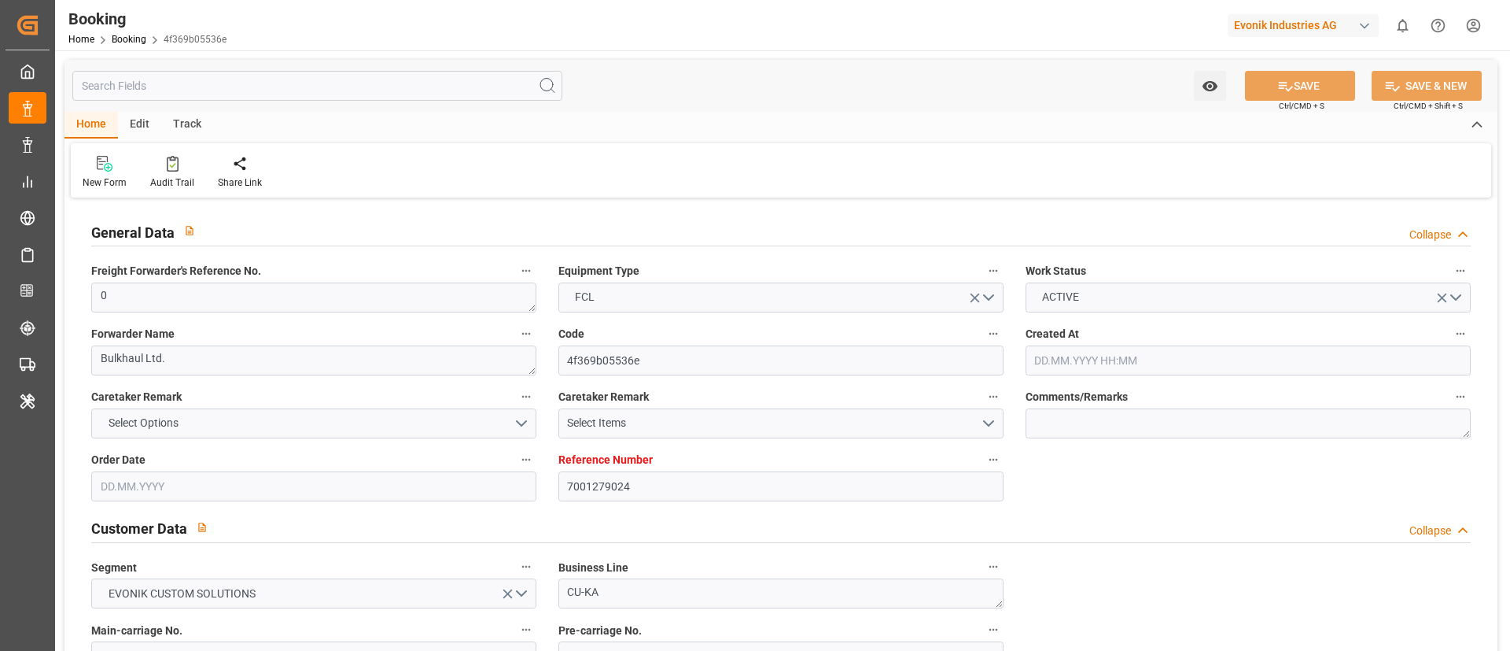
type input "07.10.2025 00:00"
type input "15.10.2025 00:00"
type input "27.11.2025 00:00"
type input "15.11.2025 00:00"
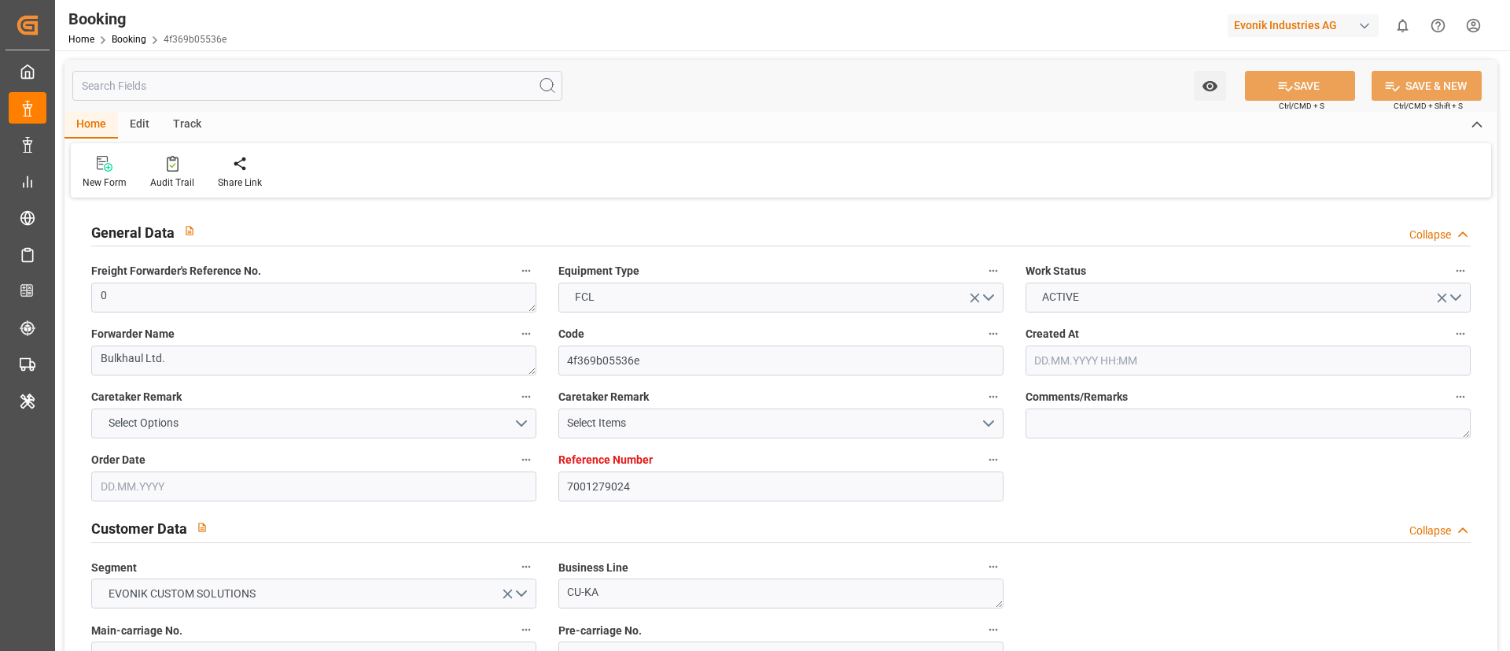
type input "15.10.2025 05:14"
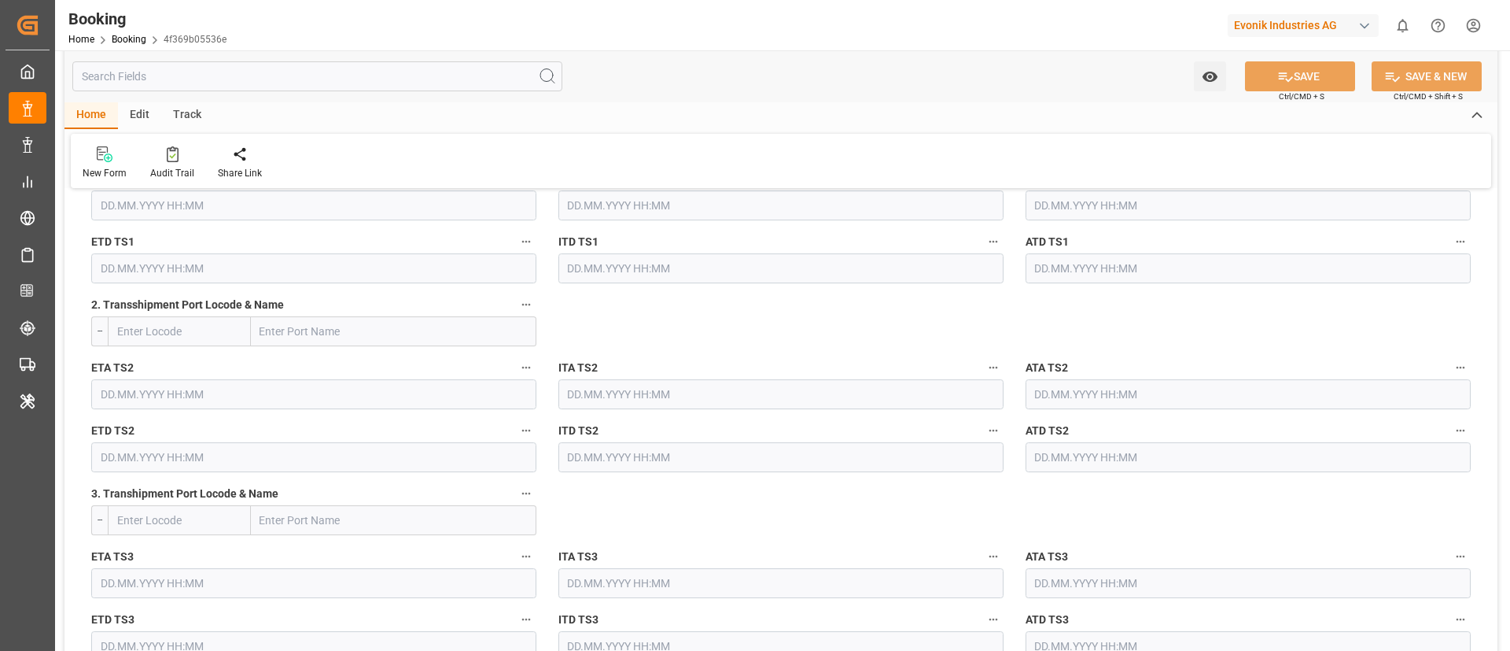
scroll to position [1298, 0]
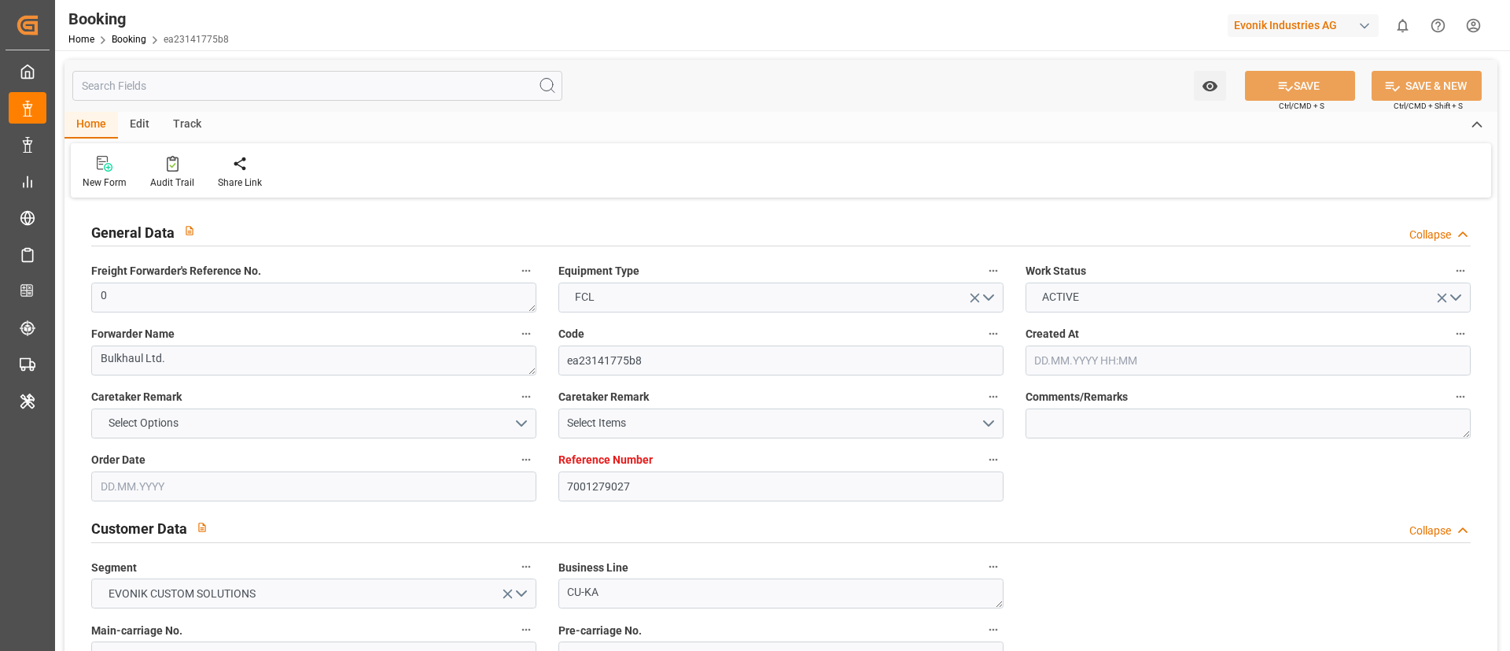
type input "7001279027"
type input "9839210"
type input "EUNWC"
type input "IDBDJ"
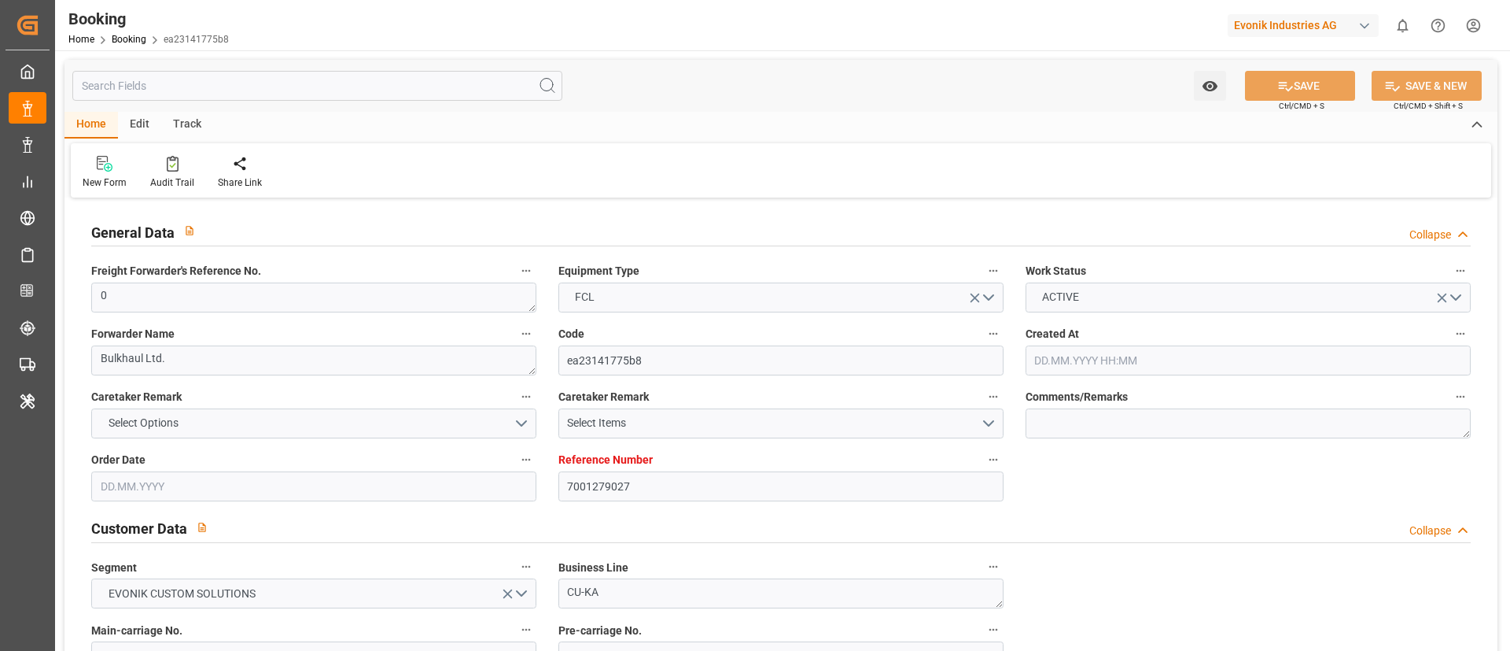
type input "[DATE] 16:20"
type input "[DATE]"
type input "[DATE] 00:00"
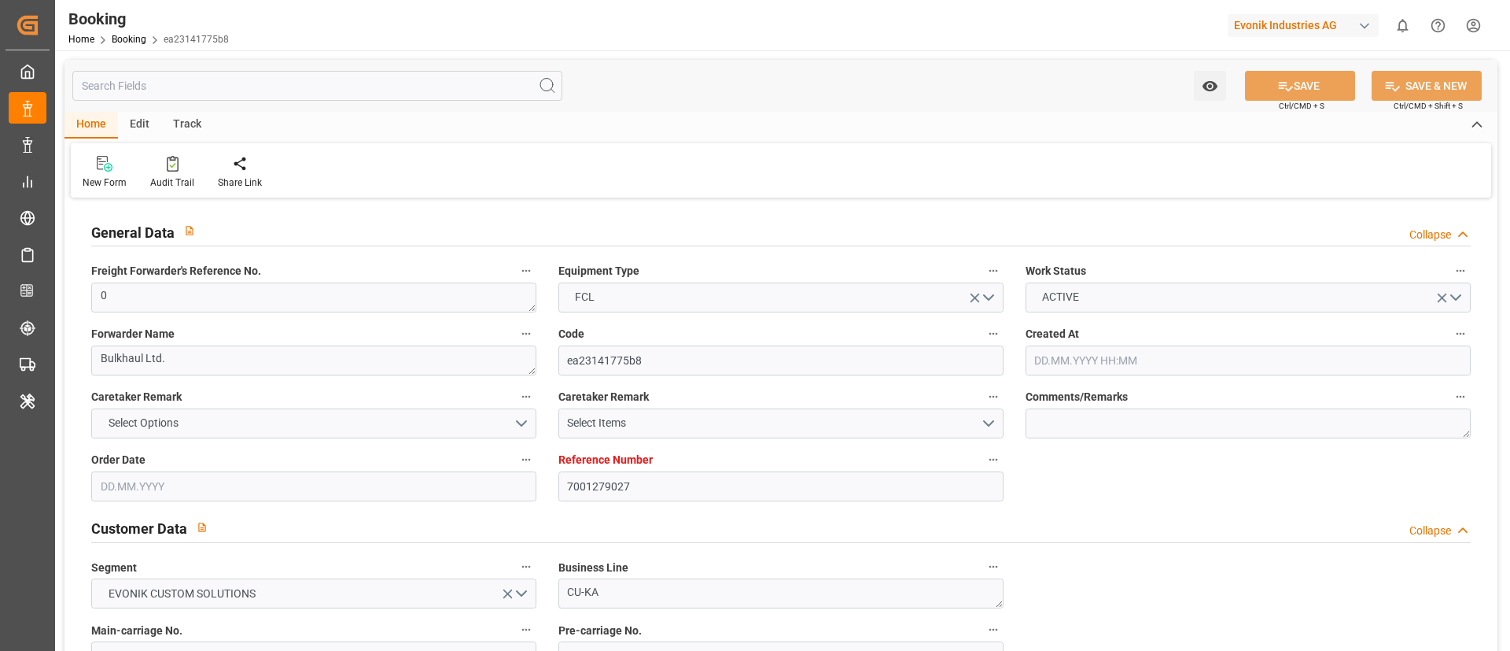
type input "[DATE] 00:00"
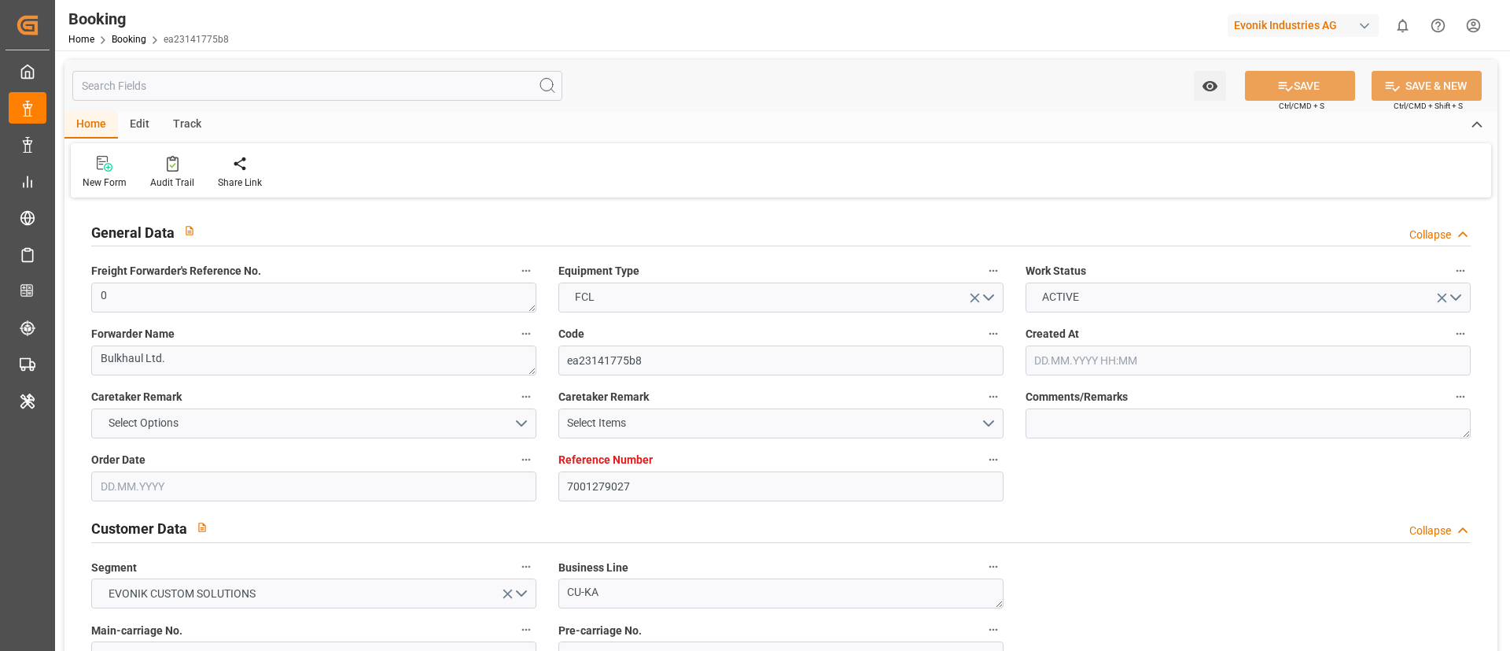
type input "[DATE] 05:14"
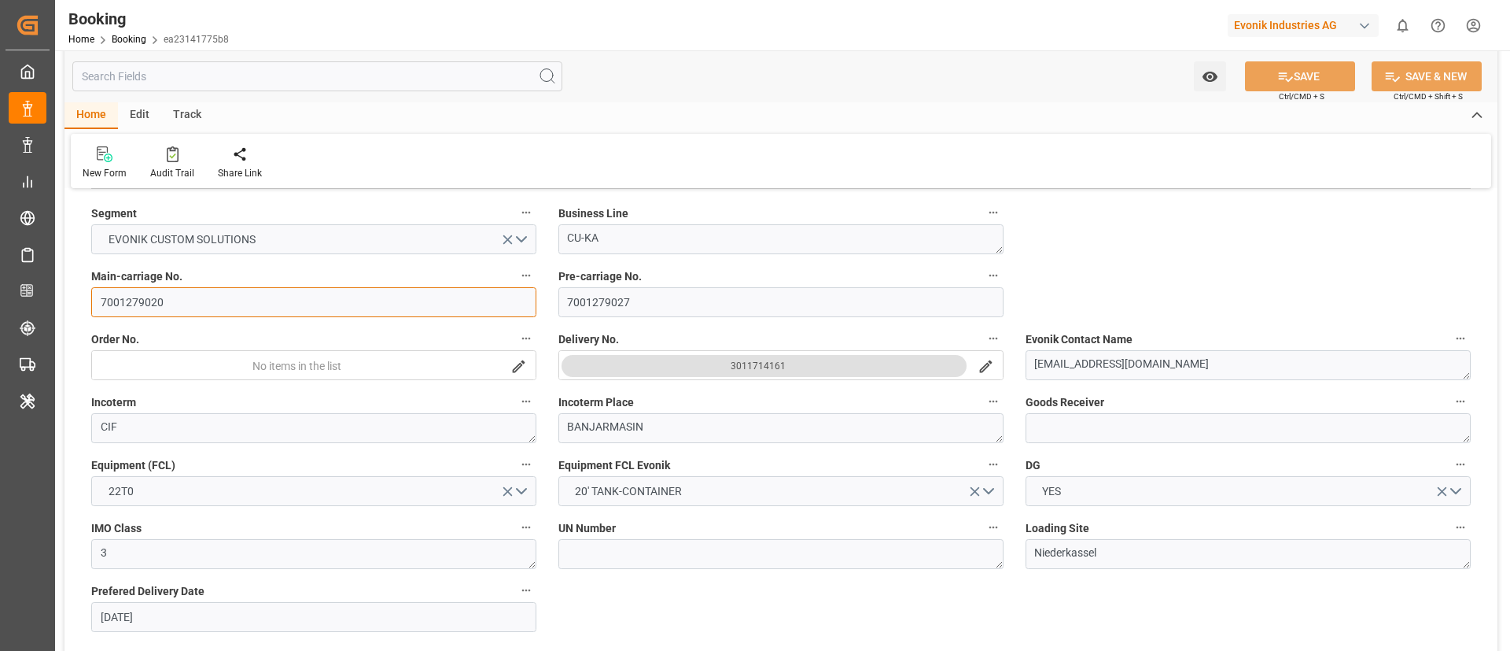
click at [309, 299] on input "7001279020" at bounding box center [313, 302] width 445 height 30
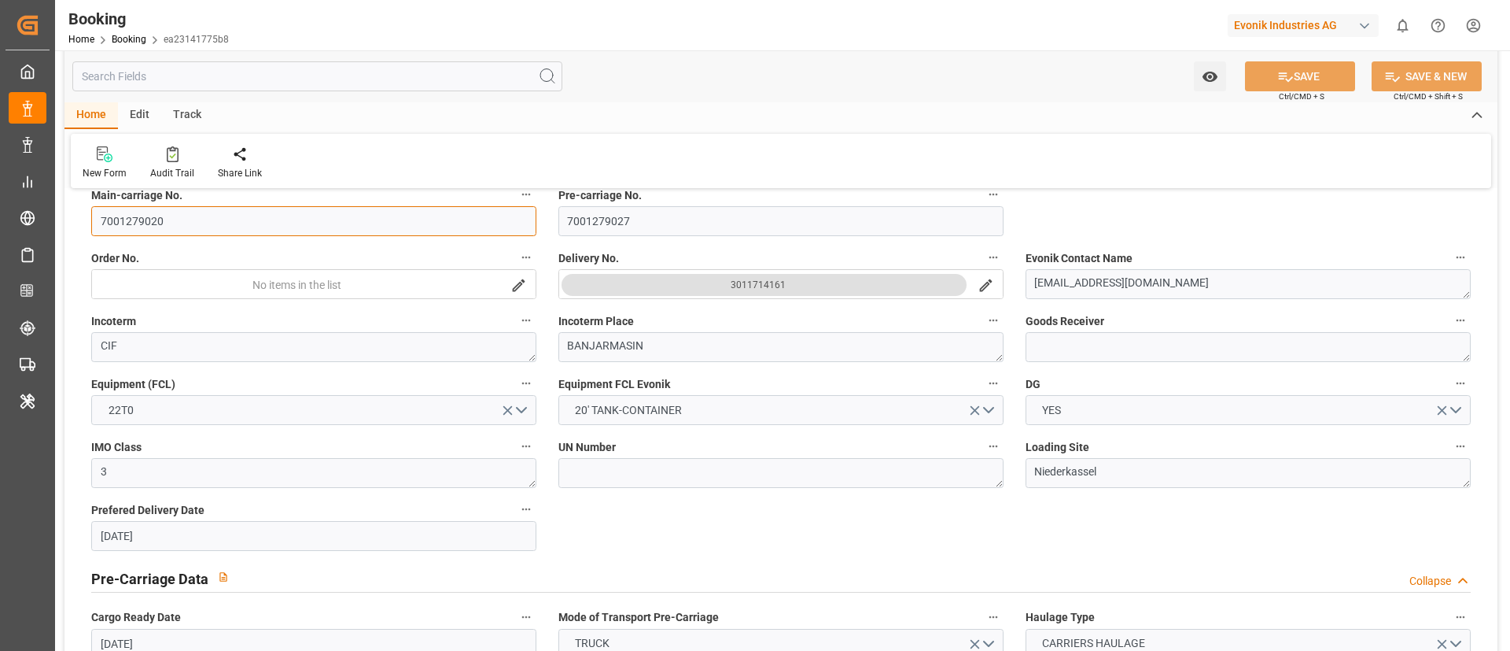
scroll to position [472, 0]
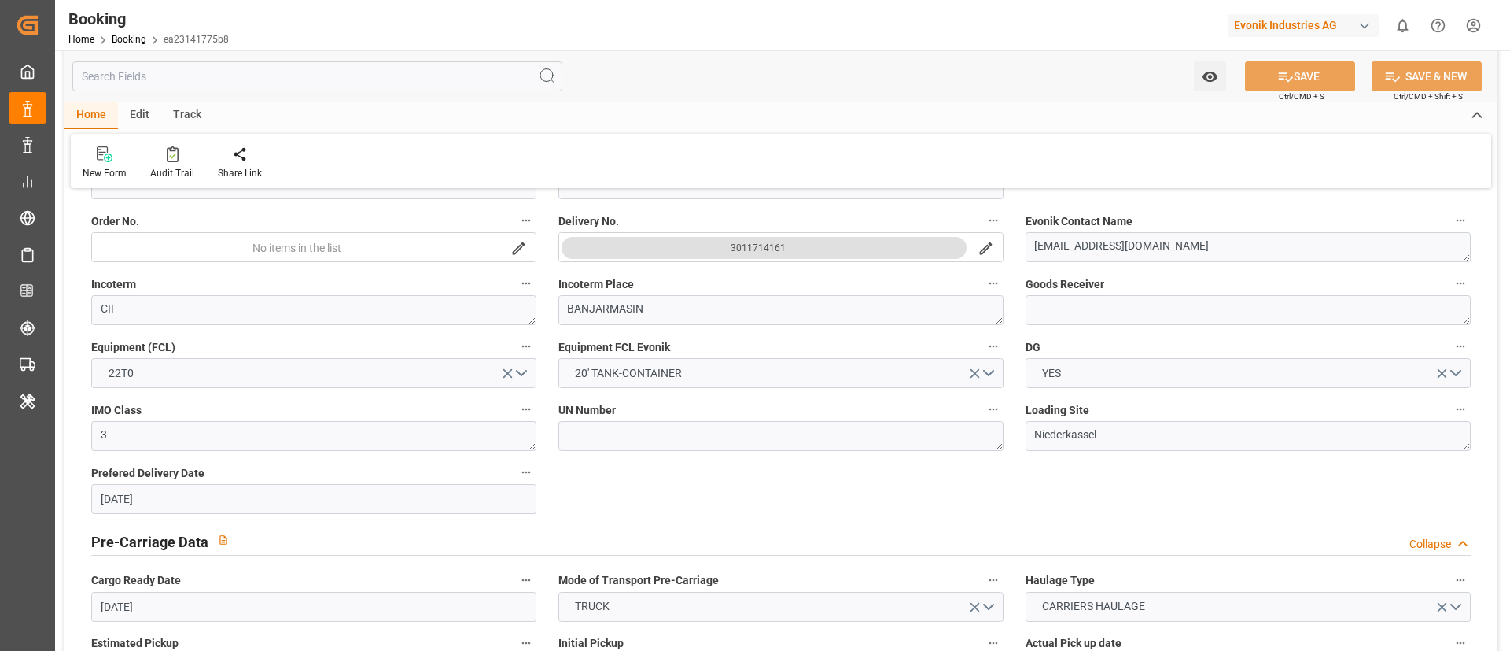
click at [759, 245] on div "3011714161" at bounding box center [758, 248] width 55 height 16
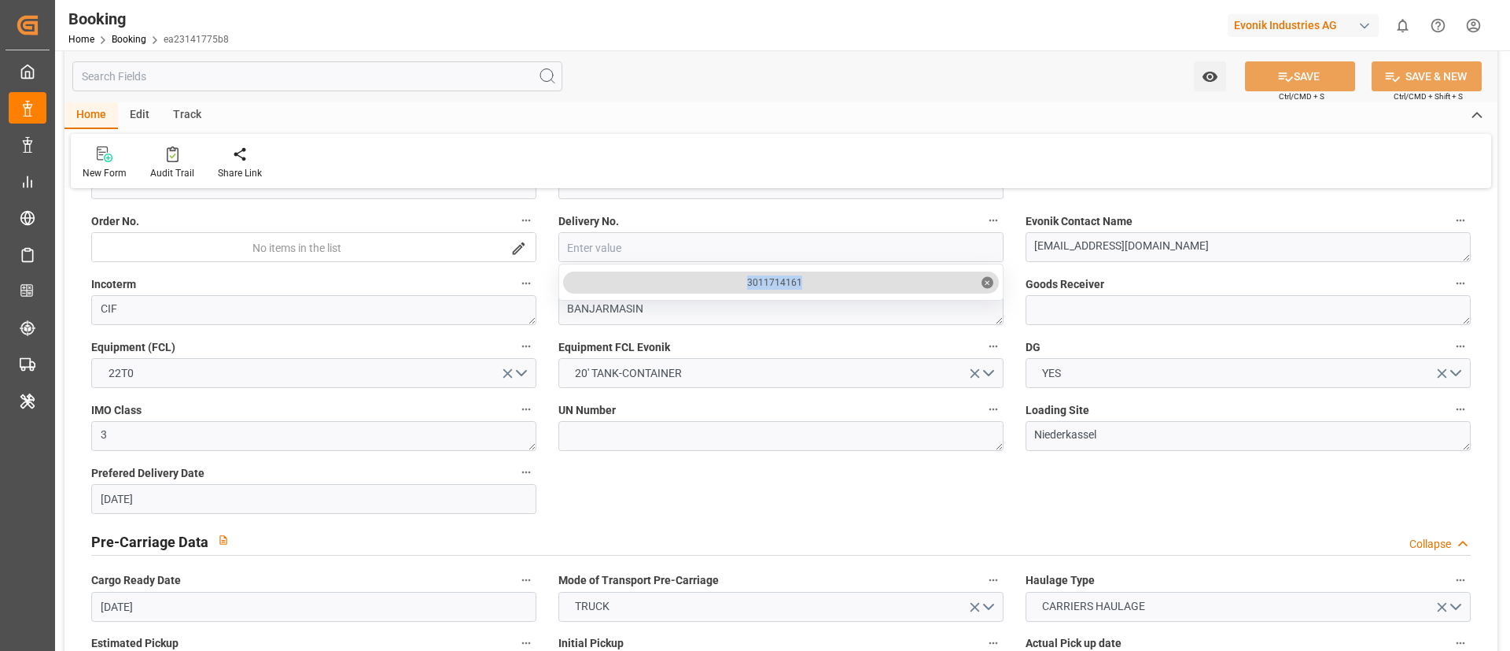
copy div "3011714161"
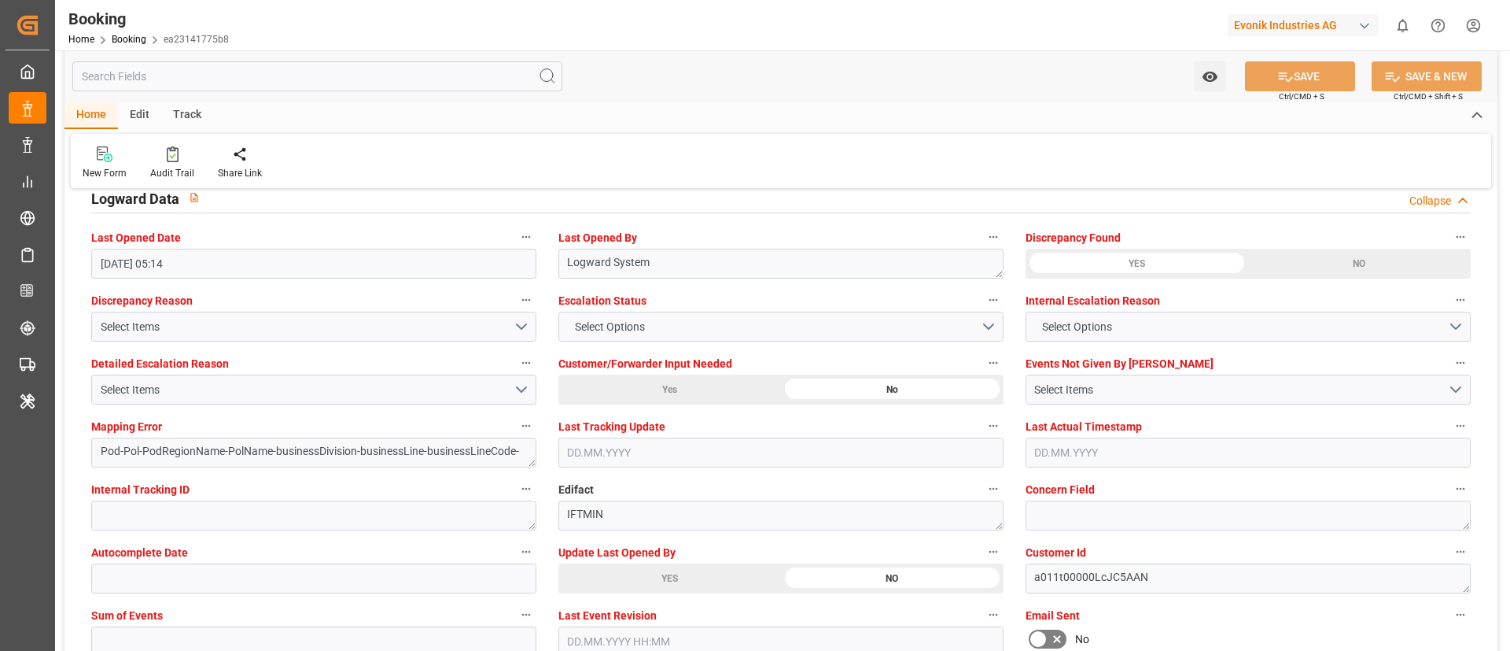
scroll to position [2832, 0]
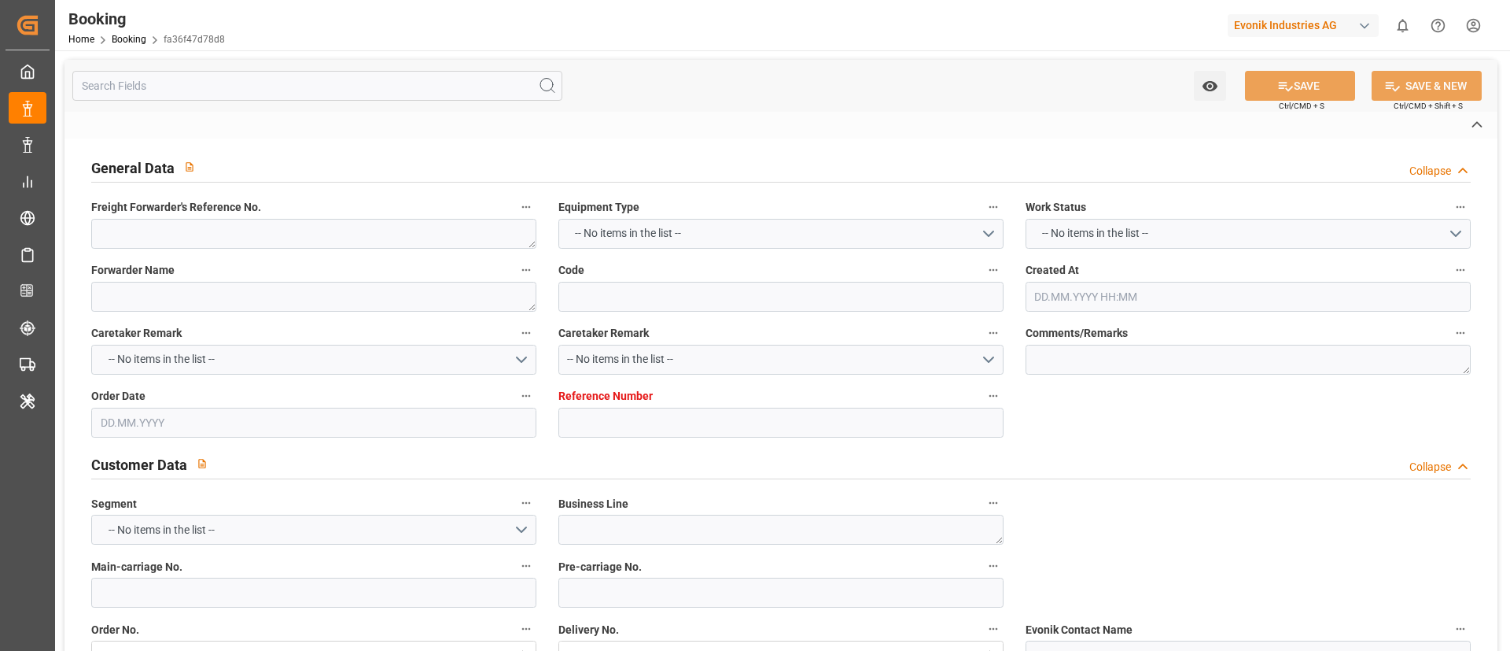
type textarea "0"
type textarea "Bulkhaul Ltd."
type input "fa36f47d78d8"
type input "7001279026"
type textarea "CU-KA"
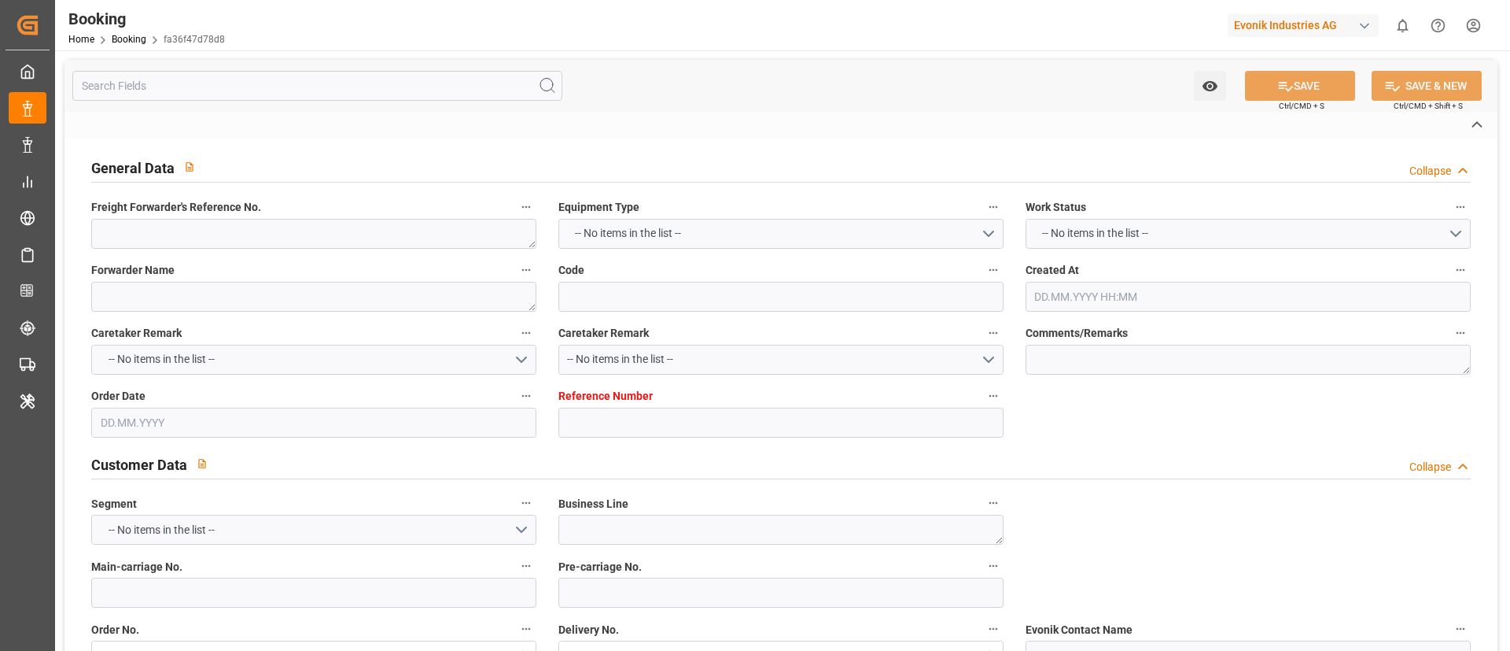
type input "7001279020"
type textarea "[EMAIL_ADDRESS][DOMAIN_NAME]"
type textarea "CIF"
type textarea "BANJARMASIN"
type textarea "3"
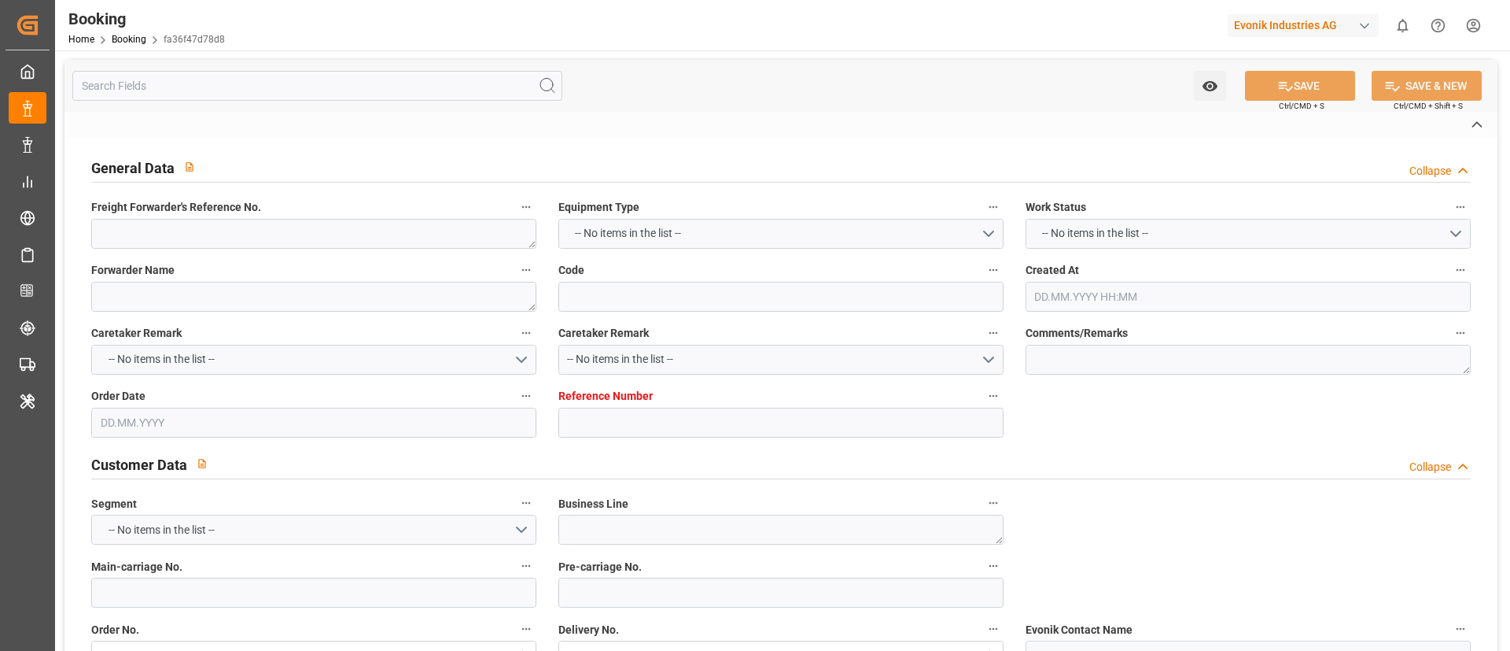
type textarea "Niederkassel"
type input "CMA CGM Sorbonne"
type input "NWC / EU"
type input "[GEOGRAPHIC_DATA]"
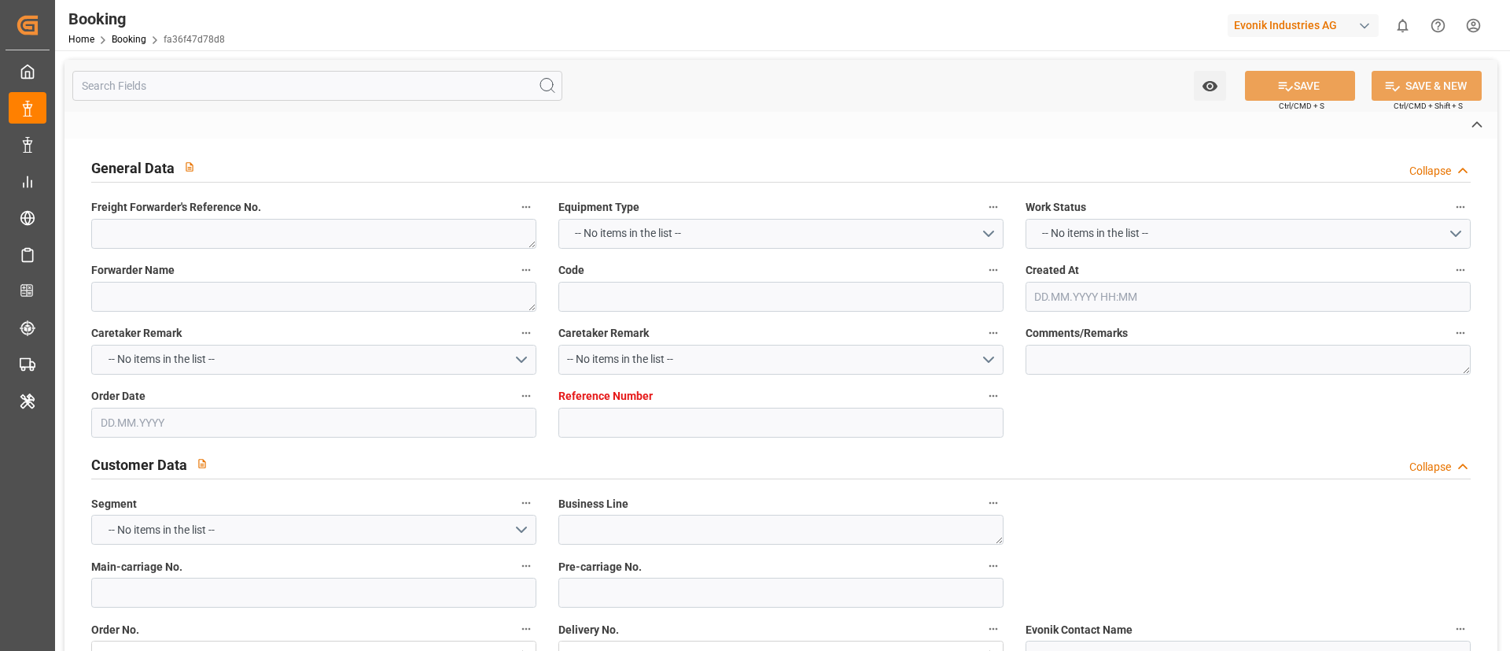
type textarea "INPUT_Evonik_Seeburger_IFTMIN_1003235090_20251015071348007.edi"
type textarea "INPUT_Evonik_Seeburger_IFTMIN_1003157431_20250918181923753.edi,INPUT_Evonik_See…"
type textarea "1003235090"
type textarea "Logward System"
type textarea "Pod-Pol-PodRegionName-PolName-businessDivision-businessLine-businessLineCode-"
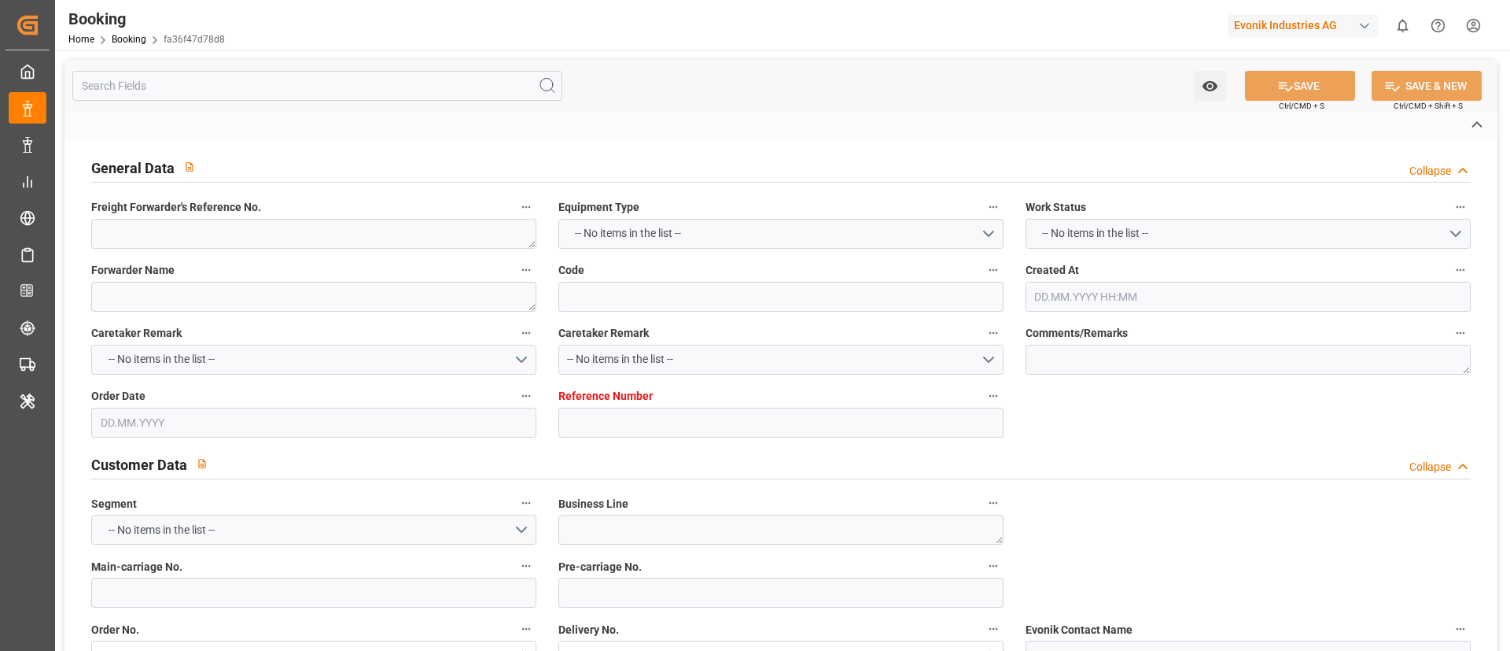
type textarea "IFTMIN"
type textarea "a011t00000LcJC5AAN"
type textarea "No"
type input "7001279026"
type input "9839210"
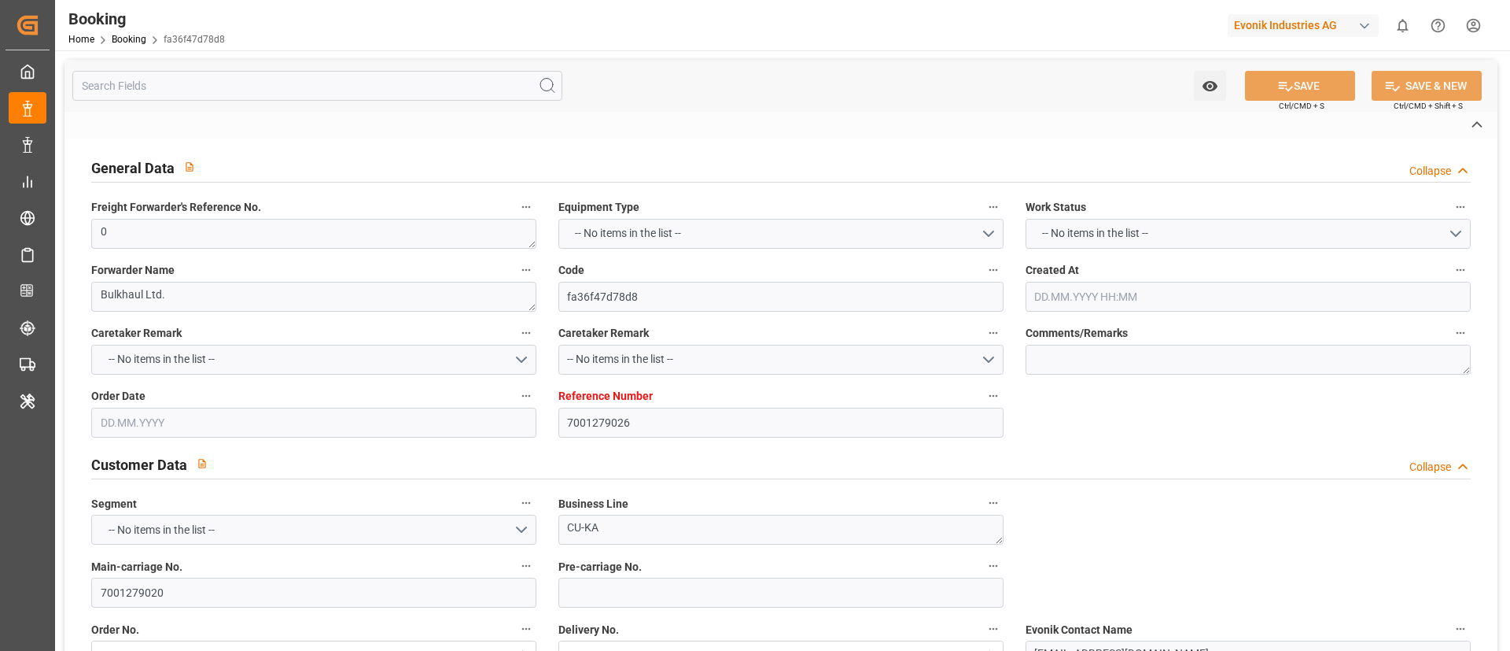
type input "9839210"
type input "EUNWC"
type input "IDBDJ"
type input "[DATE] 16:20"
type input "[DATE]"
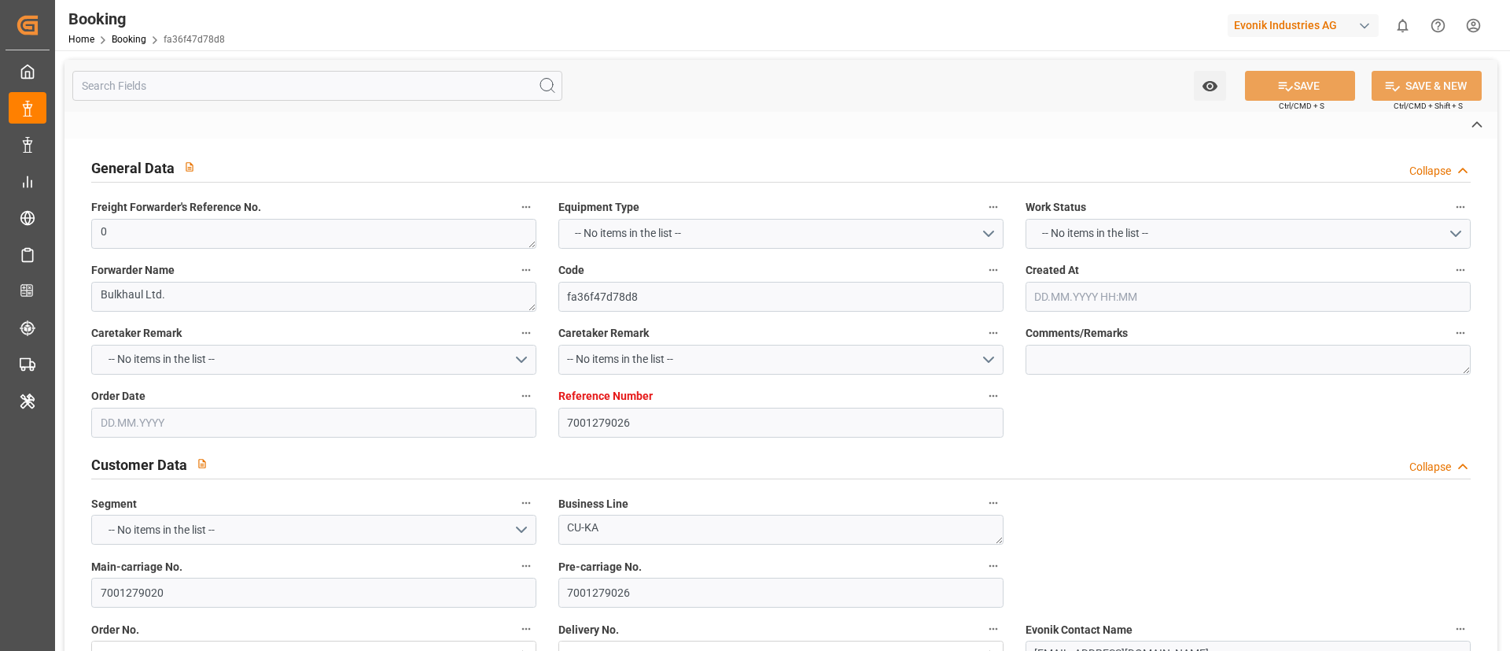
type input "[DATE]"
type input "[DATE] 00:00"
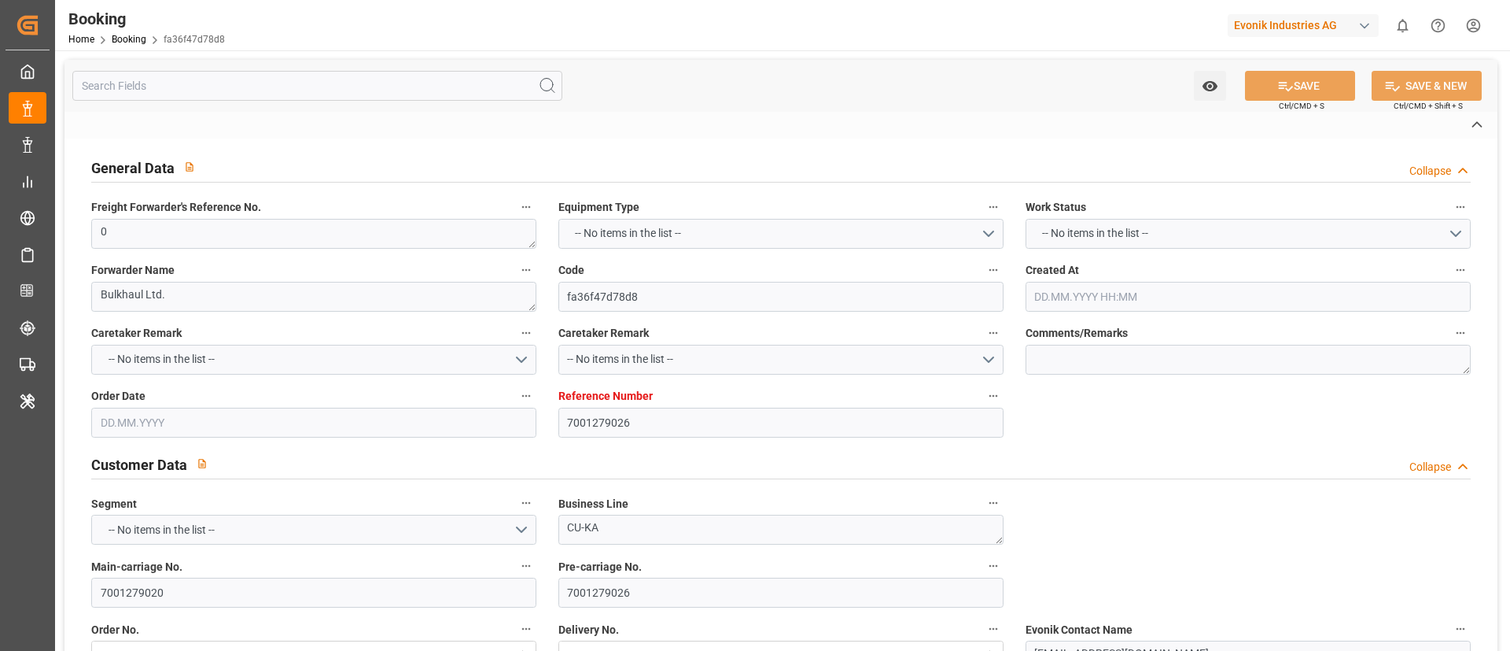
type input "[DATE] 00:00"
type input "[DATE] 05:14"
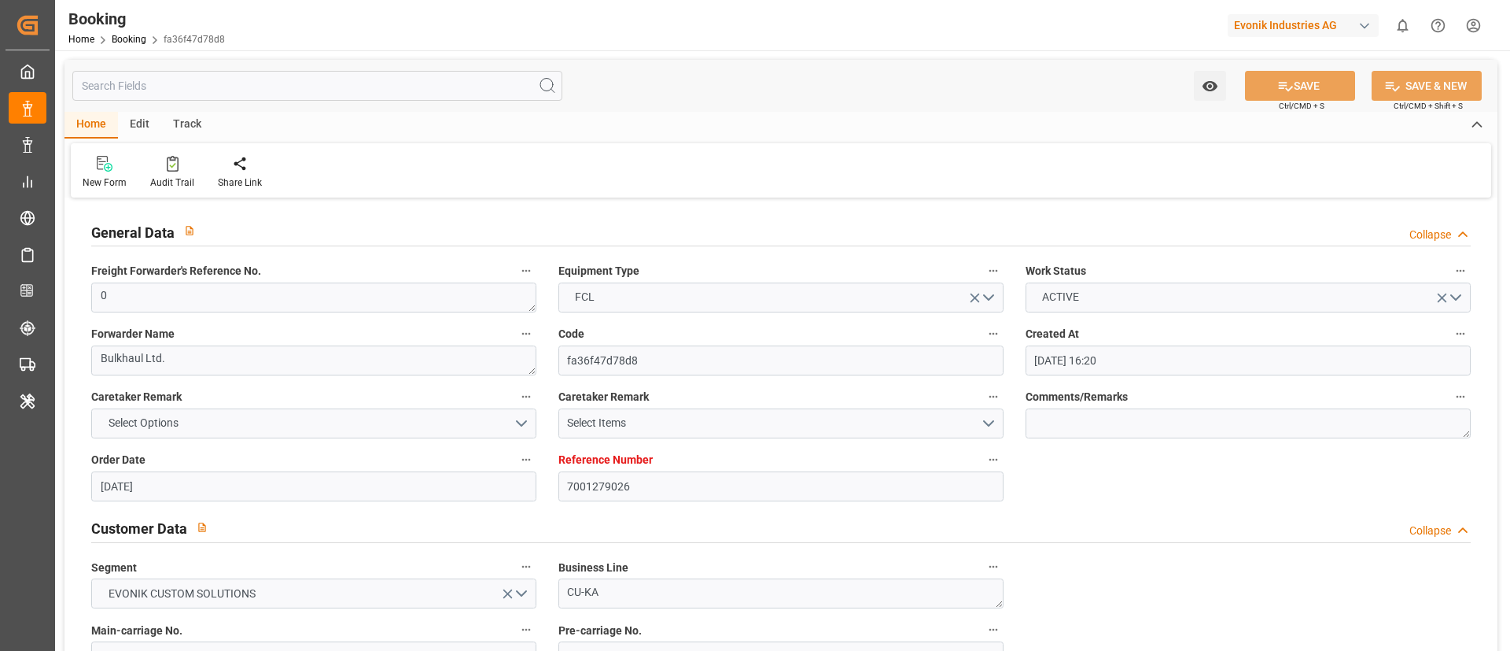
scroll to position [236, 0]
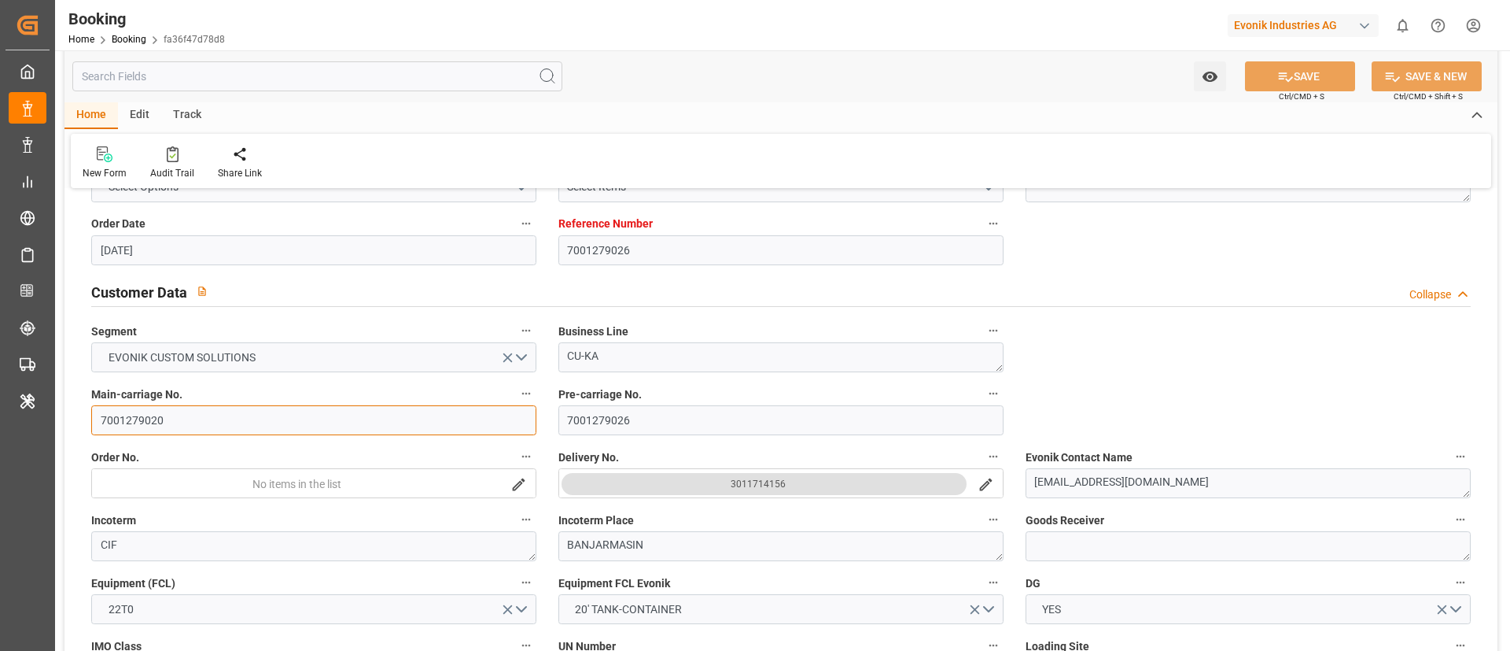
click at [229, 425] on input "7001279020" at bounding box center [313, 420] width 445 height 30
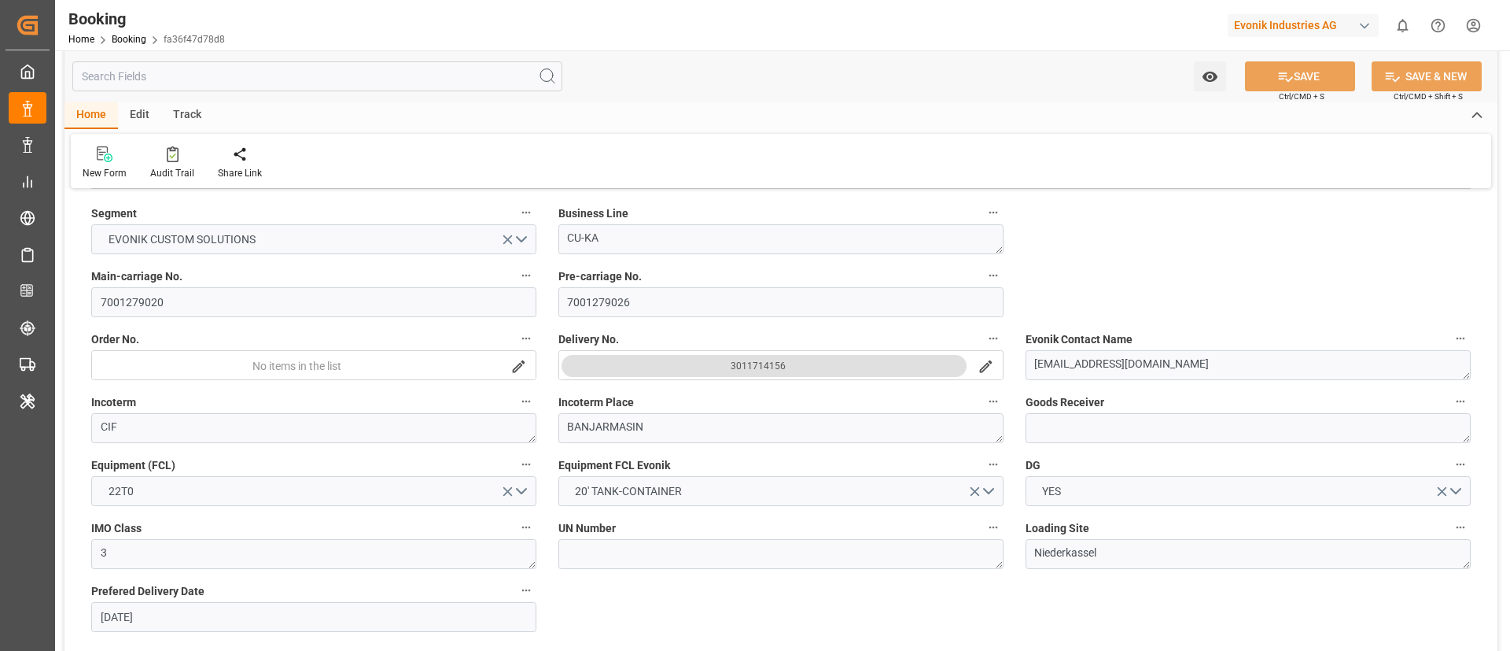
click at [762, 367] on div "3011714156" at bounding box center [758, 366] width 55 height 16
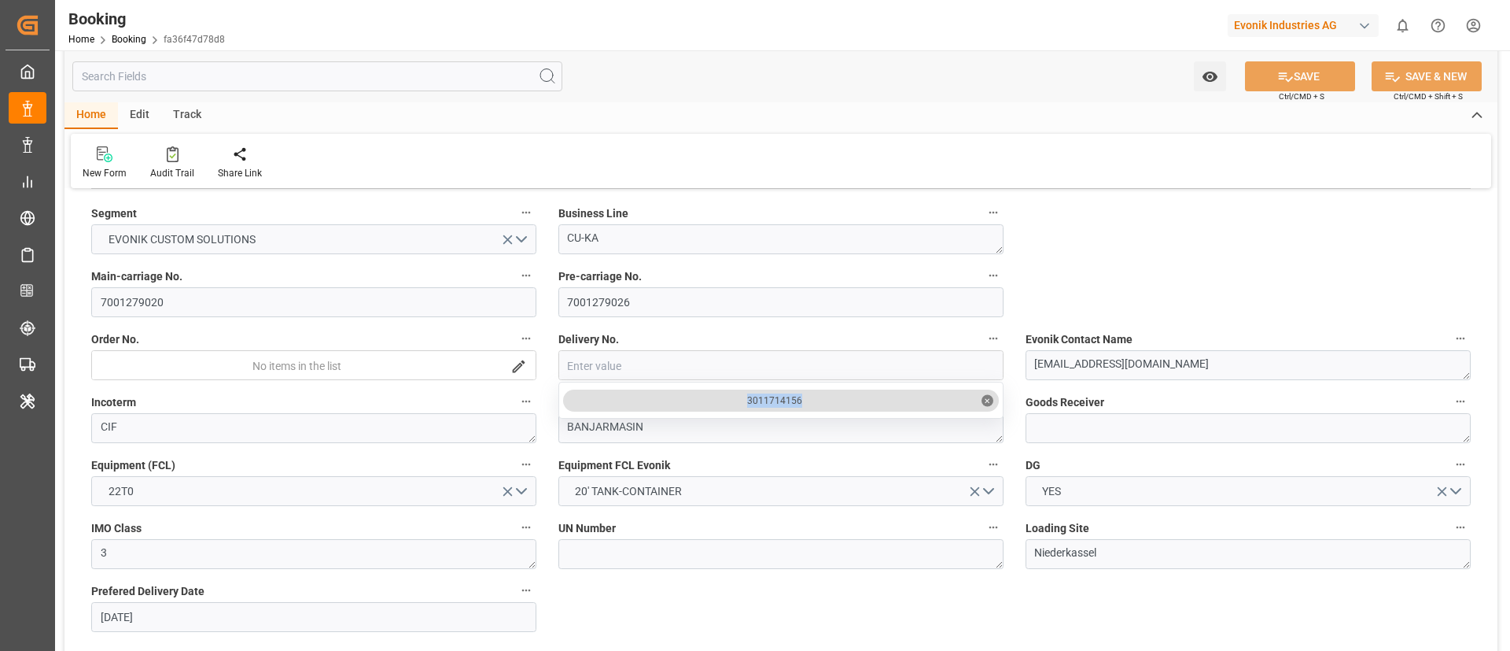
copy div "3011714156"
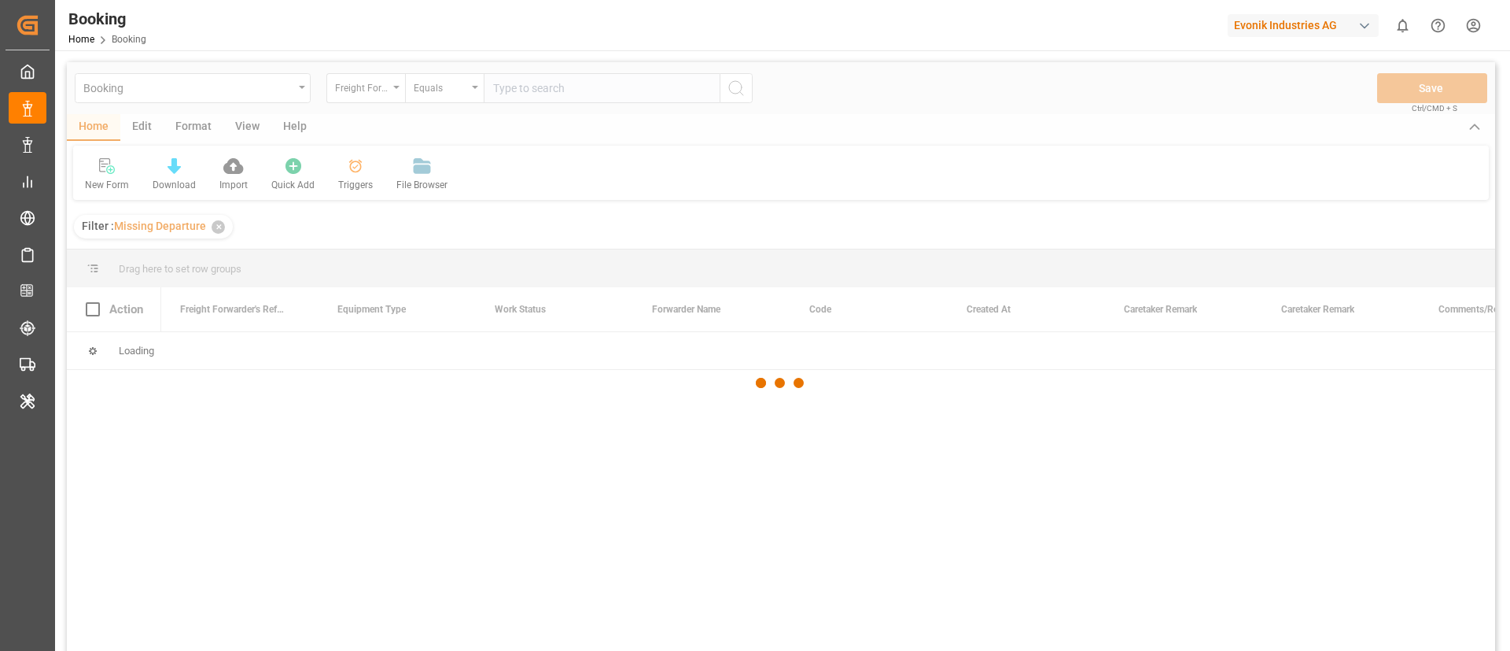
click at [1310, 25] on div "Evonik Industries AG" at bounding box center [1303, 25] width 151 height 23
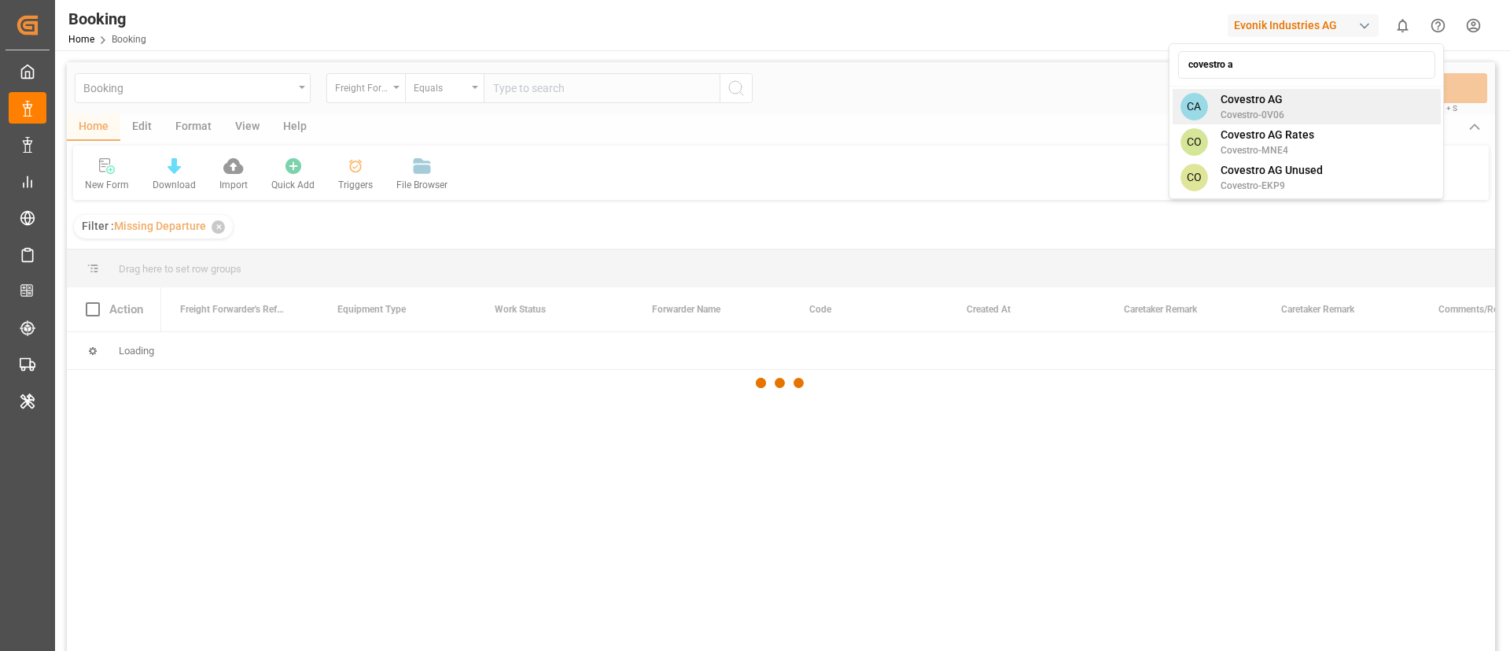
type input "covestro a"
click at [1298, 104] on div "CA Covestro AG Covestro-0V06" at bounding box center [1307, 106] width 268 height 35
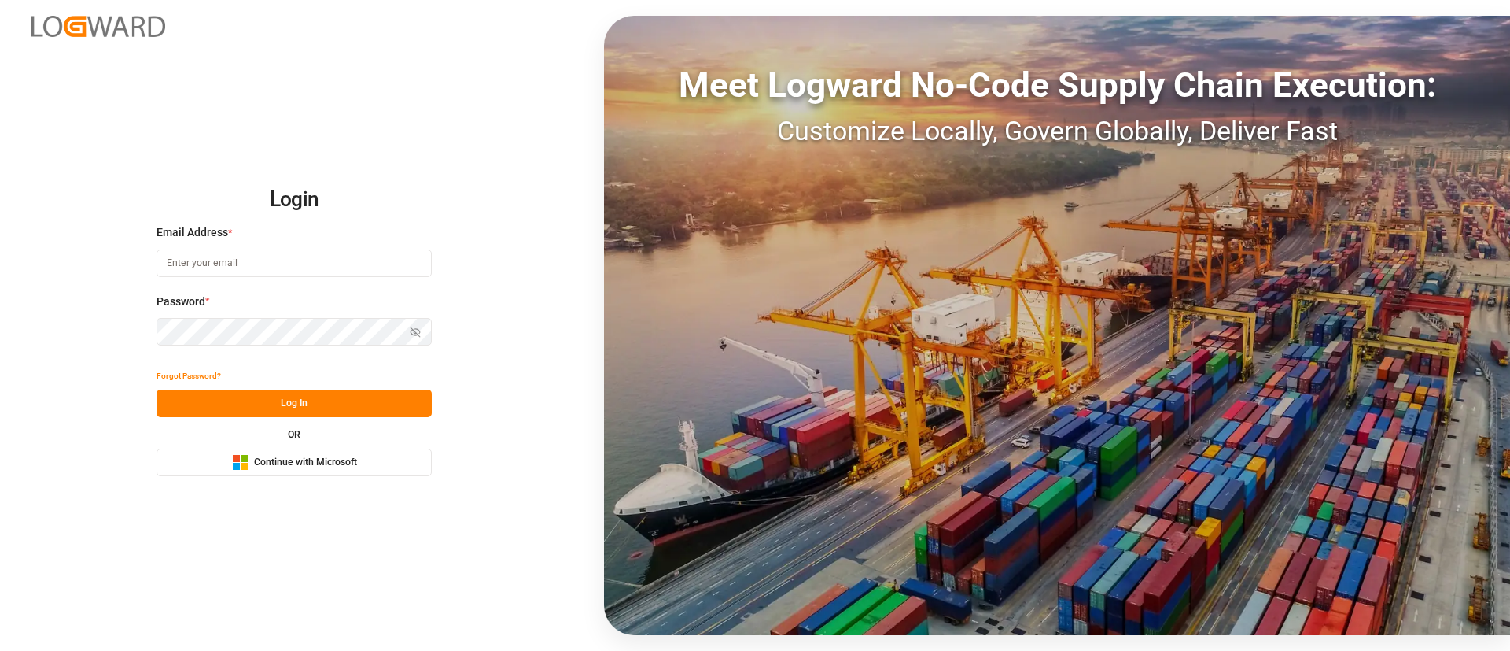
click at [308, 467] on span "Continue with Microsoft" at bounding box center [305, 462] width 103 height 14
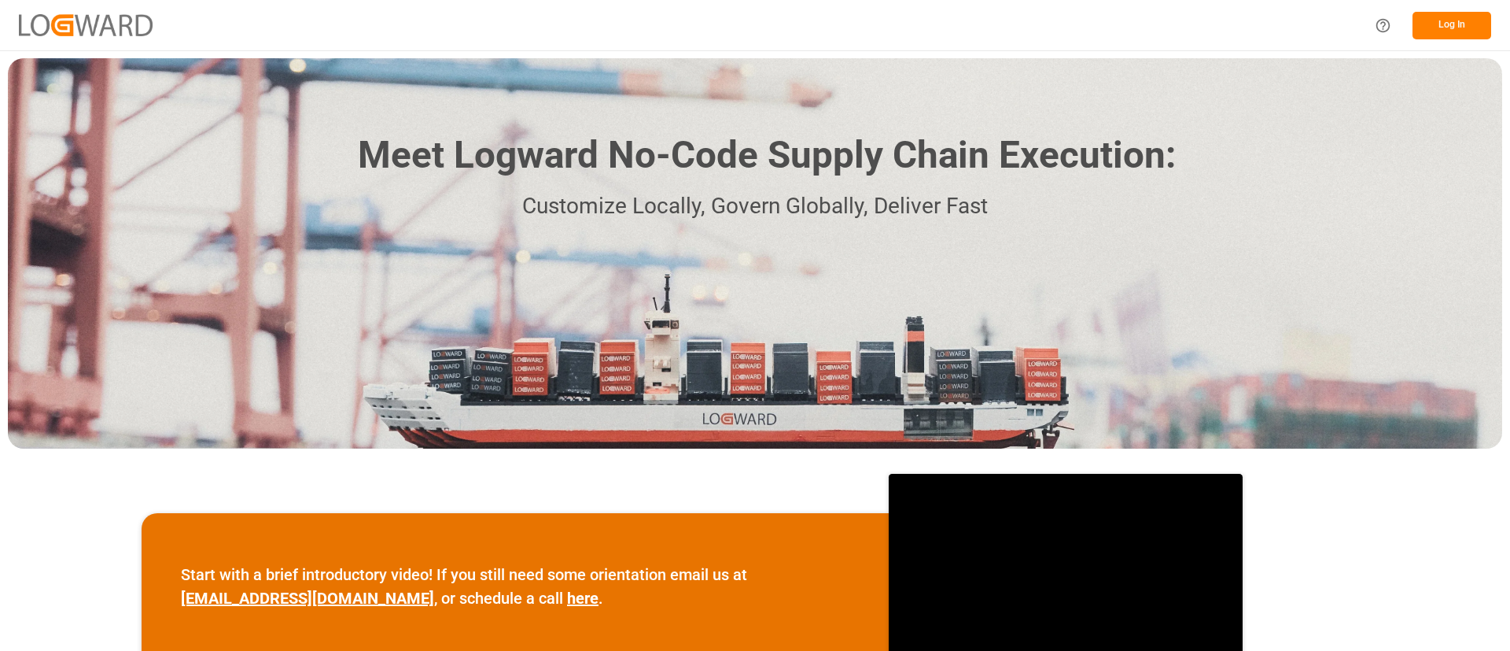
click at [1455, 20] on button "Log In" at bounding box center [1452, 26] width 79 height 28
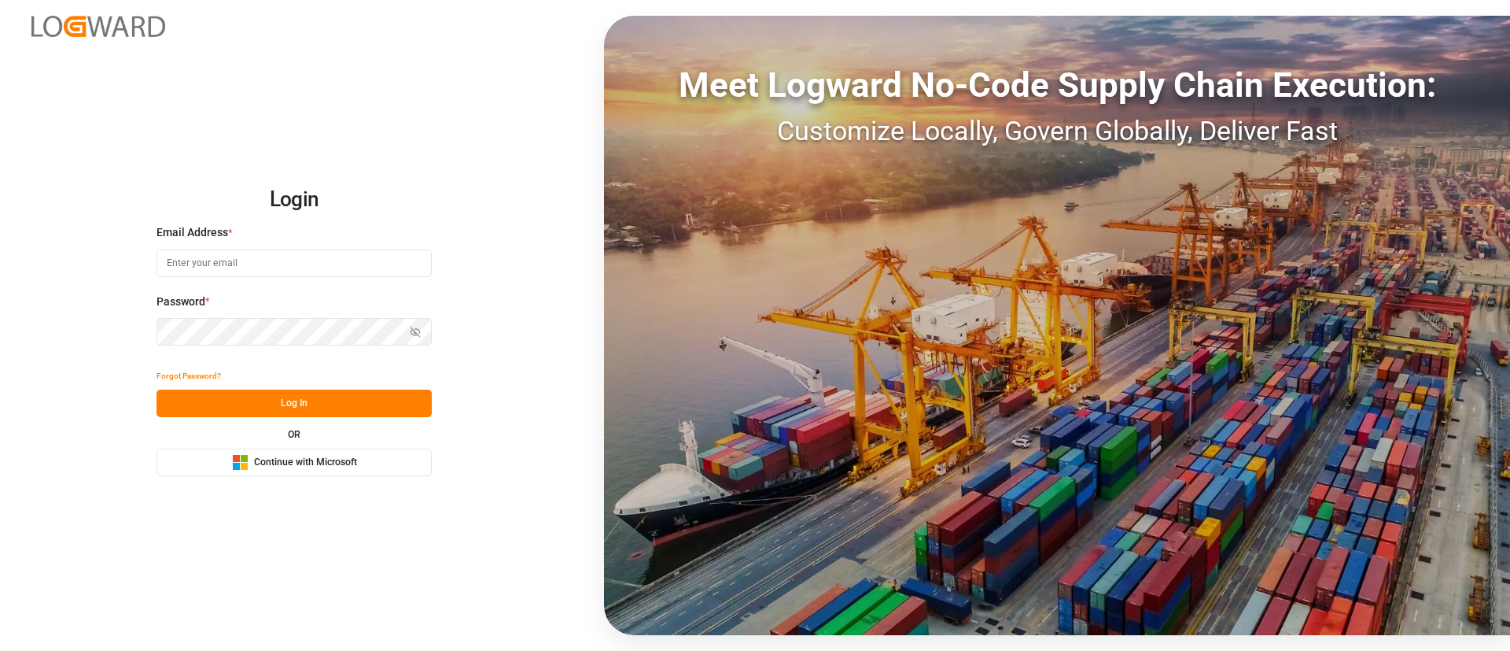
click at [344, 265] on input at bounding box center [294, 263] width 275 height 28
type input "vismitha.mahadev@logward.com"
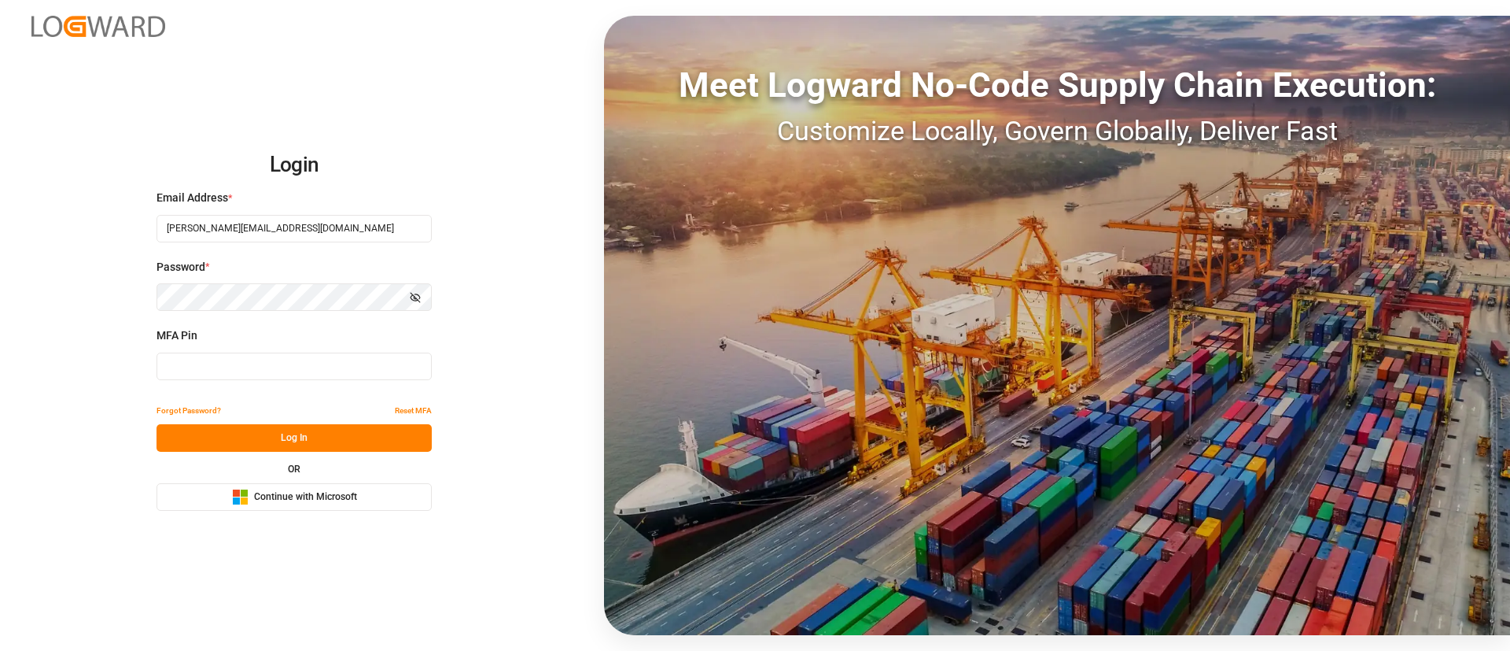
type input "885817"
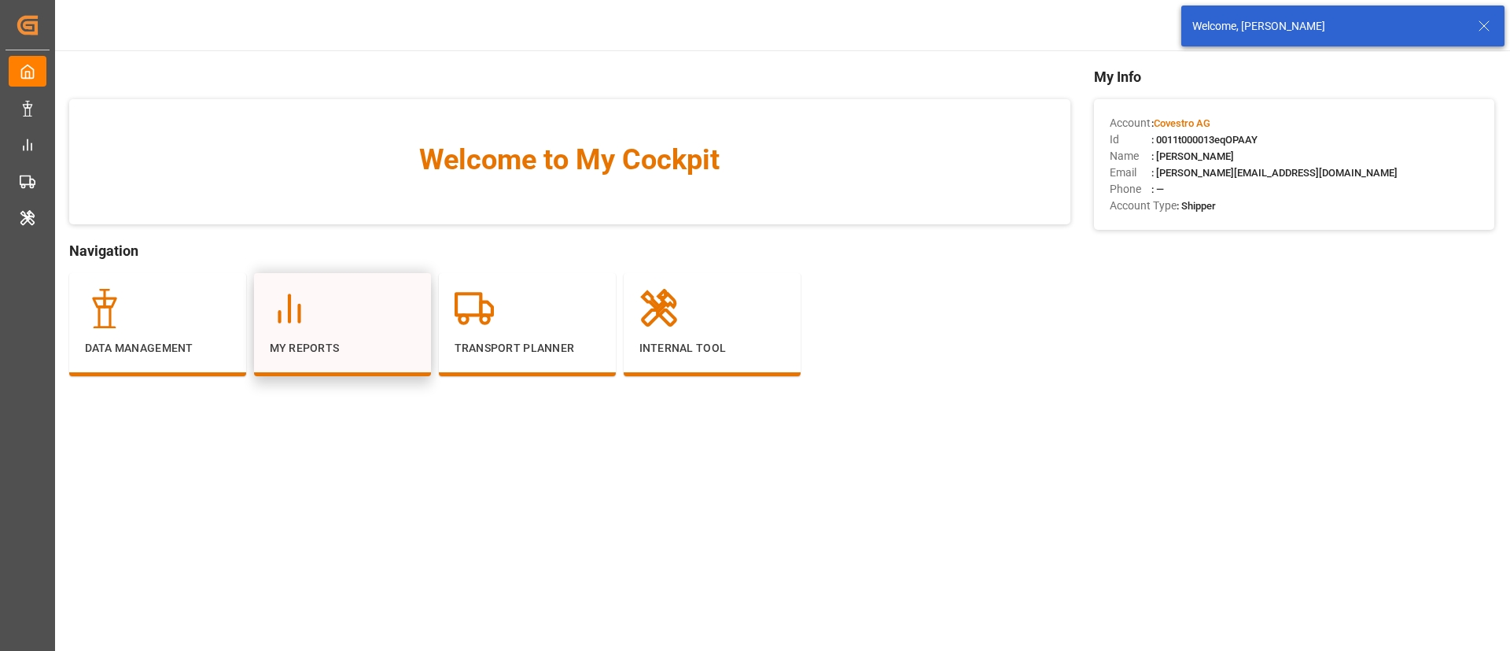
click at [293, 340] on p "My Reports" at bounding box center [343, 348] width 146 height 17
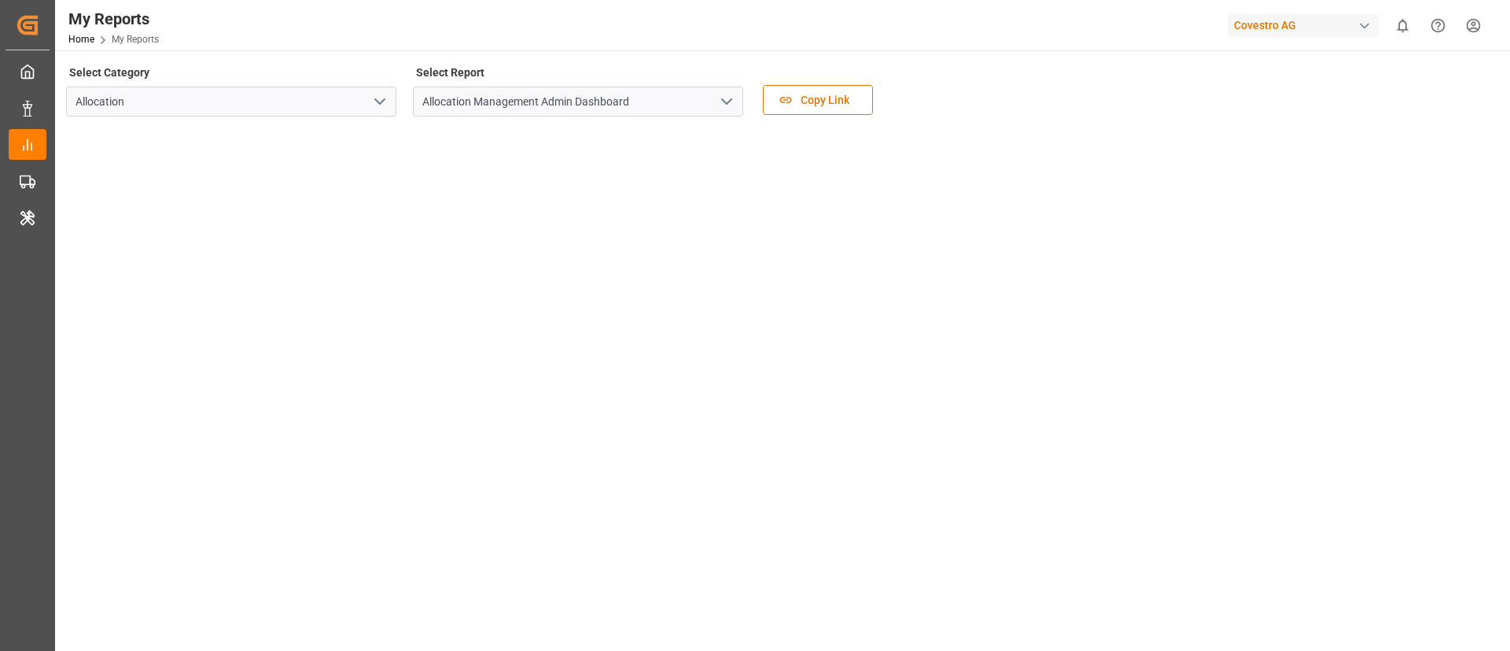
click at [728, 94] on icon "open menu" at bounding box center [726, 101] width 19 height 19
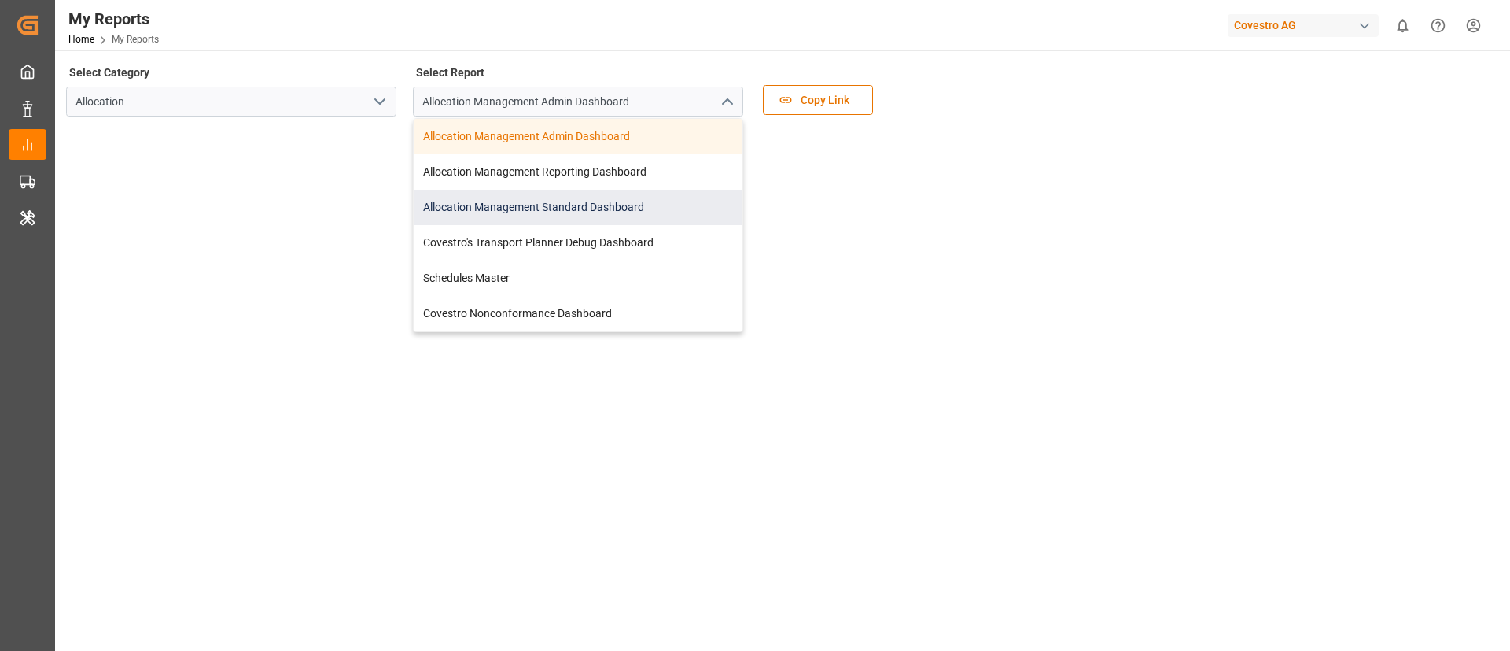
click at [657, 212] on div "Allocation Management Standard Dashboard" at bounding box center [578, 207] width 329 height 35
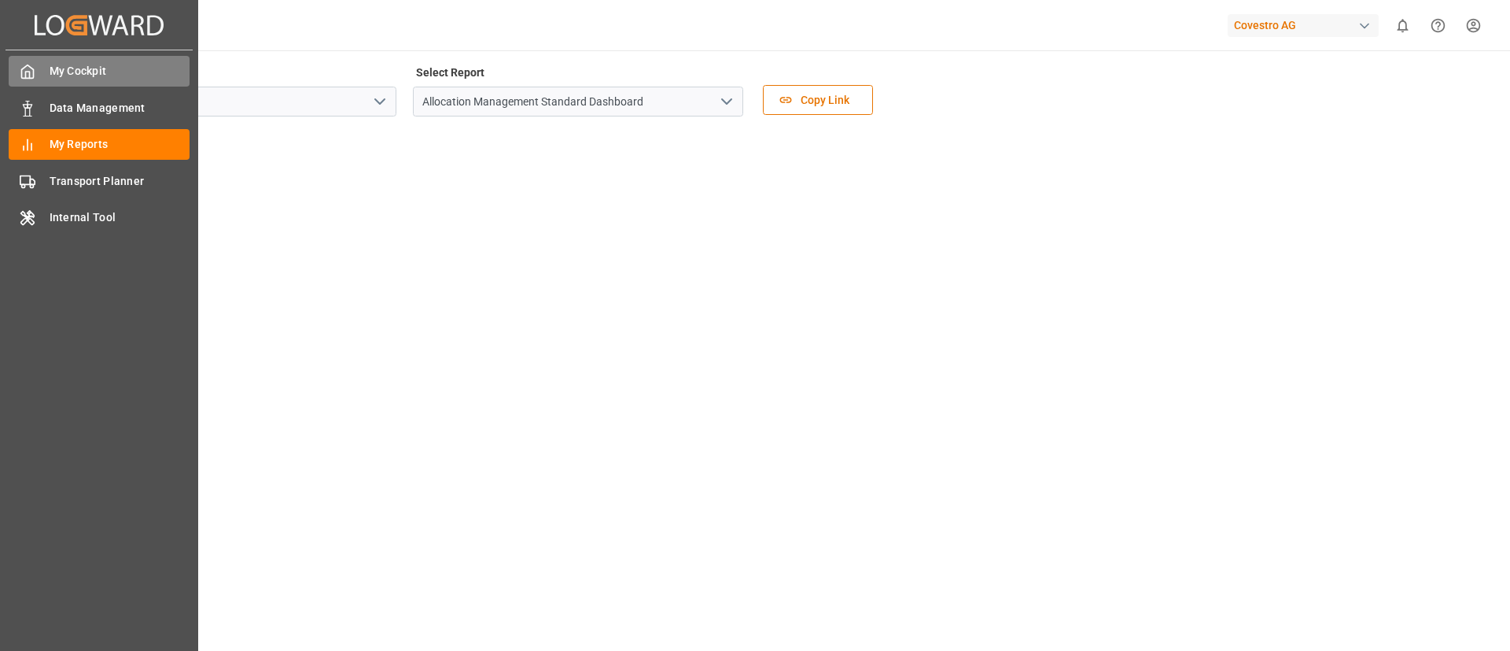
click at [34, 74] on icon at bounding box center [28, 71] width 12 height 13
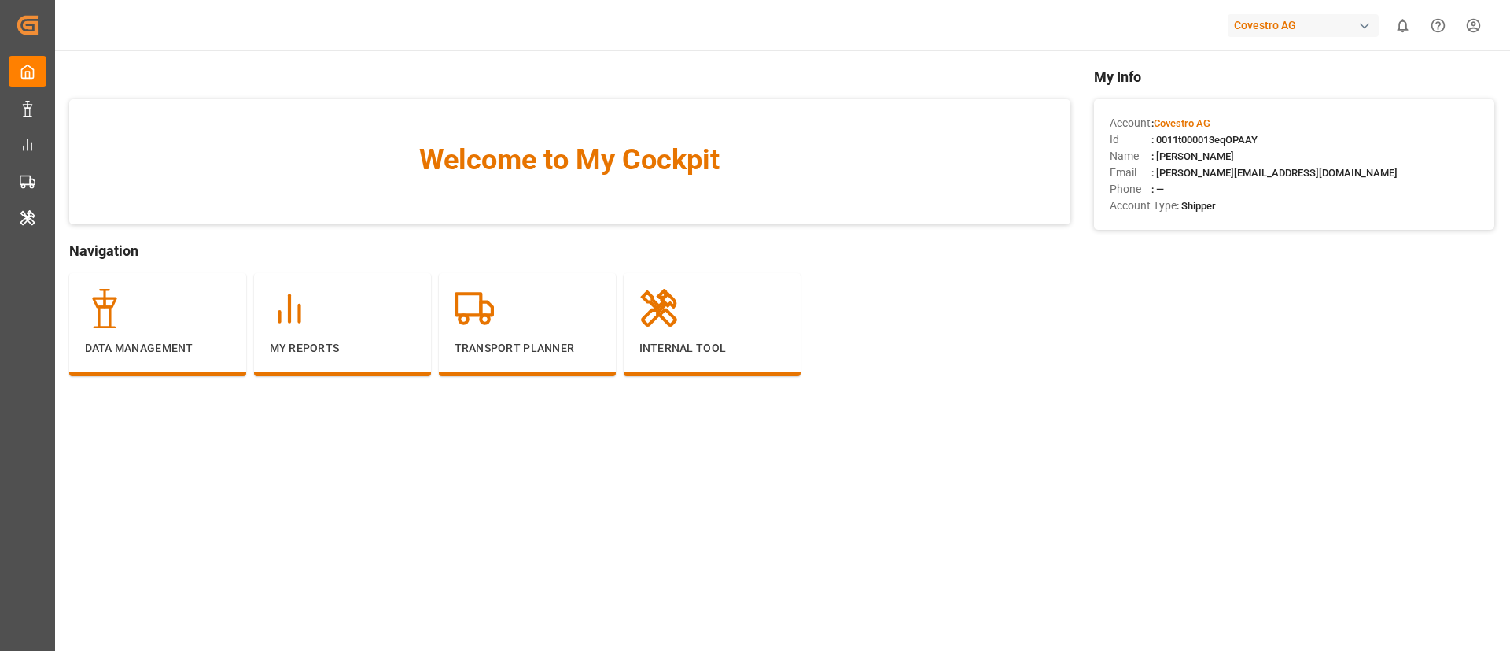
click at [1216, 138] on span ": 0011t000013eqOPAAY" at bounding box center [1205, 140] width 106 height 12
copy span "0011t000013eqOPAAY"
click at [715, 353] on p "Internal Tool" at bounding box center [712, 348] width 146 height 17
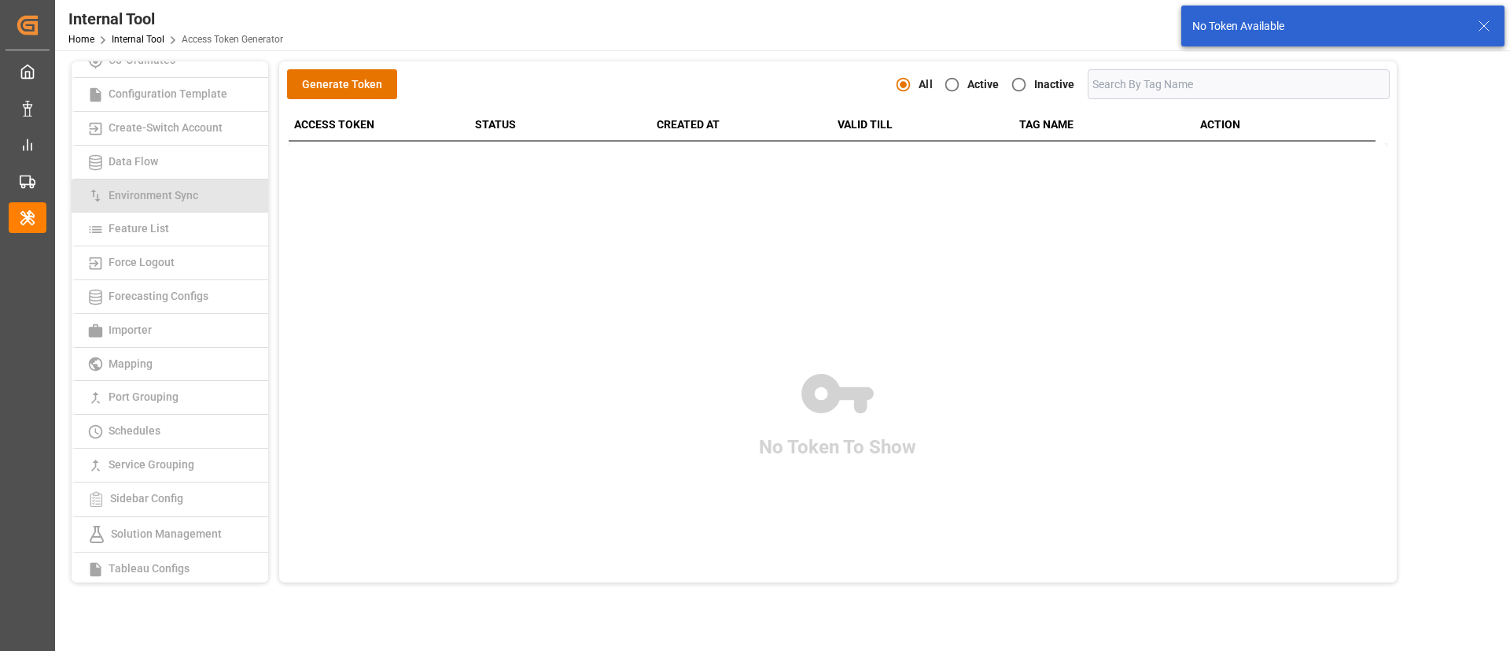
scroll to position [236, 0]
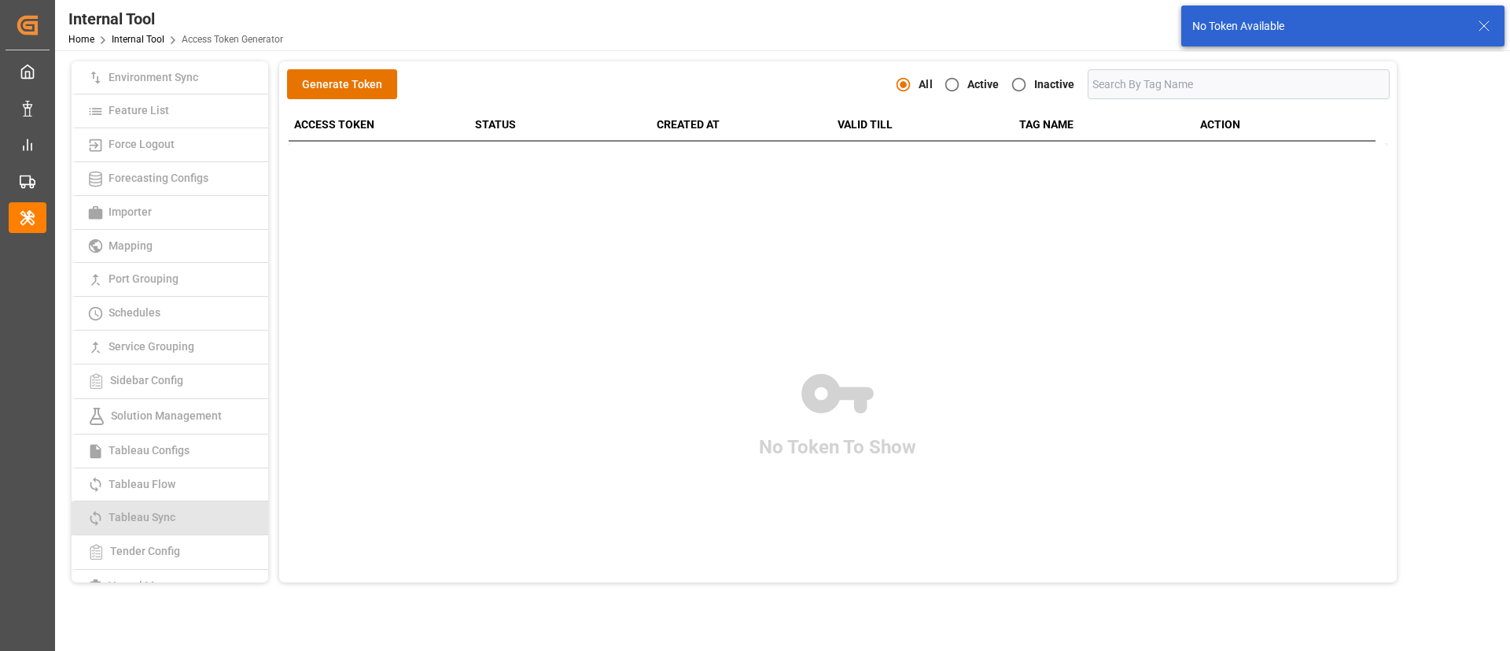
click at [157, 514] on span "Tableau Sync" at bounding box center [142, 516] width 76 height 13
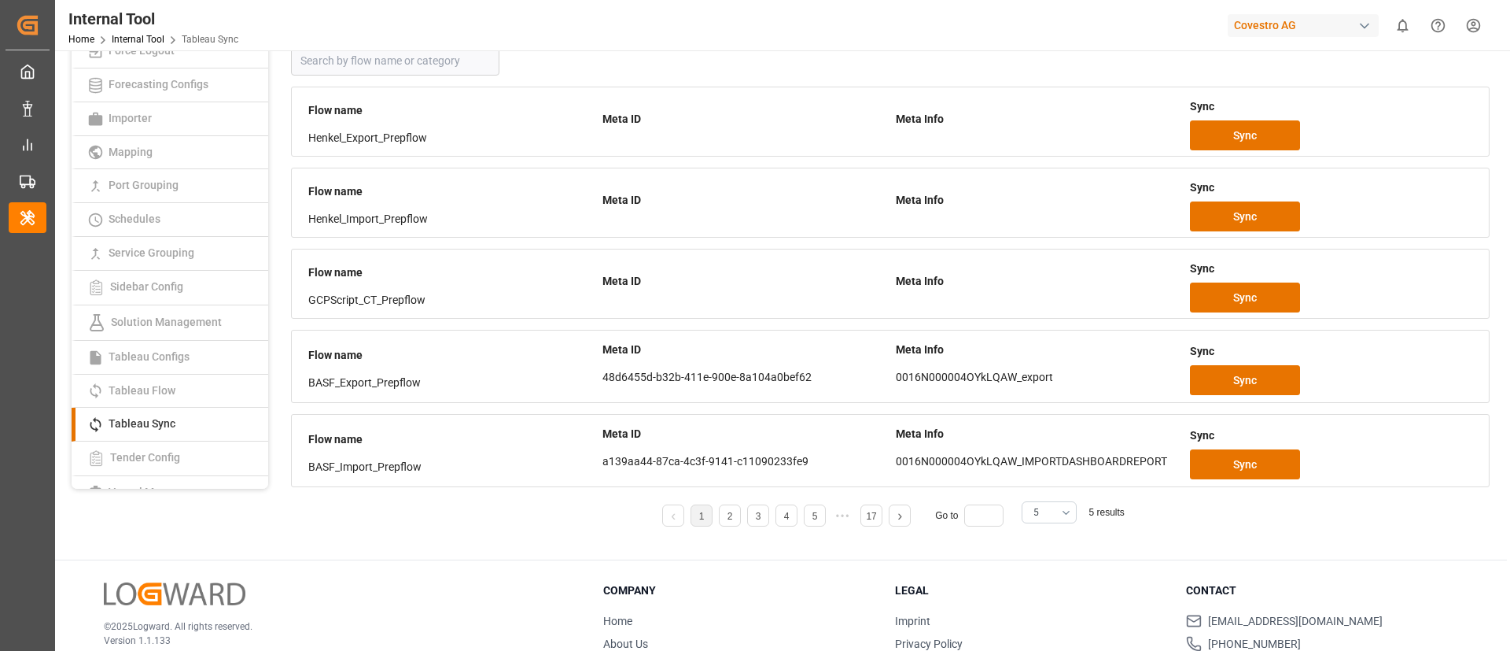
scroll to position [182, 0]
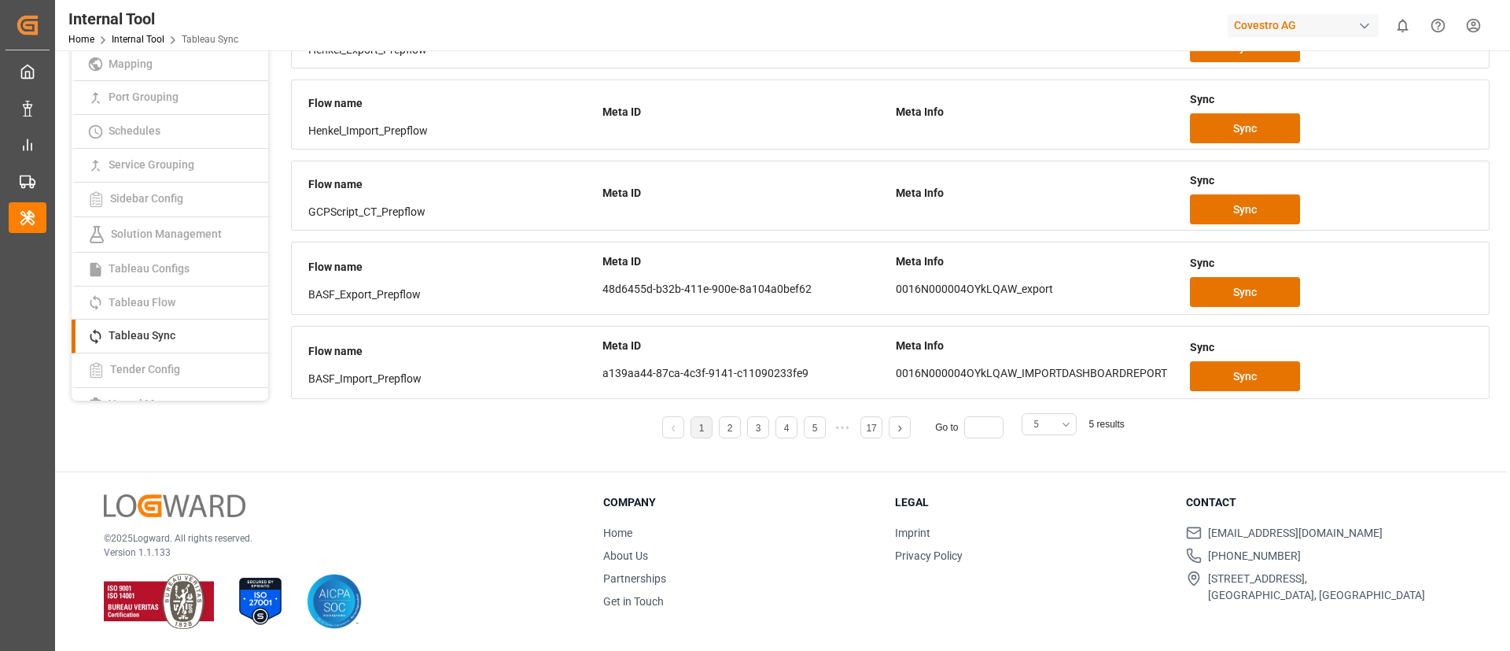
click at [1034, 423] on span "5" at bounding box center [1037, 424] width 6 height 14
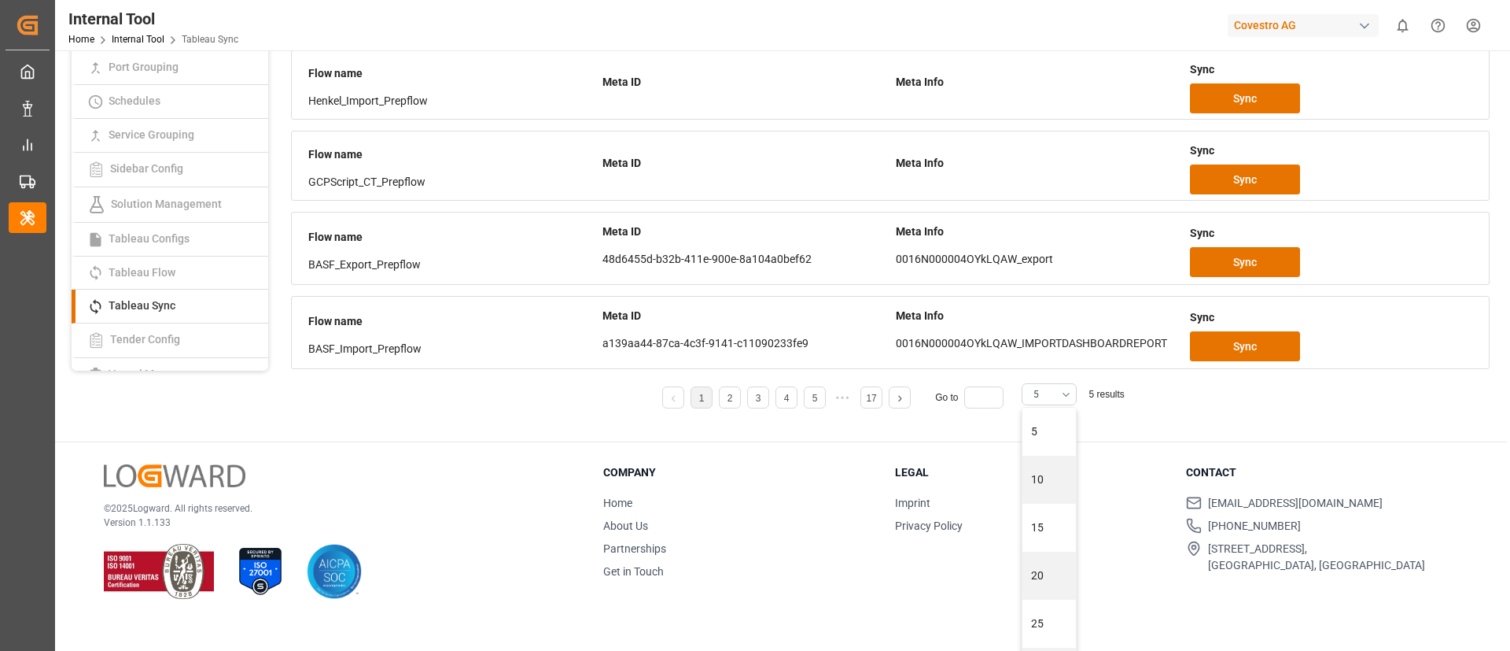
scroll to position [46, 0]
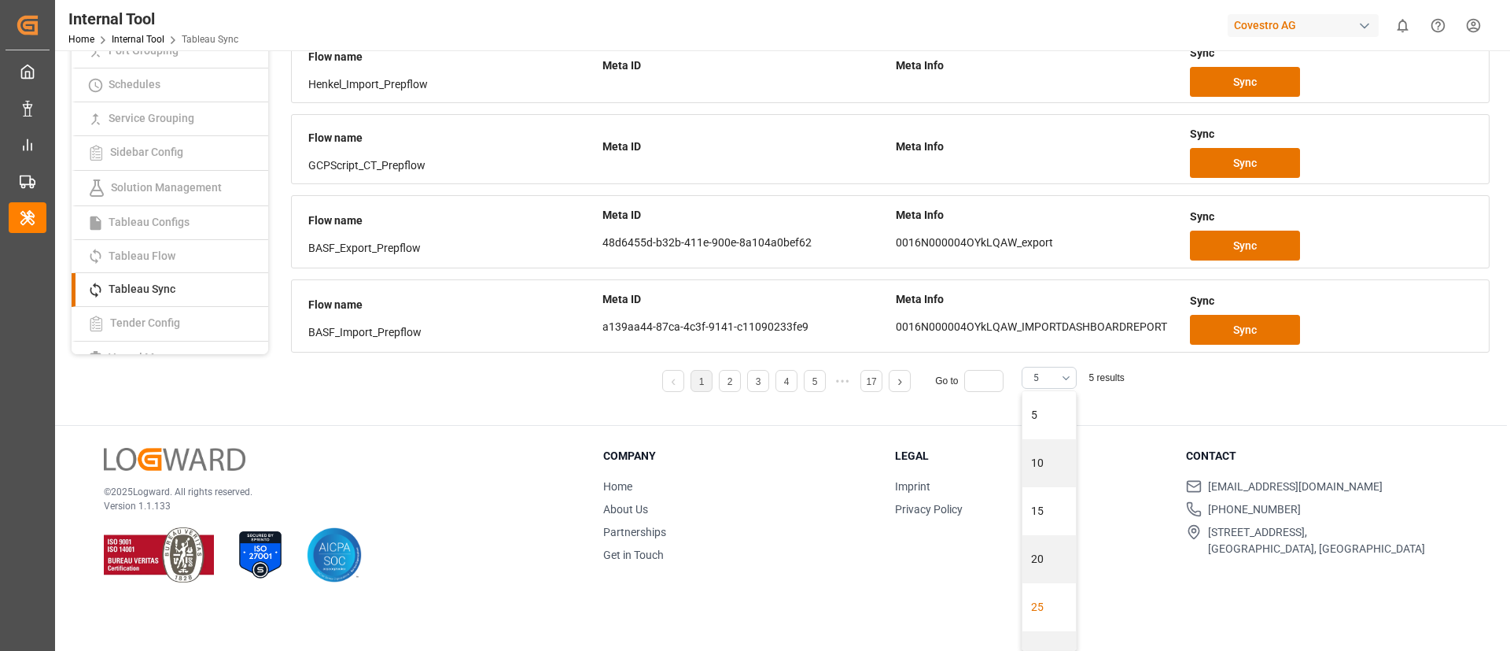
click at [1039, 600] on div "25" at bounding box center [1049, 607] width 53 height 48
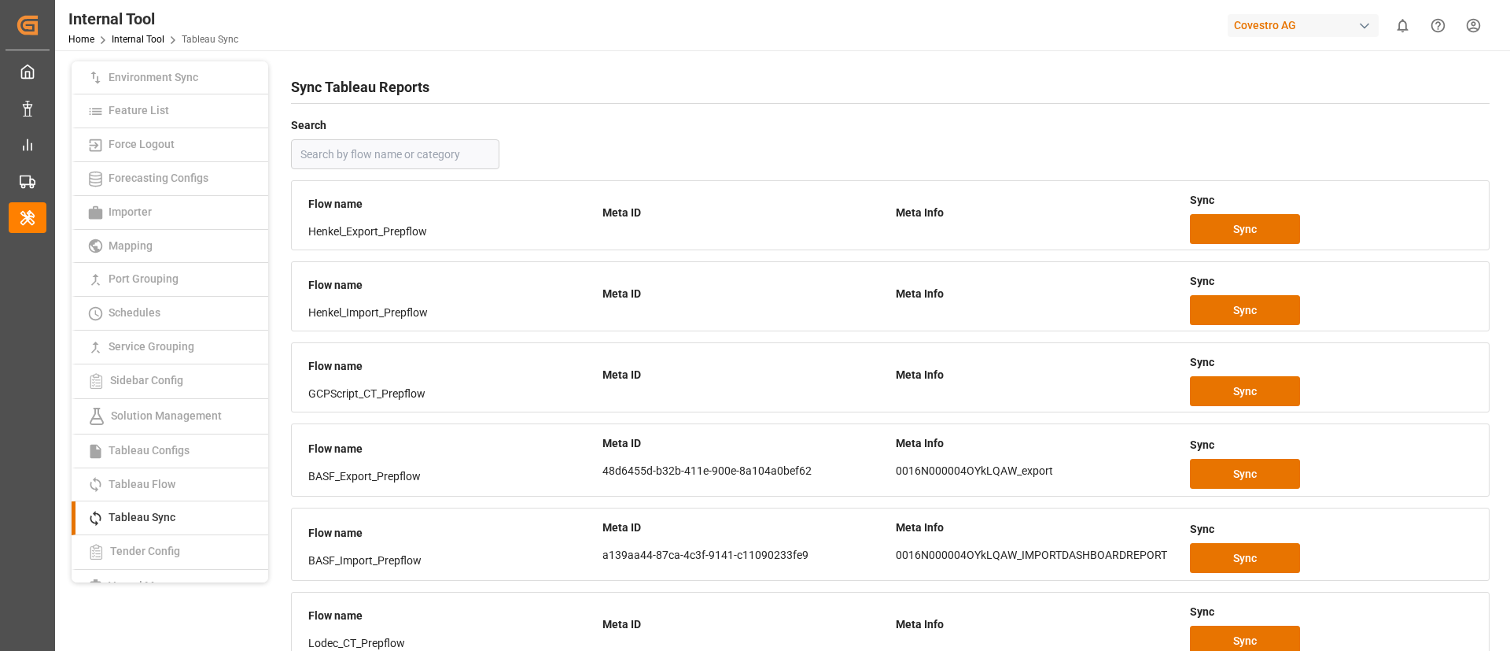
scroll to position [953, 0]
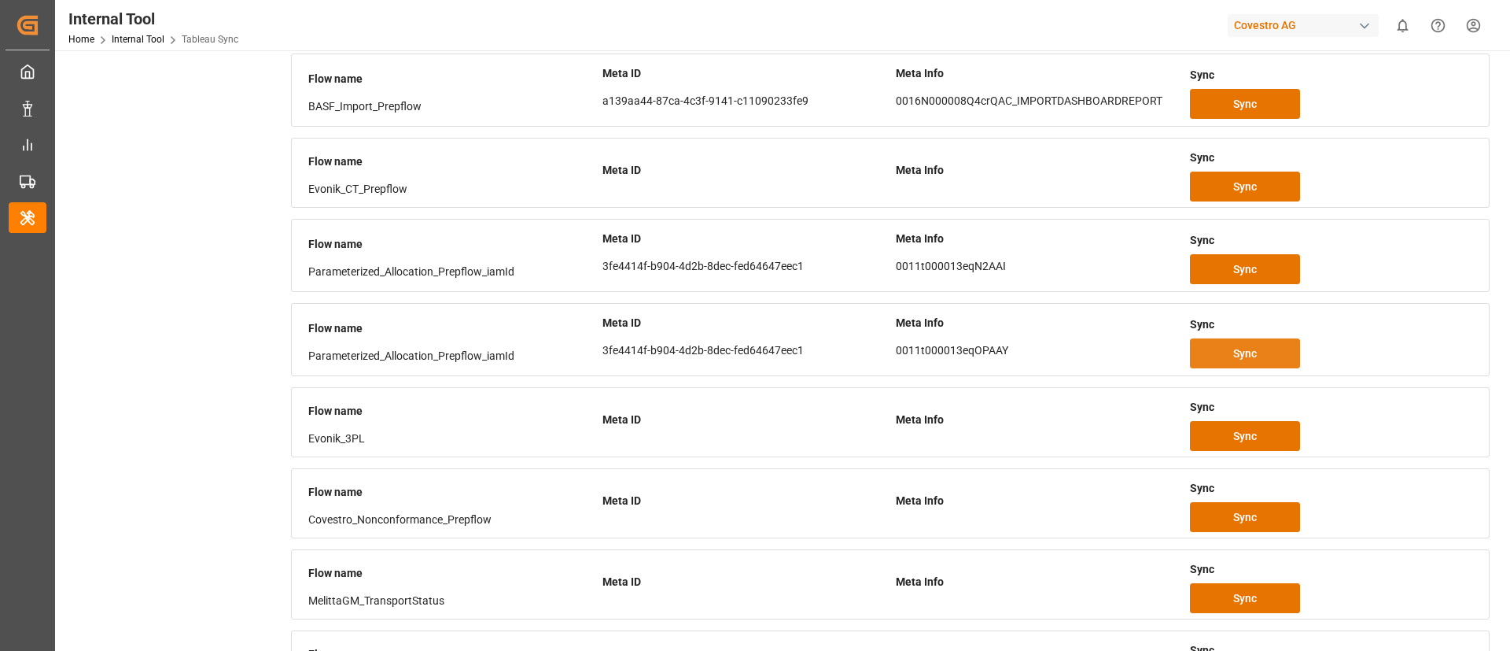
click at [1253, 357] on span "Sync" at bounding box center [1245, 353] width 24 height 17
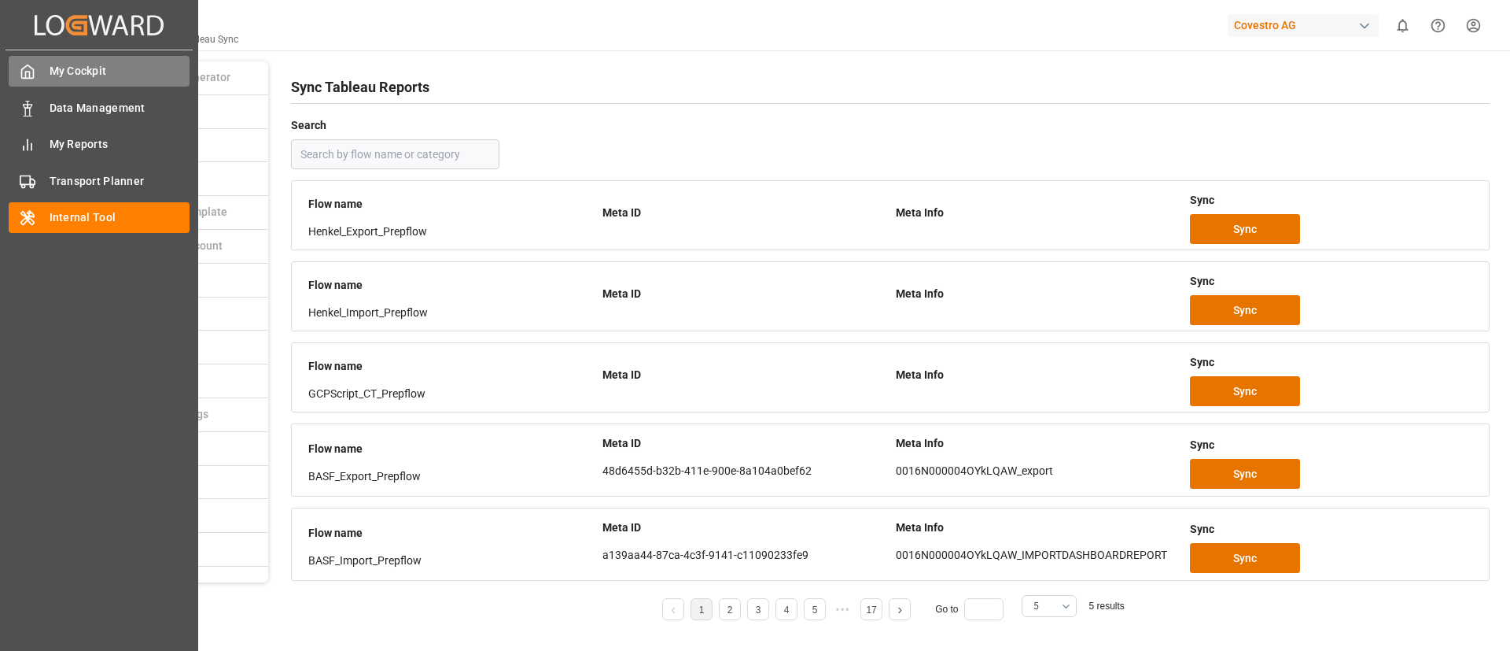
click at [82, 65] on span "My Cockpit" at bounding box center [120, 71] width 141 height 17
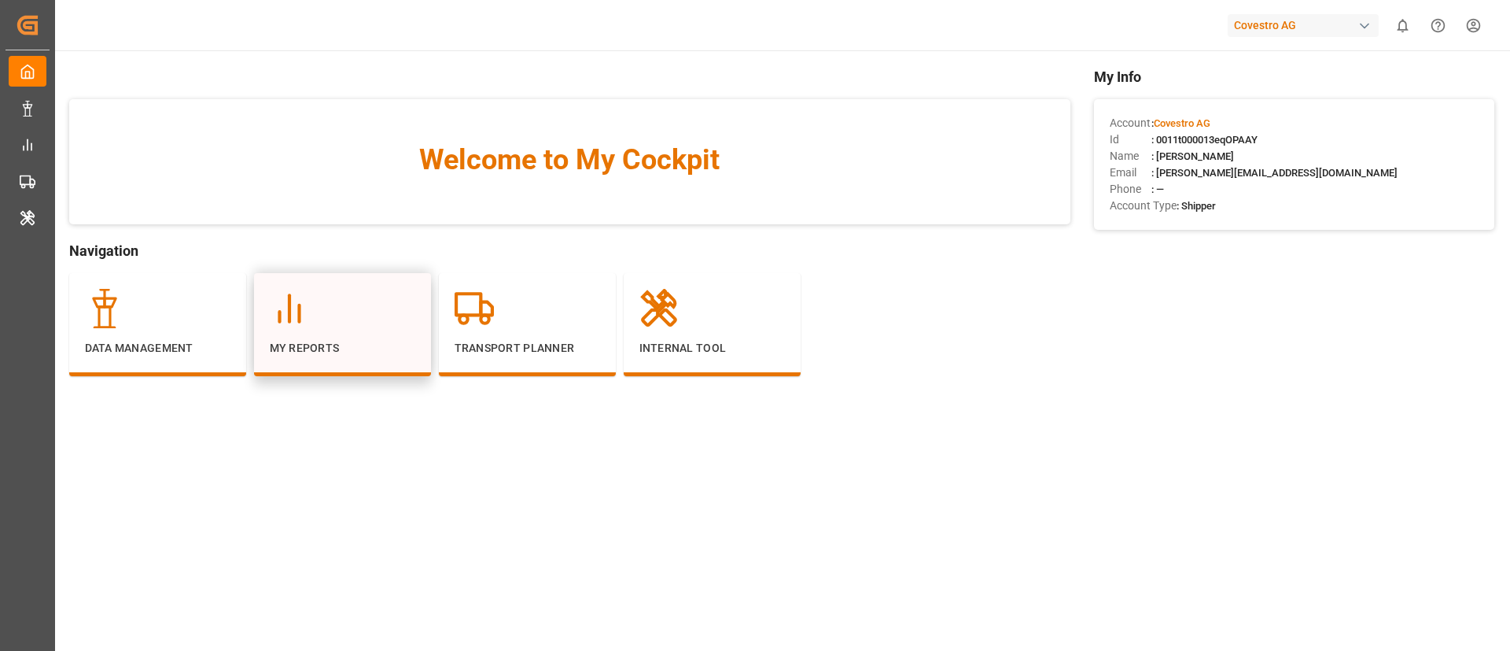
click at [354, 334] on div "My Reports" at bounding box center [343, 323] width 146 height 68
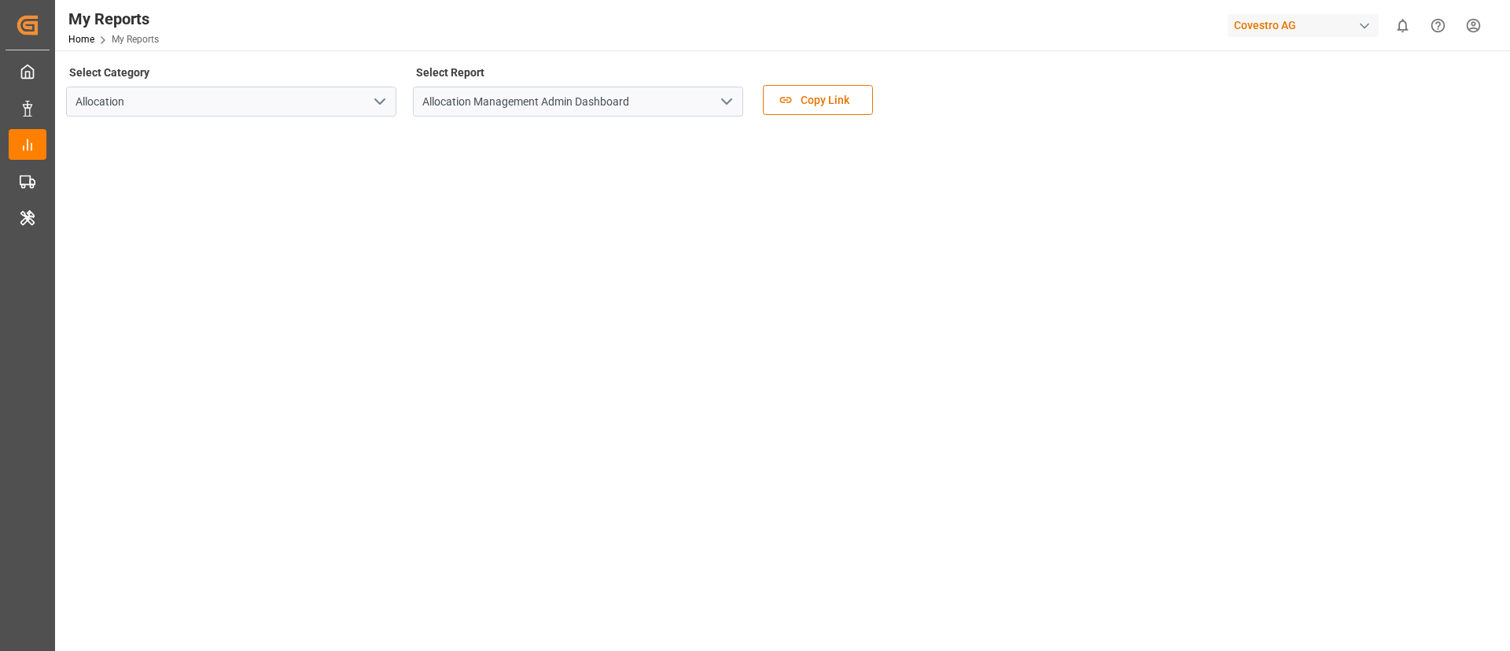
click at [724, 102] on icon "open menu" at bounding box center [726, 101] width 19 height 19
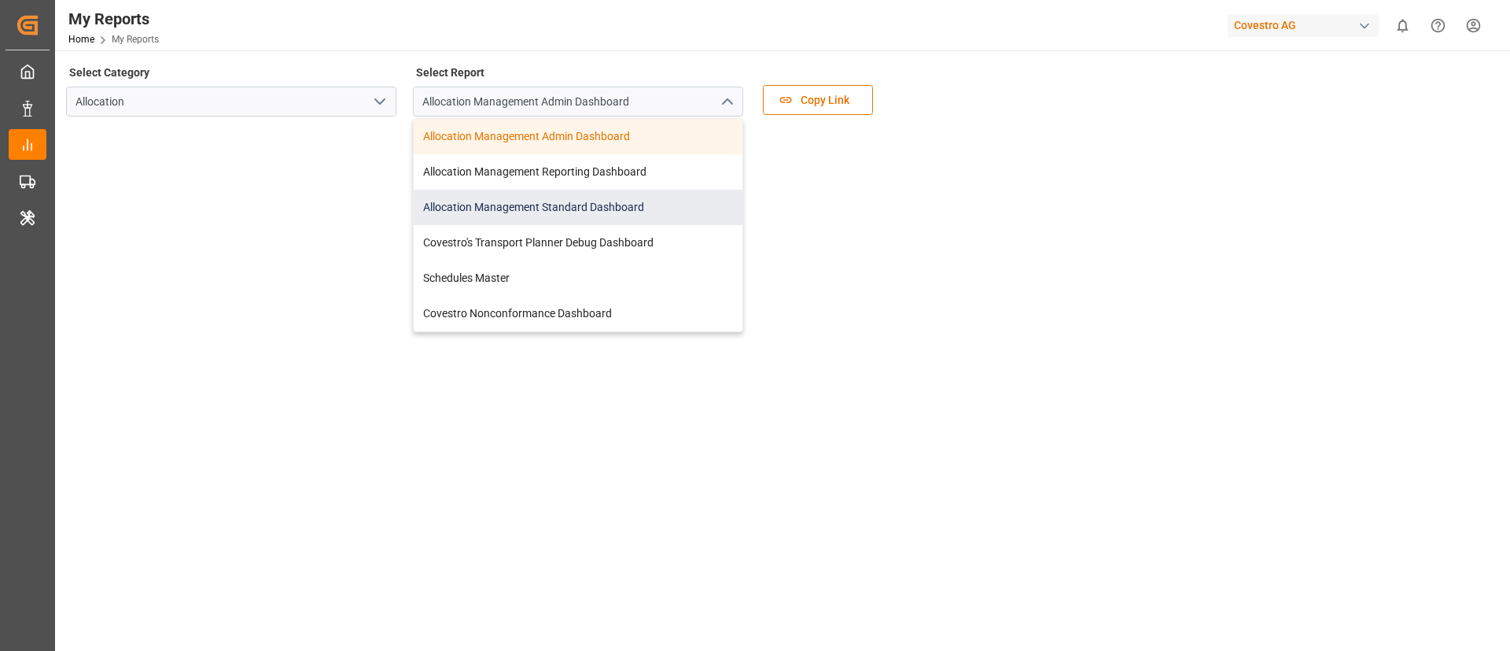
click at [656, 201] on div "Allocation Management Standard Dashboard" at bounding box center [578, 207] width 329 height 35
